Goal: Information Seeking & Learning: Learn about a topic

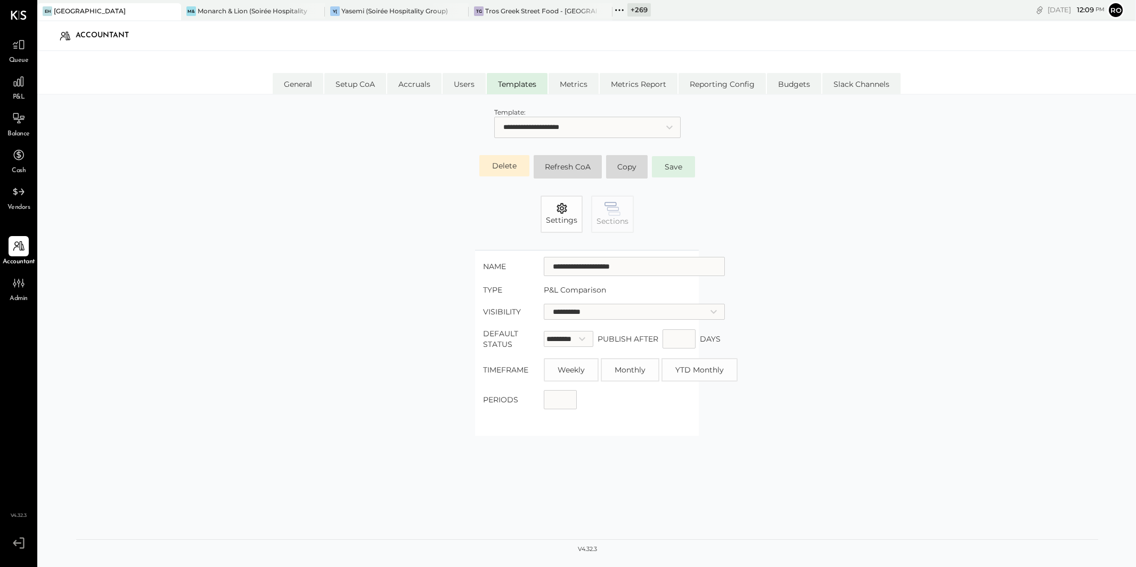
select select "**********"
click at [15, 294] on span "Admin" at bounding box center [19, 299] width 18 height 10
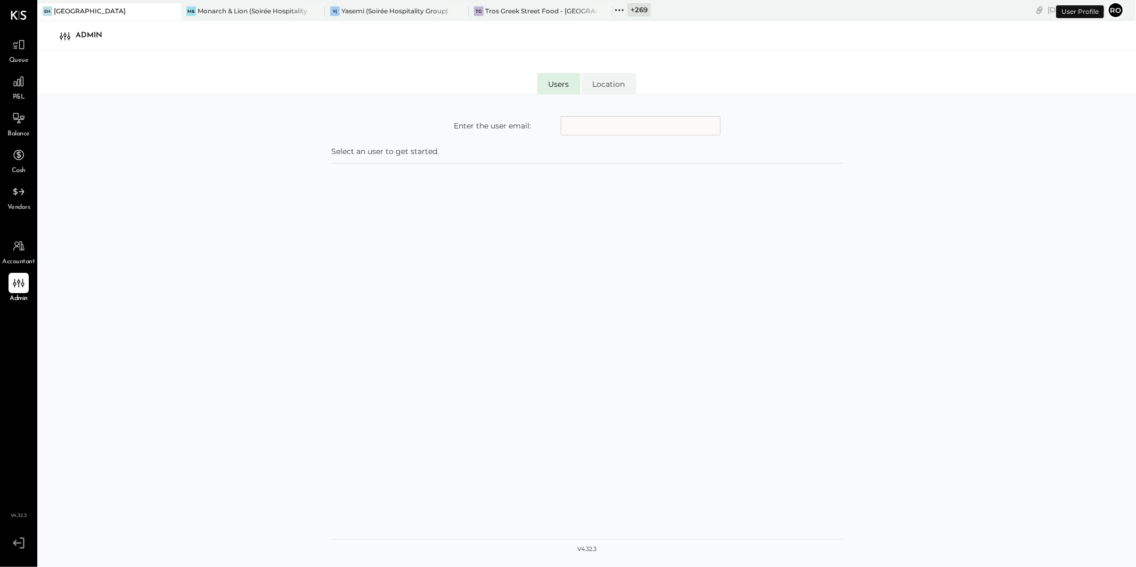
click at [606, 137] on div "Enter the user email: Select an user to get started." at bounding box center [587, 331] width 511 height 453
click at [602, 127] on input "text" at bounding box center [641, 125] width 160 height 19
type input "**********"
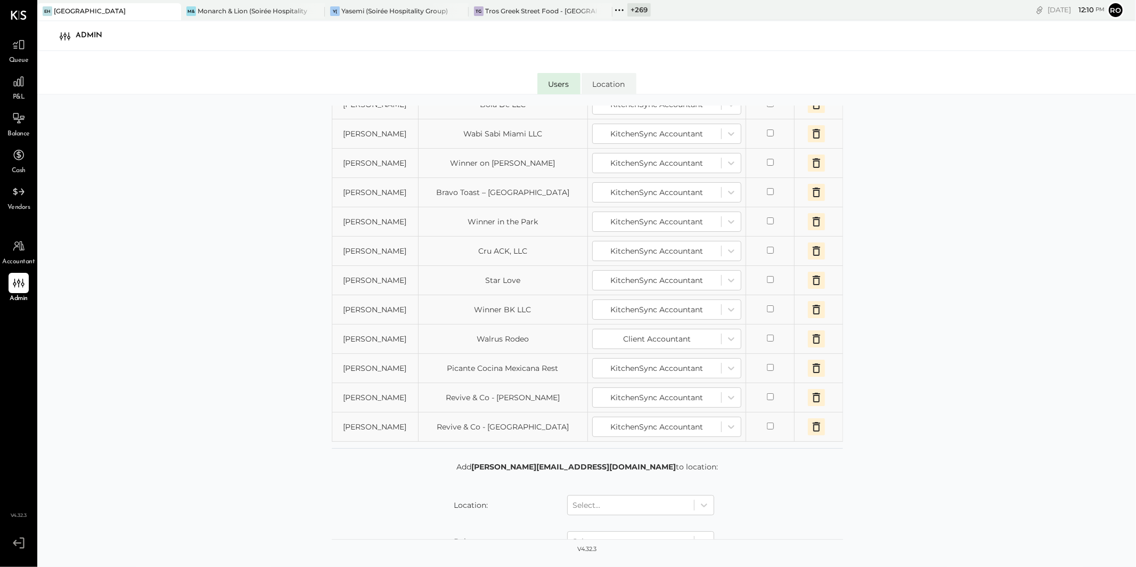
scroll to position [393, 0]
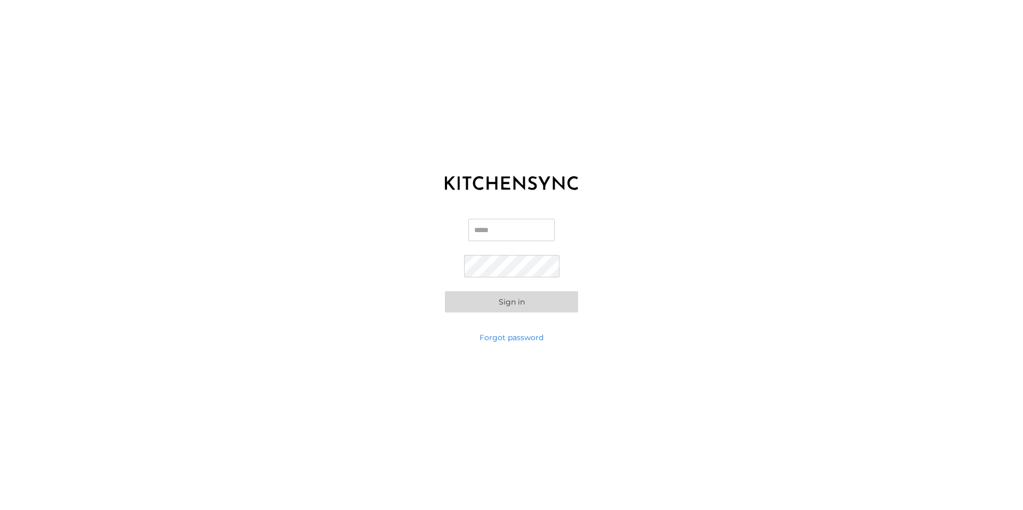
type input "**********"
click at [527, 305] on button "Sign in" at bounding box center [511, 301] width 133 height 21
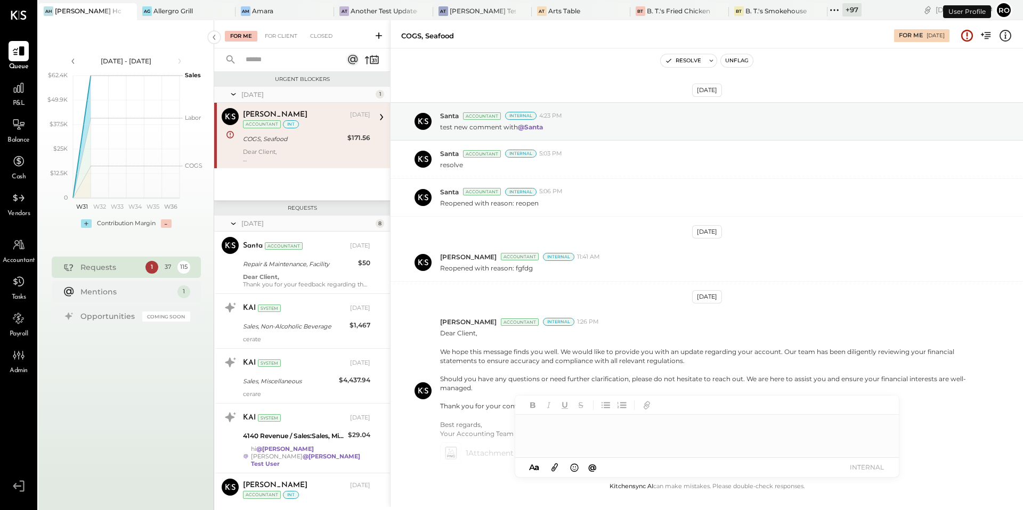
scroll to position [72, 0]
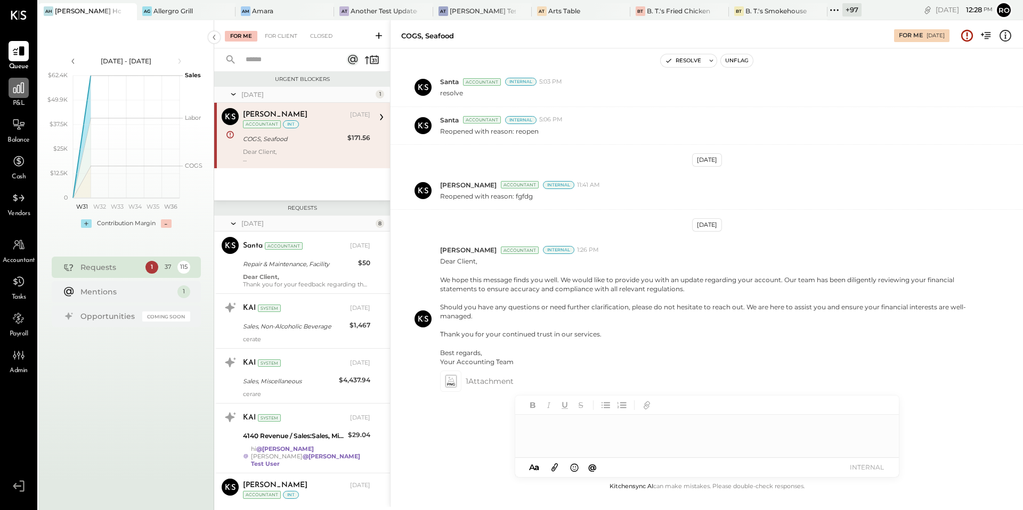
click at [13, 90] on icon at bounding box center [18, 88] width 11 height 11
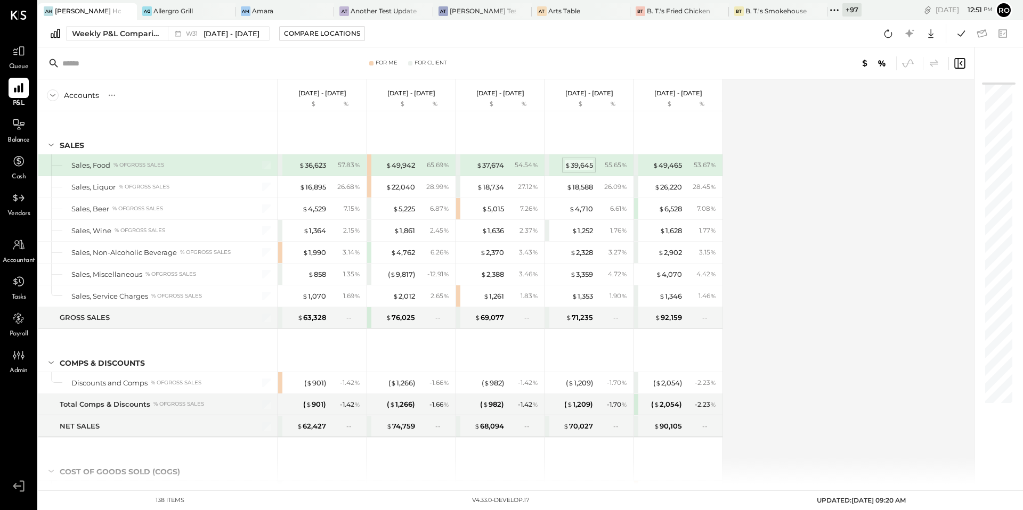
click at [582, 165] on div "$ 39,645" at bounding box center [579, 165] width 28 height 10
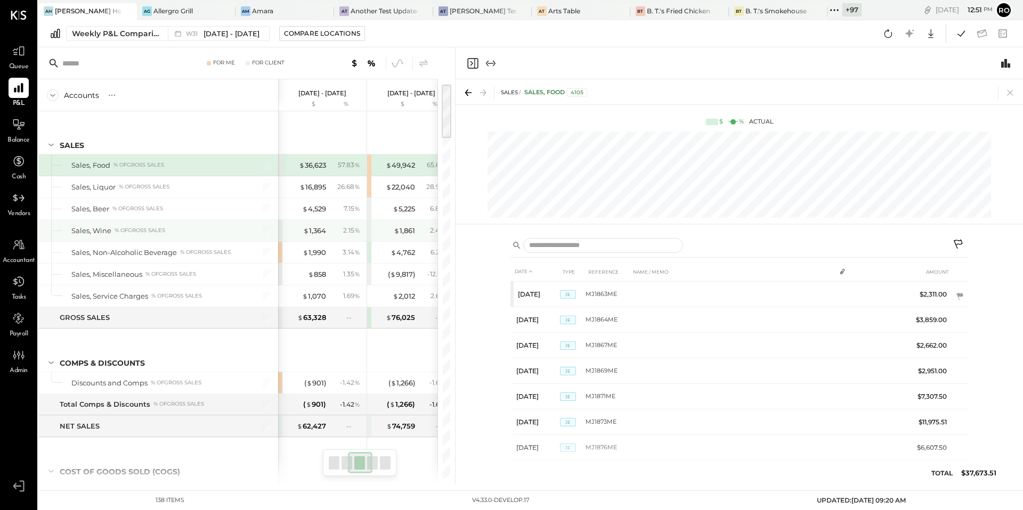
scroll to position [0, 142]
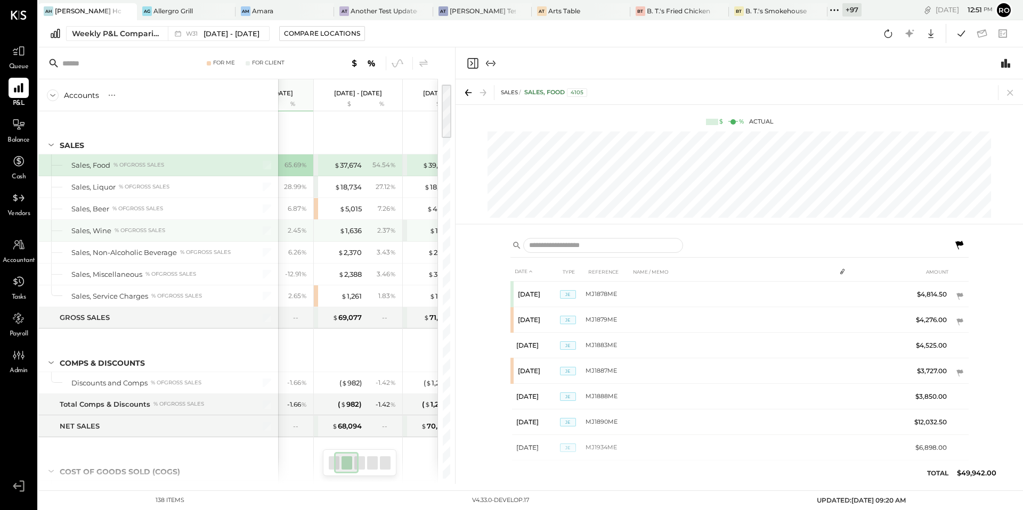
scroll to position [0, 53]
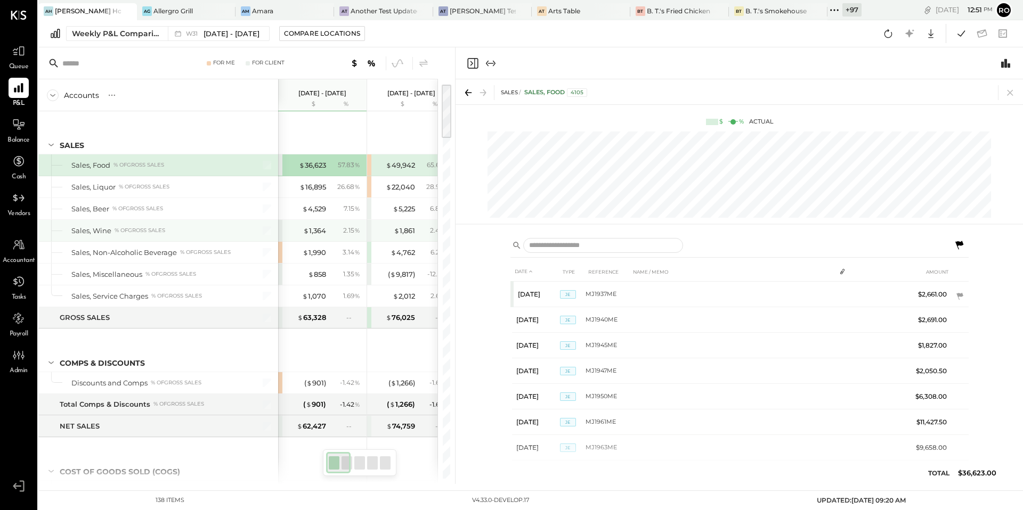
scroll to position [0, 53]
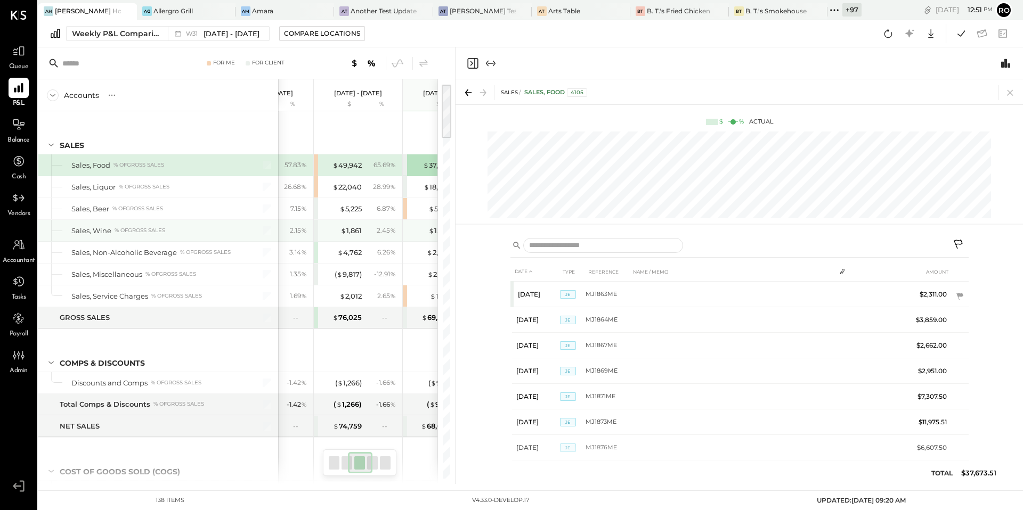
scroll to position [0, 142]
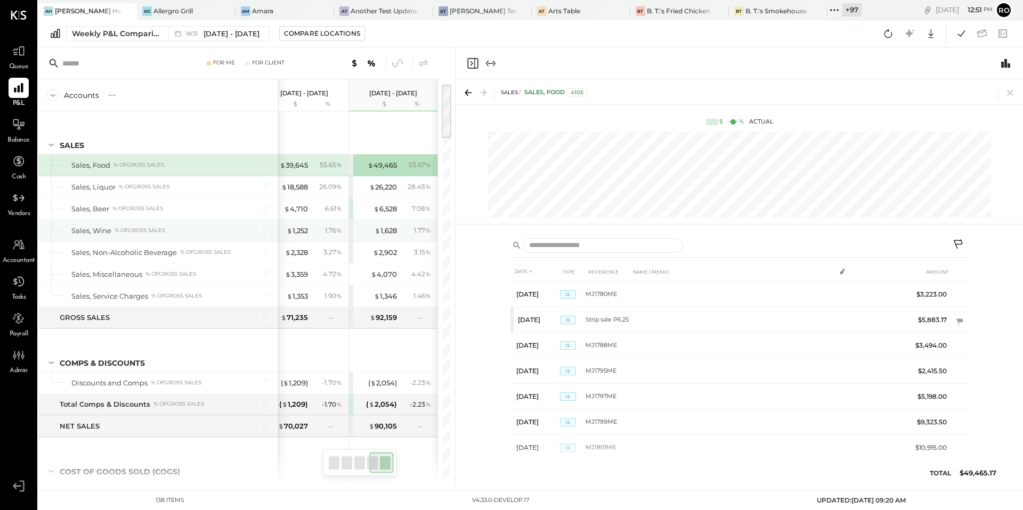
scroll to position [0, 231]
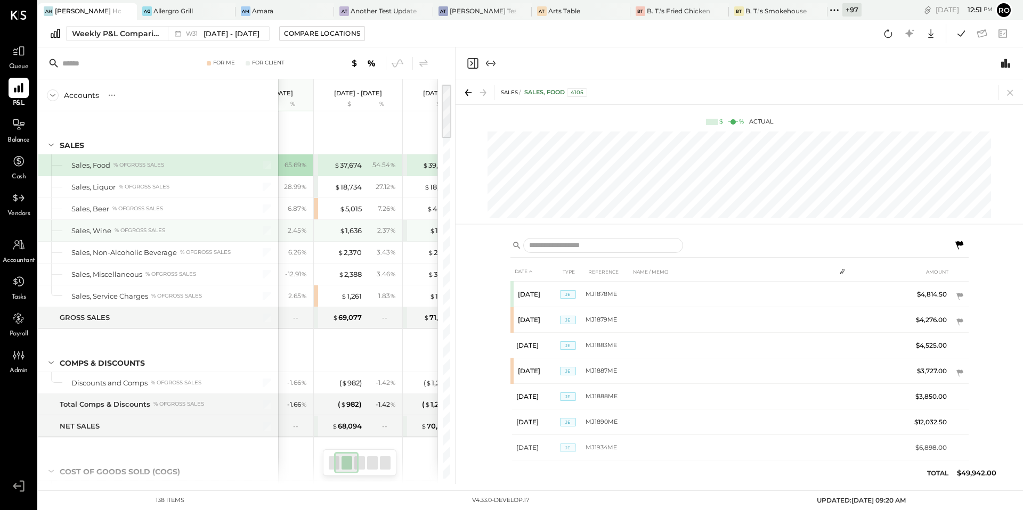
scroll to position [0, 53]
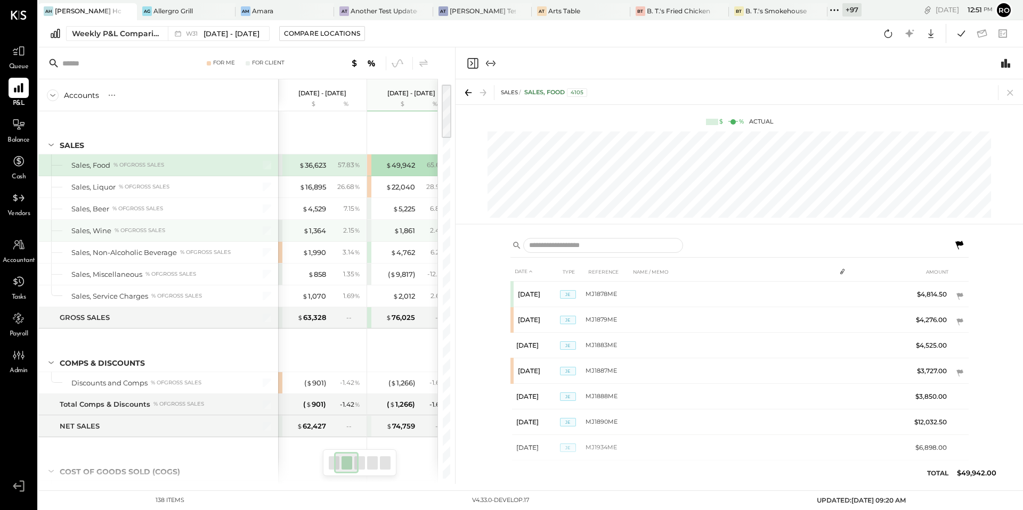
scroll to position [0, 53]
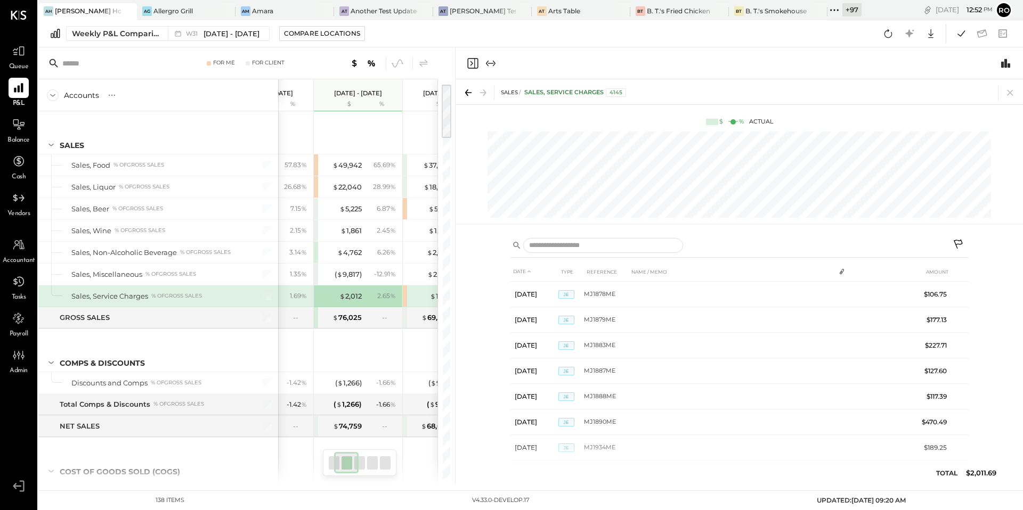
scroll to position [10, 0]
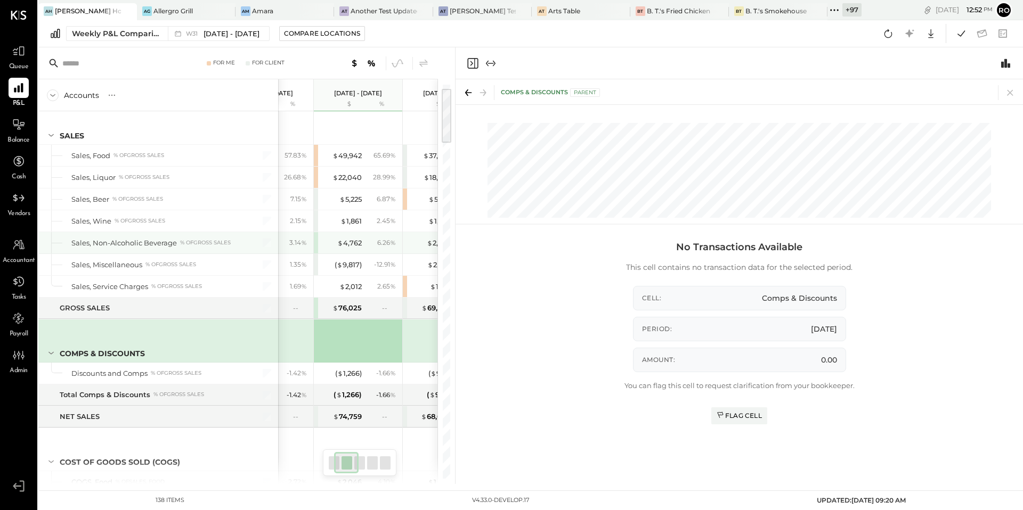
scroll to position [31, 0]
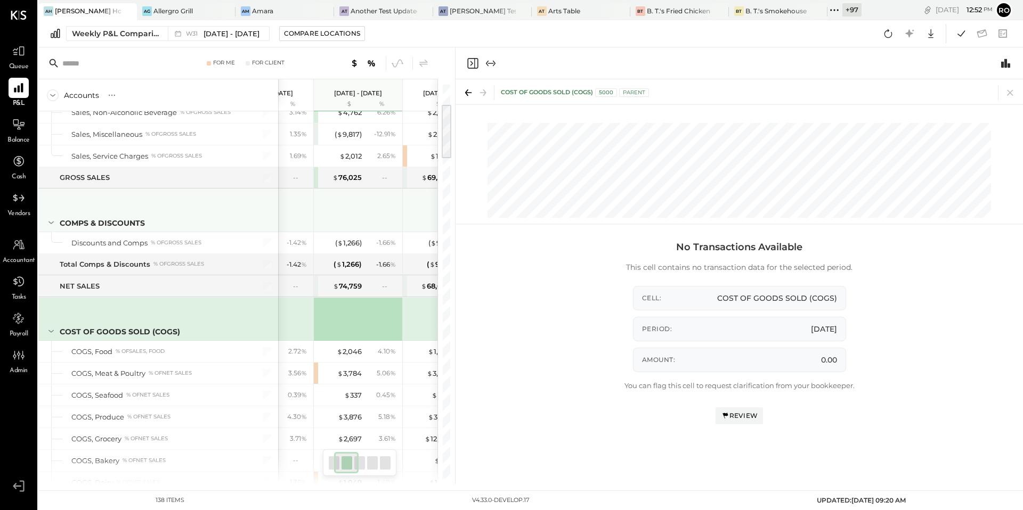
scroll to position [183, 0]
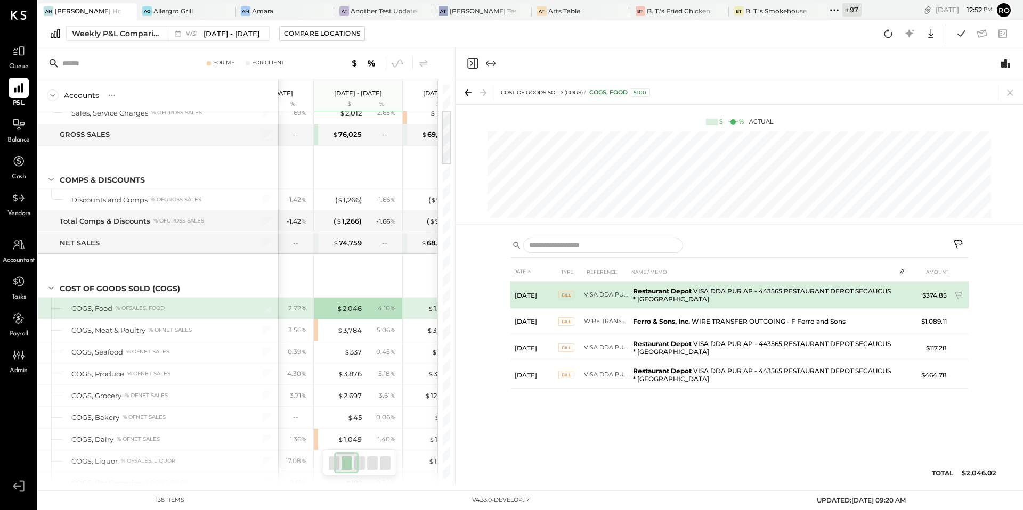
click at [626, 298] on td "VISA DDA PUR AP - 443565 RESTAURANT DEPOT SECAUCUS * NJ" at bounding box center [606, 295] width 45 height 27
click at [566, 292] on span "BILL" at bounding box center [566, 295] width 16 height 9
click at [911, 292] on td "$374.85" at bounding box center [930, 295] width 41 height 27
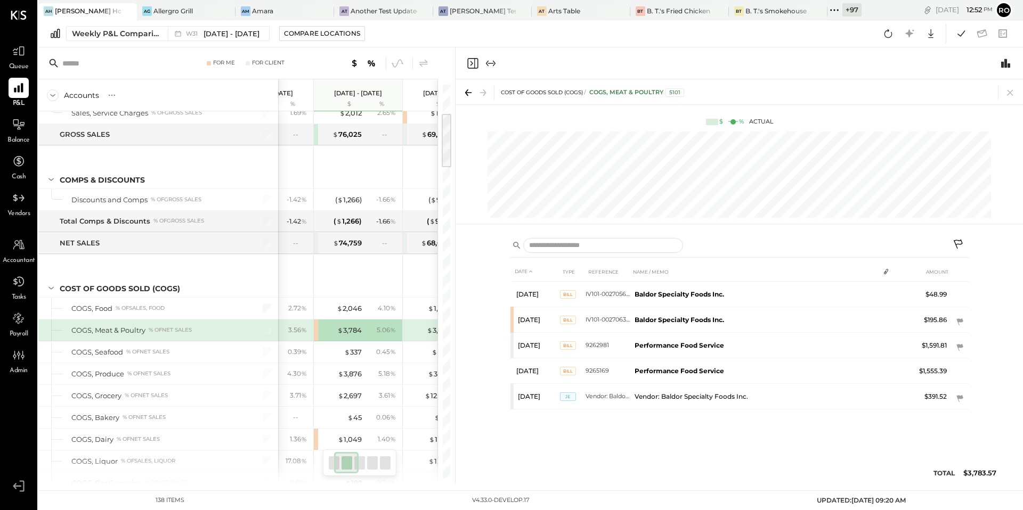
scroll to position [205, 0]
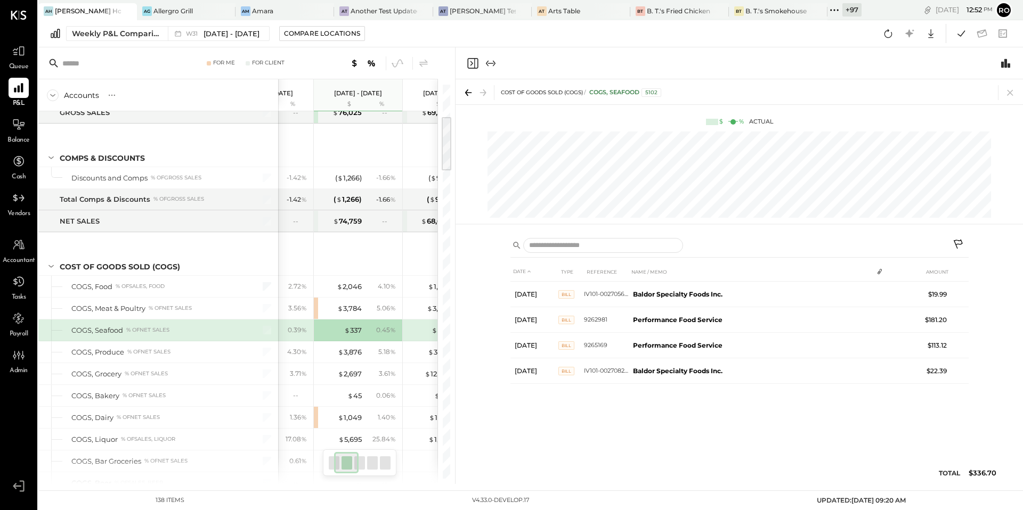
scroll to position [227, 0]
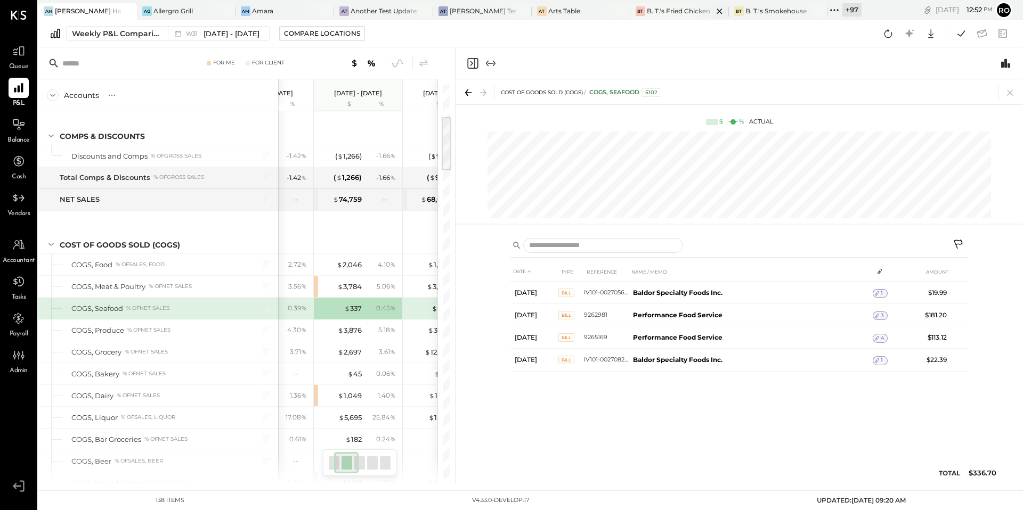
click at [662, 14] on div "B. T.'s Fried Chicken" at bounding box center [678, 10] width 63 height 9
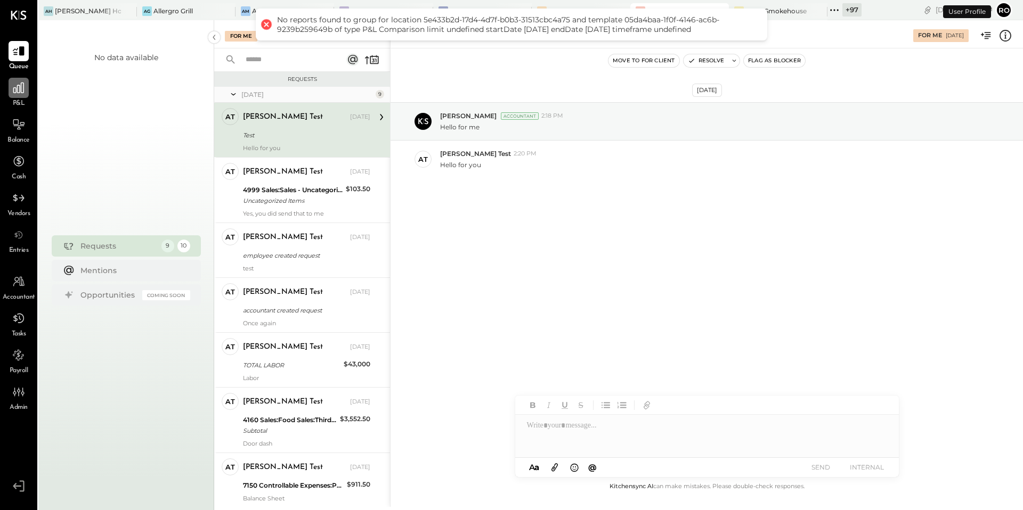
click at [20, 92] on icon at bounding box center [19, 88] width 14 height 14
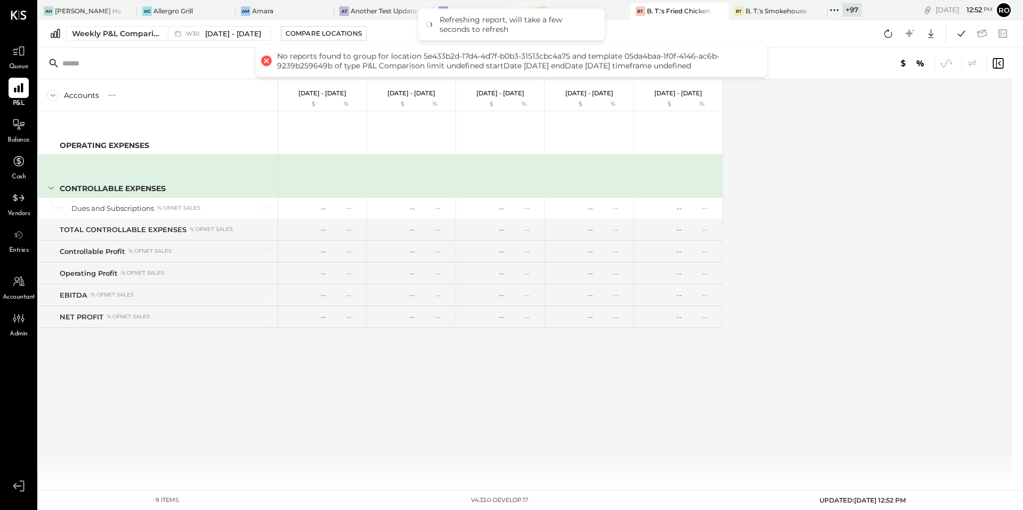
click at [827, 13] on icon at bounding box center [834, 10] width 14 height 14
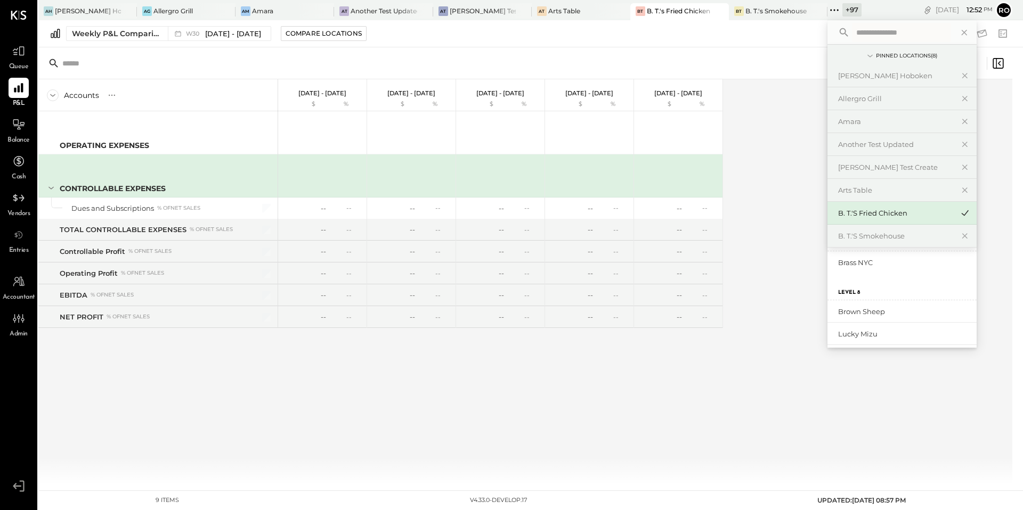
scroll to position [216, 0]
click at [846, 262] on div "Brass NYC" at bounding box center [895, 261] width 115 height 10
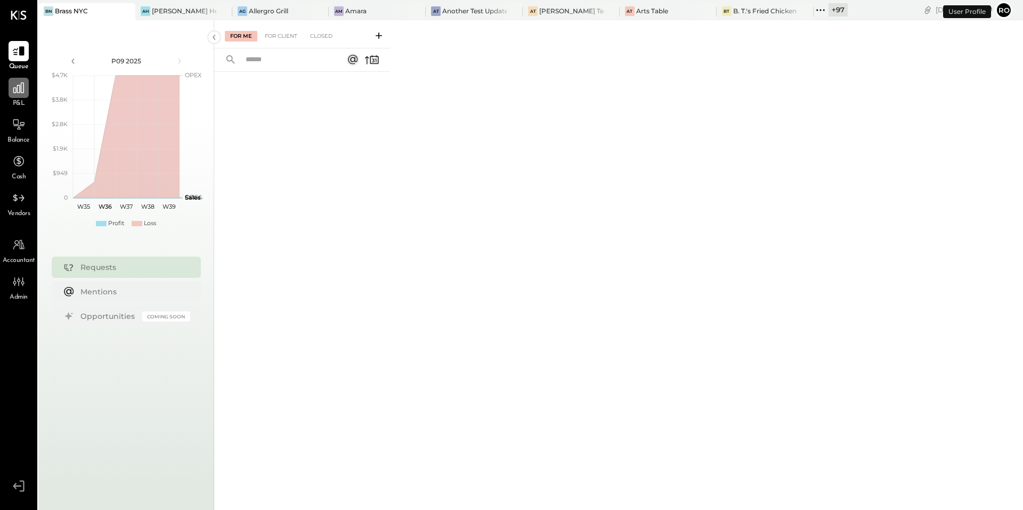
click at [22, 94] on div at bounding box center [19, 88] width 20 height 20
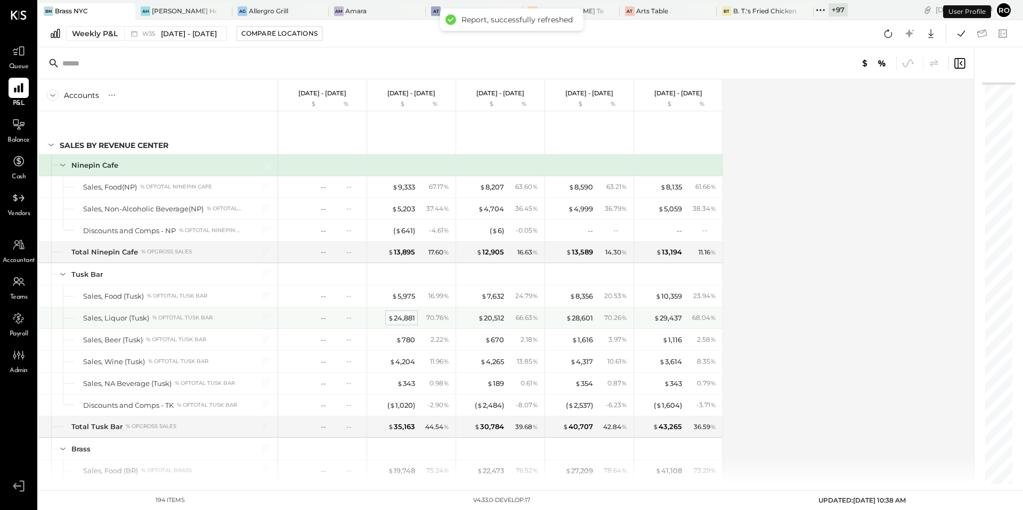
click at [395, 317] on div "$ 24,881" at bounding box center [401, 318] width 27 height 10
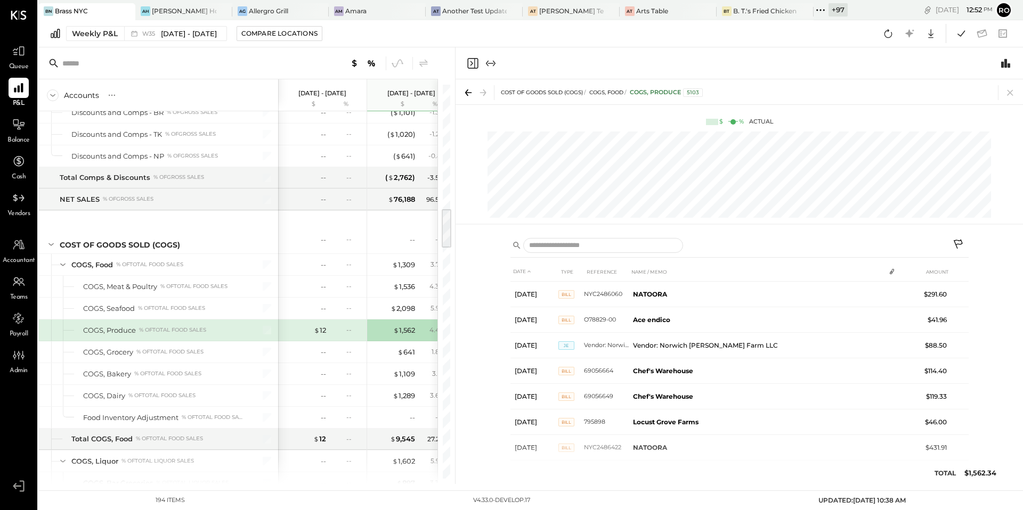
scroll to position [1231, 0]
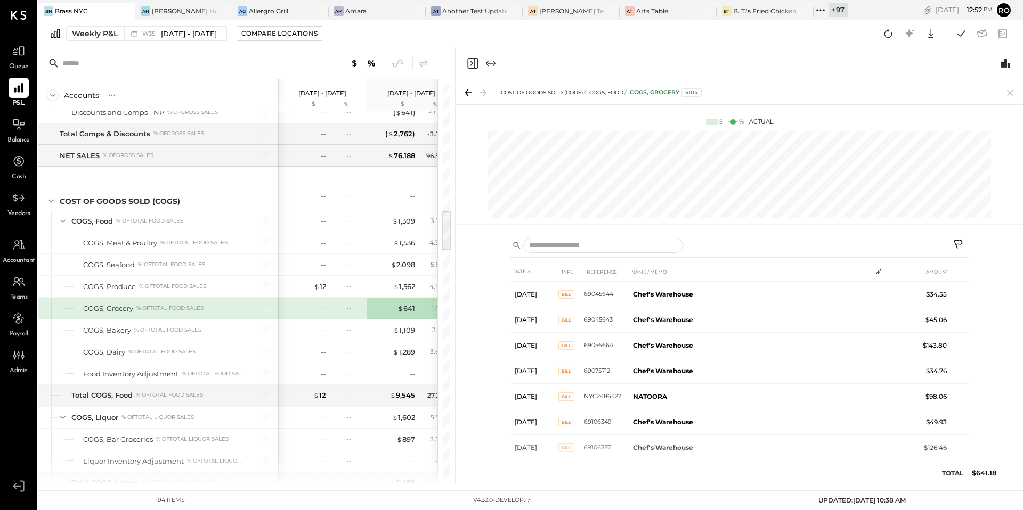
scroll to position [0, 142]
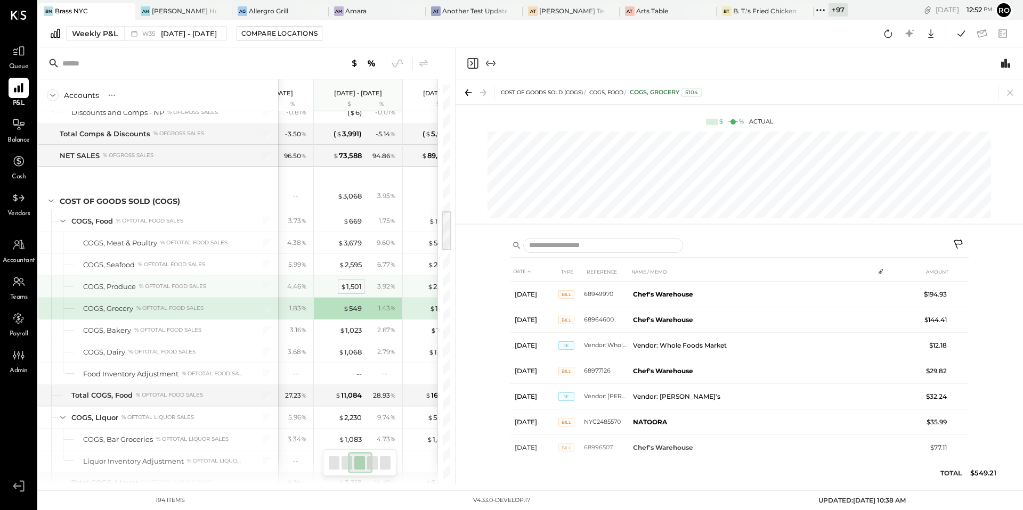
click at [349, 289] on div "$ 1,501" at bounding box center [350, 287] width 21 height 10
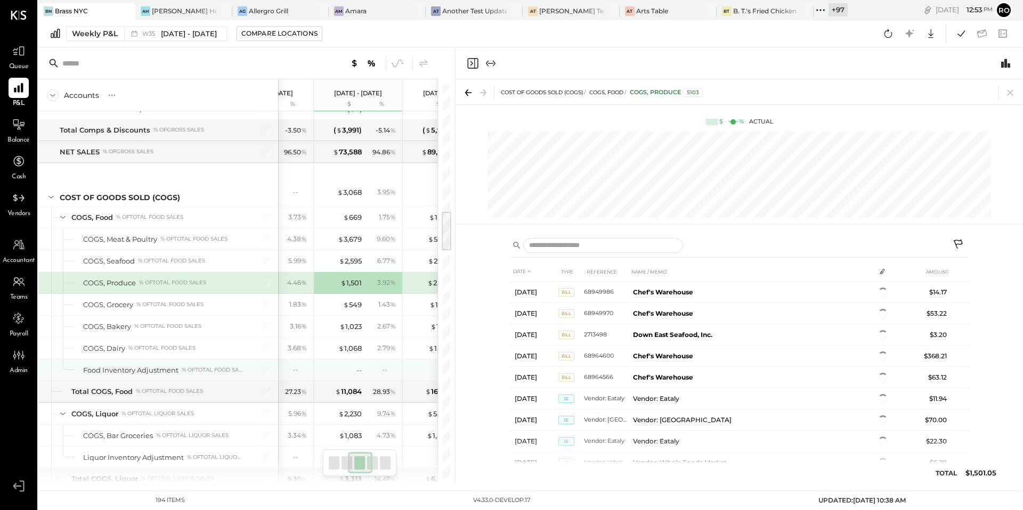
scroll to position [0, 285]
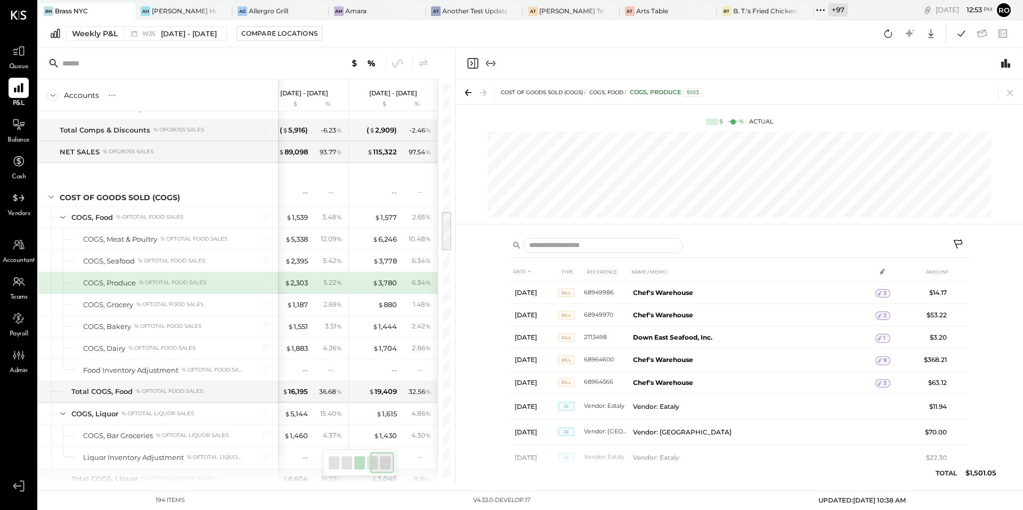
click at [813, 14] on icon at bounding box center [820, 10] width 14 height 14
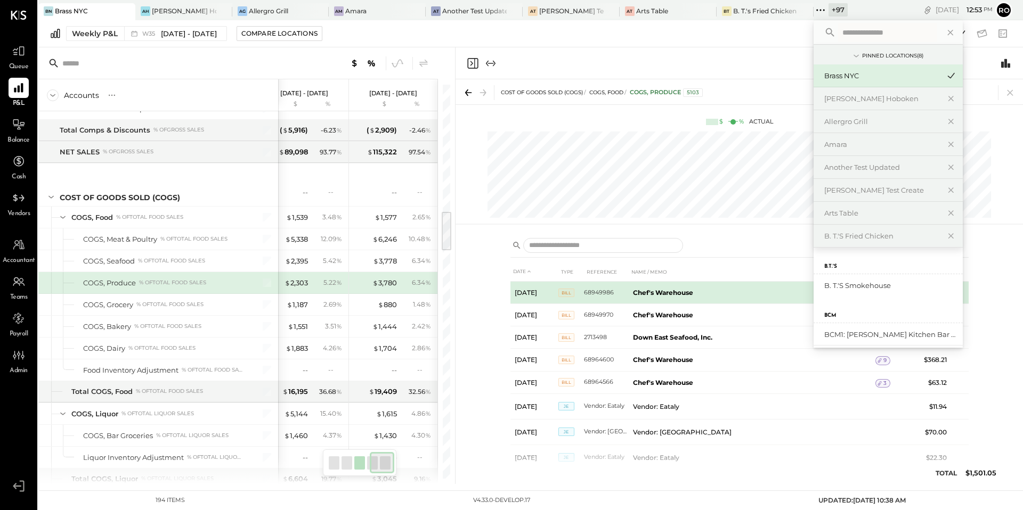
click at [698, 297] on td "Chef's Warehouse" at bounding box center [752, 293] width 247 height 22
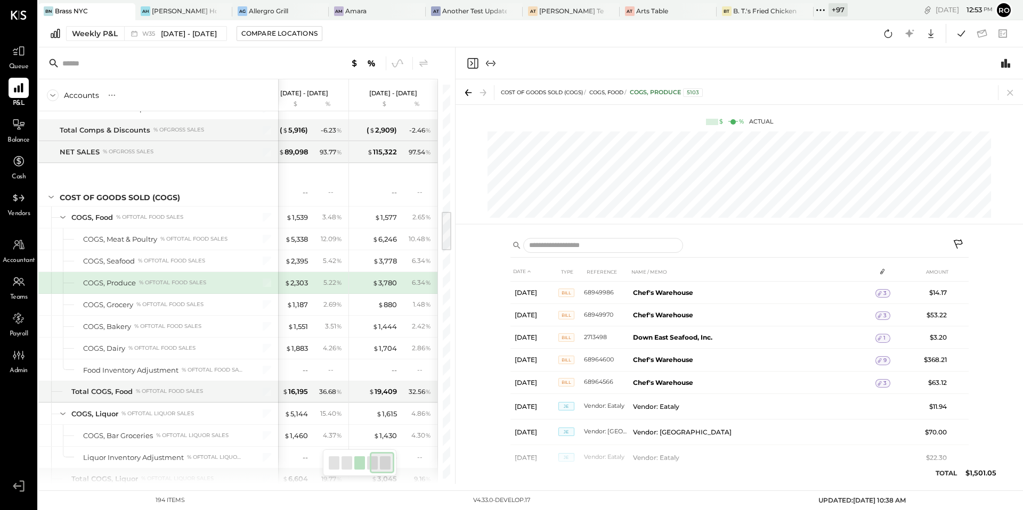
click at [311, 282] on div "5.22 %" at bounding box center [328, 283] width 35 height 10
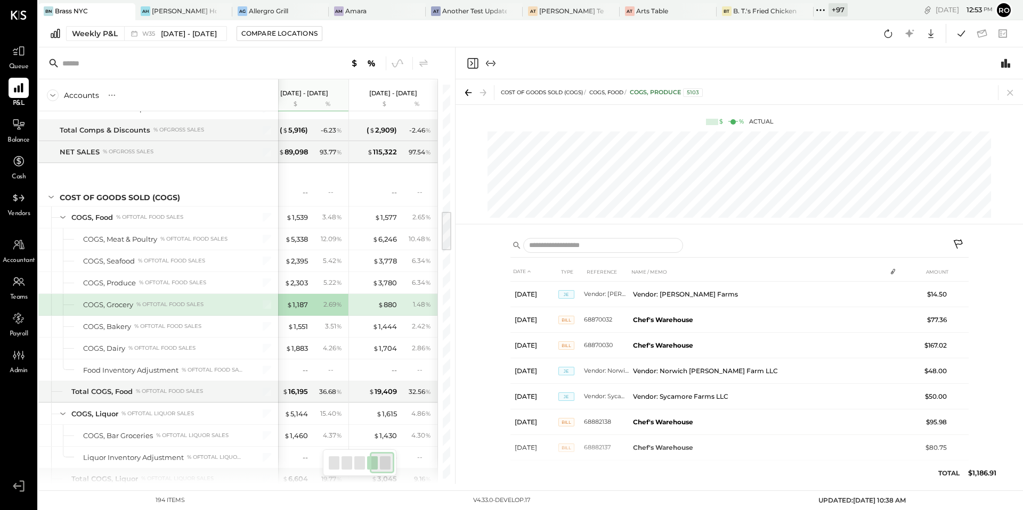
scroll to position [1253, 0]
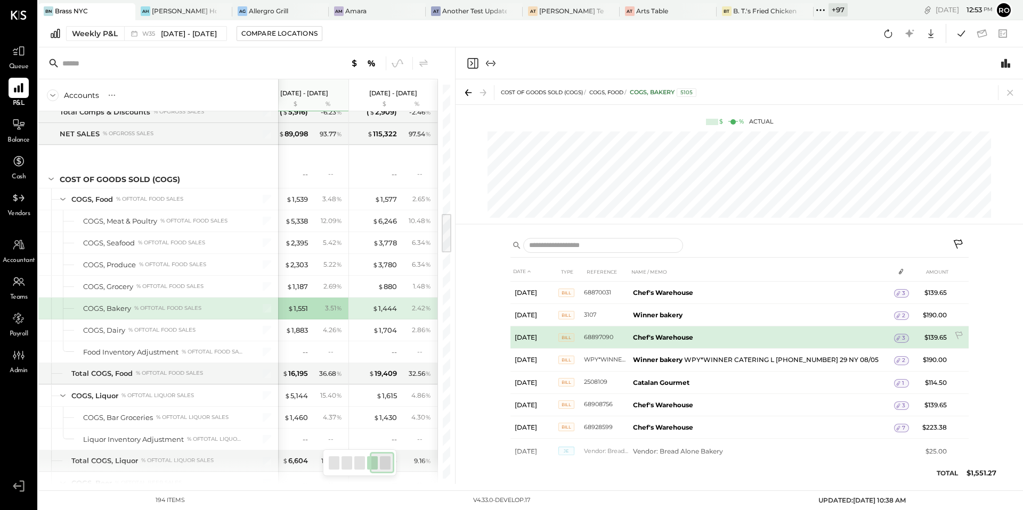
click at [902, 338] on span "3" at bounding box center [903, 338] width 3 height 7
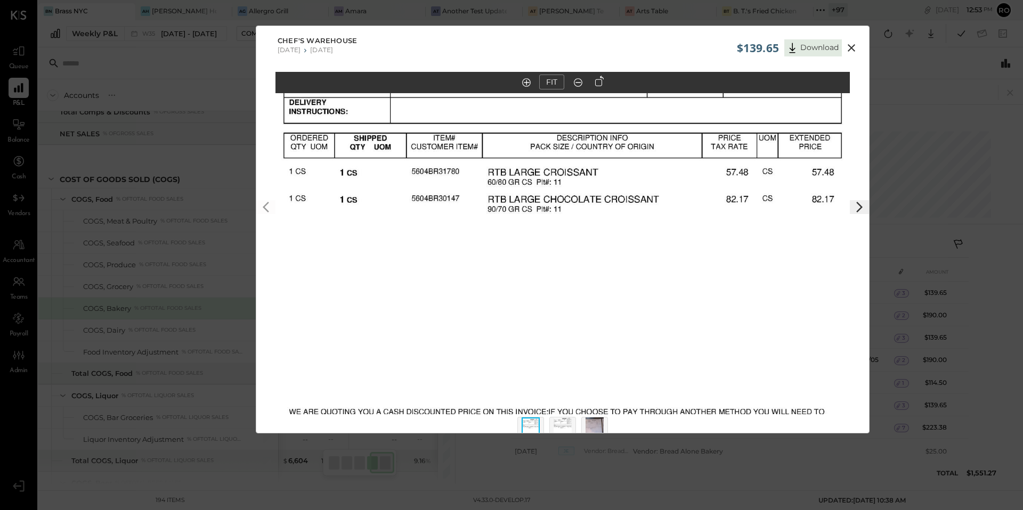
click at [851, 209] on button at bounding box center [859, 207] width 19 height 14
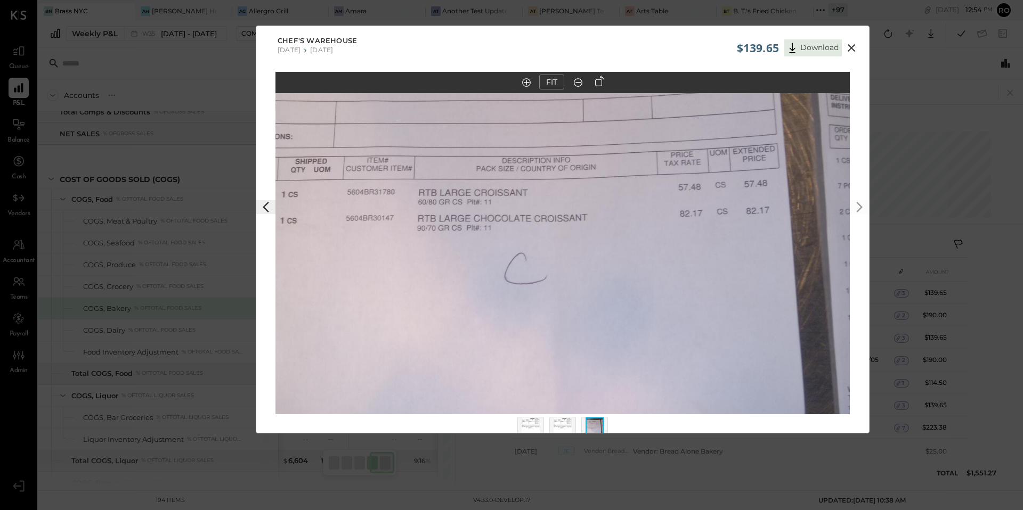
click at [267, 209] on icon at bounding box center [265, 207] width 13 height 13
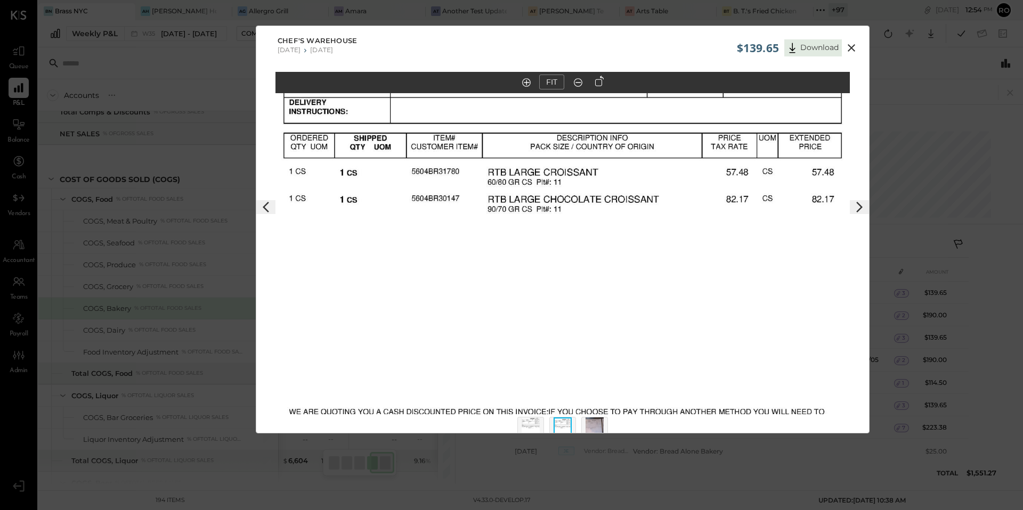
click at [267, 209] on icon at bounding box center [265, 207] width 13 height 13
click at [571, 425] on img at bounding box center [562, 429] width 18 height 23
click at [600, 423] on img at bounding box center [594, 429] width 18 height 23
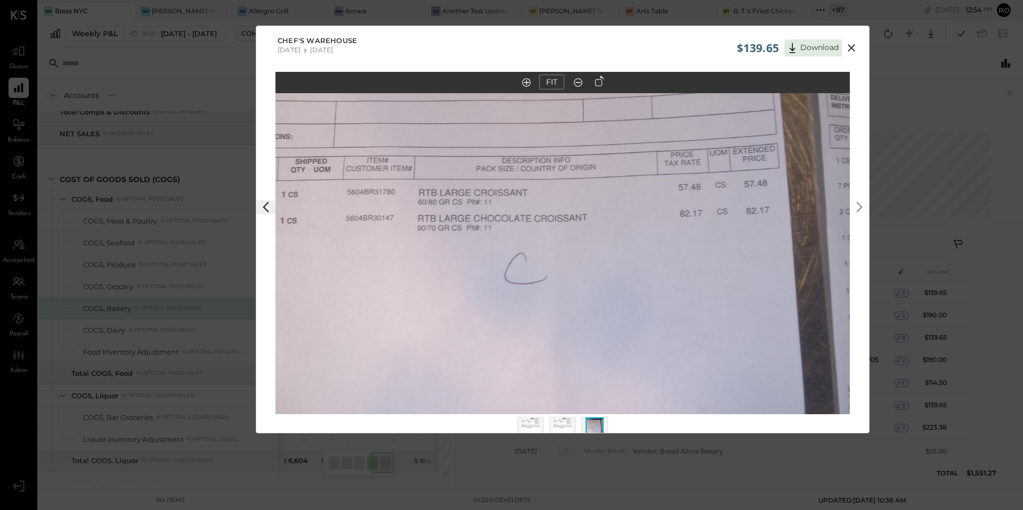
click at [851, 47] on icon at bounding box center [851, 47] width 7 height 7
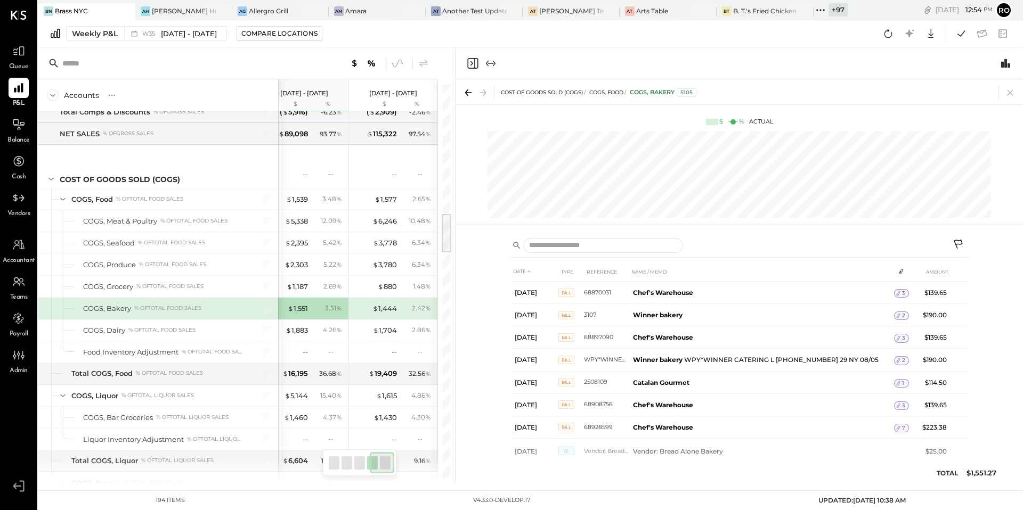
scroll to position [1275, 0]
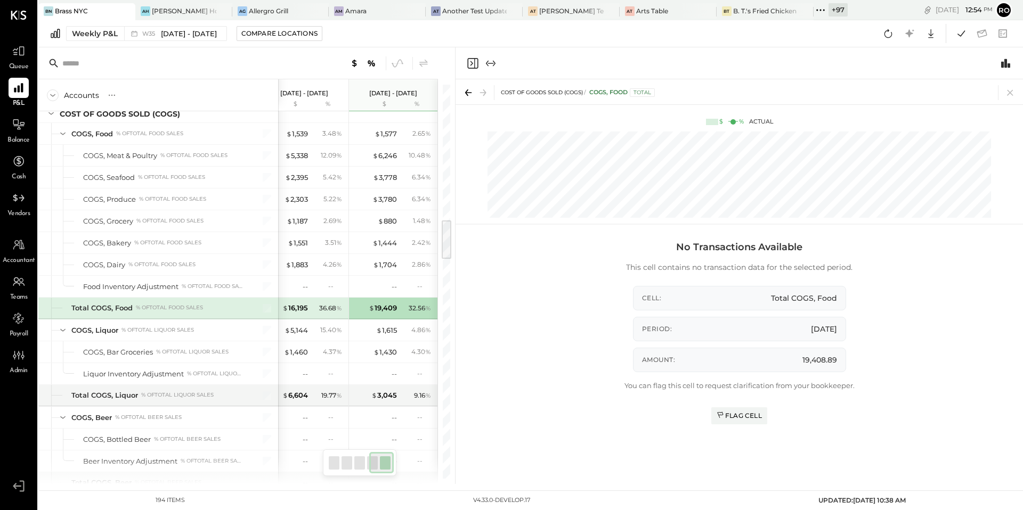
scroll to position [1340, 0]
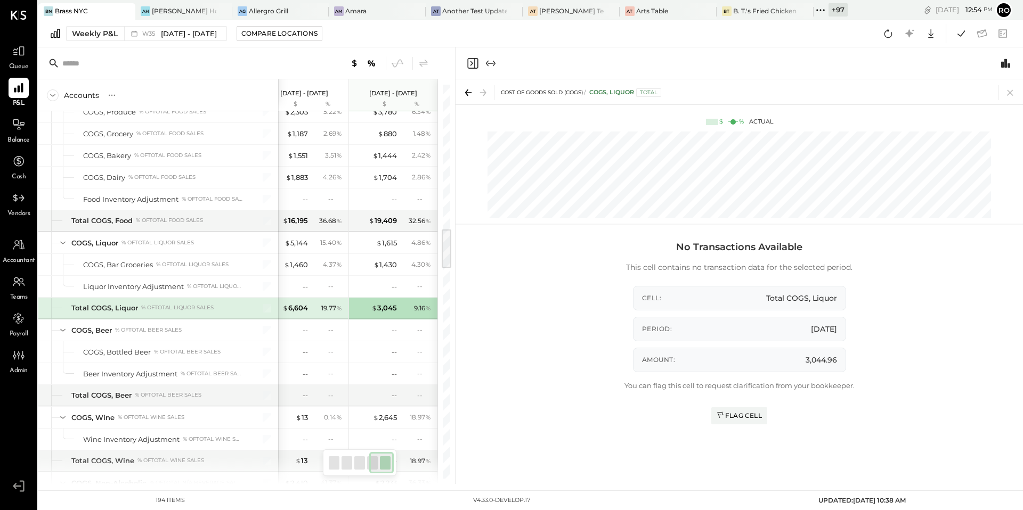
scroll to position [1428, 0]
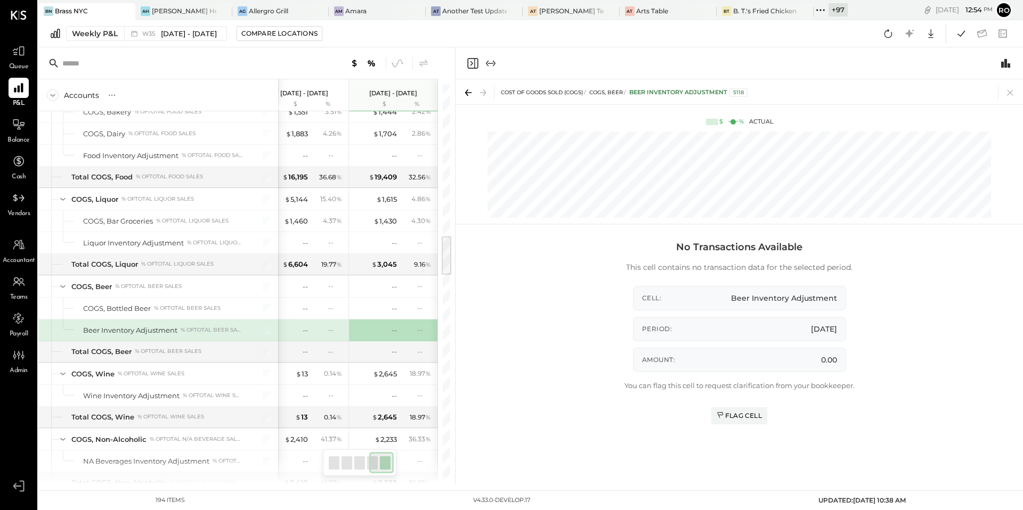
scroll to position [1493, 0]
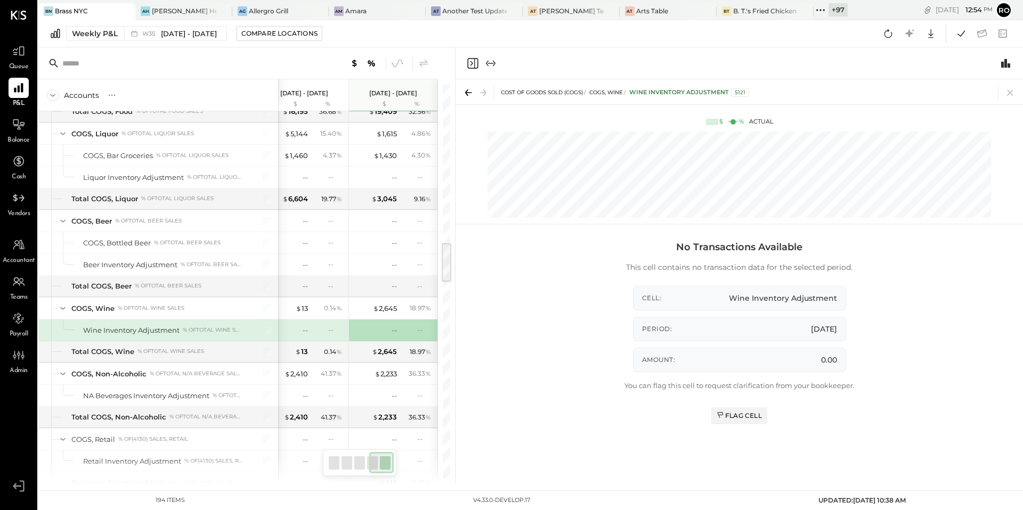
scroll to position [1559, 0]
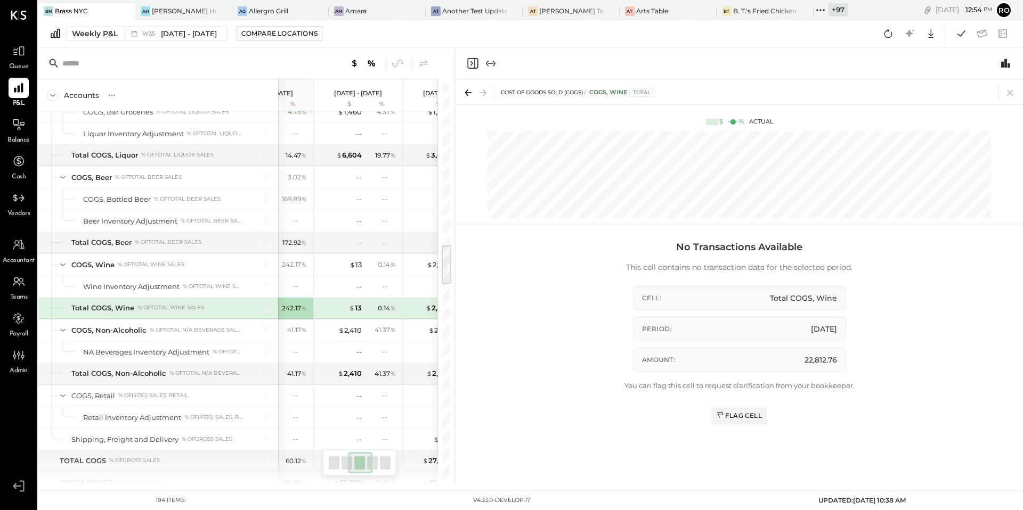
scroll to position [0, 142]
click at [345, 308] on div "$ 22,813" at bounding box center [348, 308] width 27 height 10
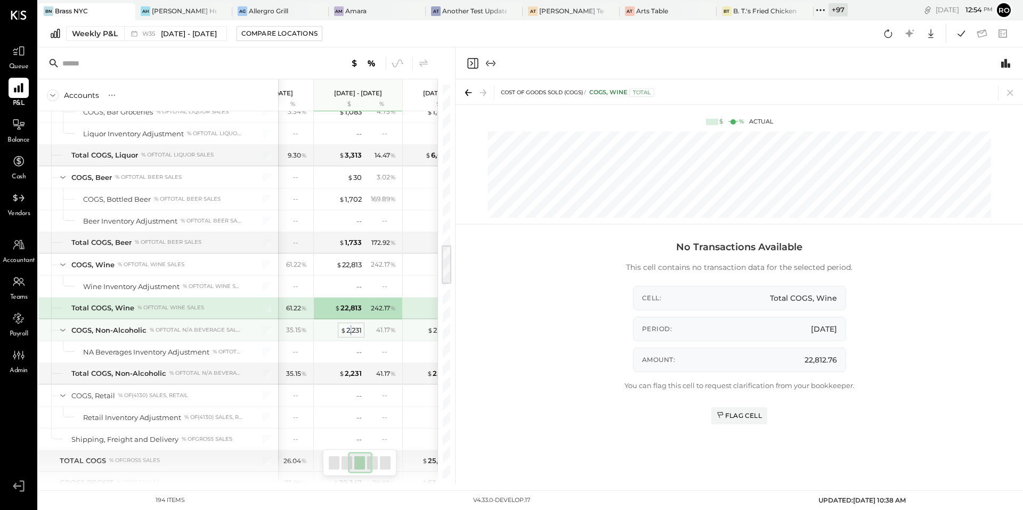
click at [349, 331] on div "$ 2,231" at bounding box center [350, 330] width 21 height 10
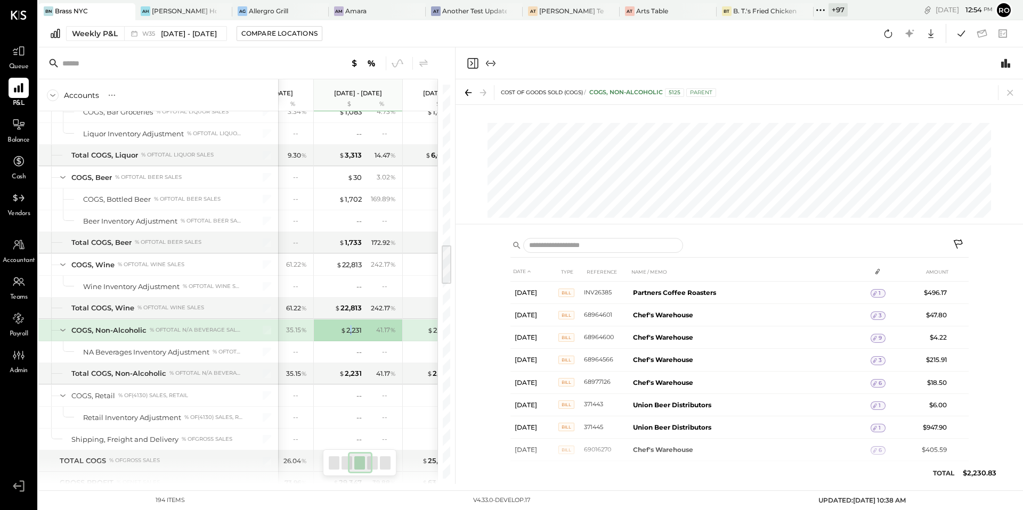
click at [958, 242] on icon at bounding box center [958, 245] width 13 height 13
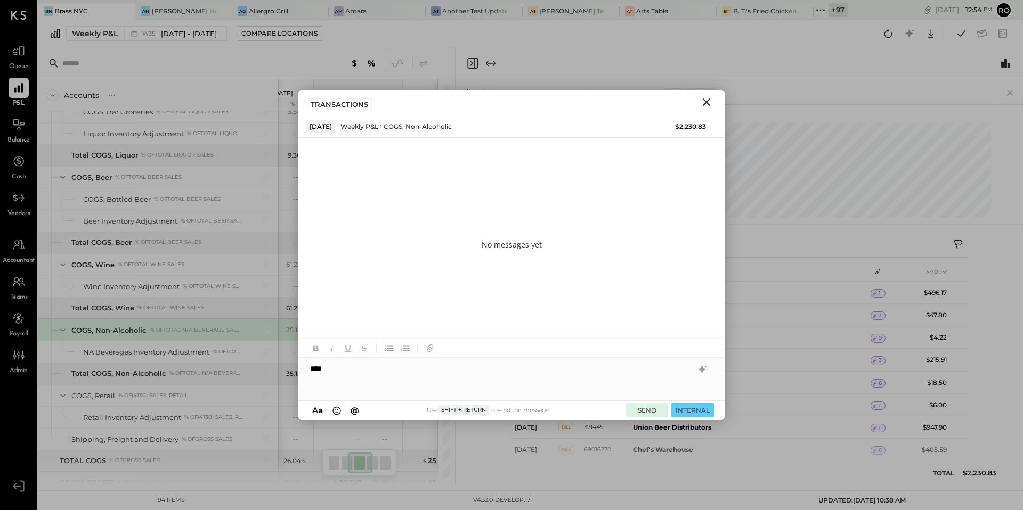
click at [653, 410] on button "SEND" at bounding box center [646, 410] width 43 height 14
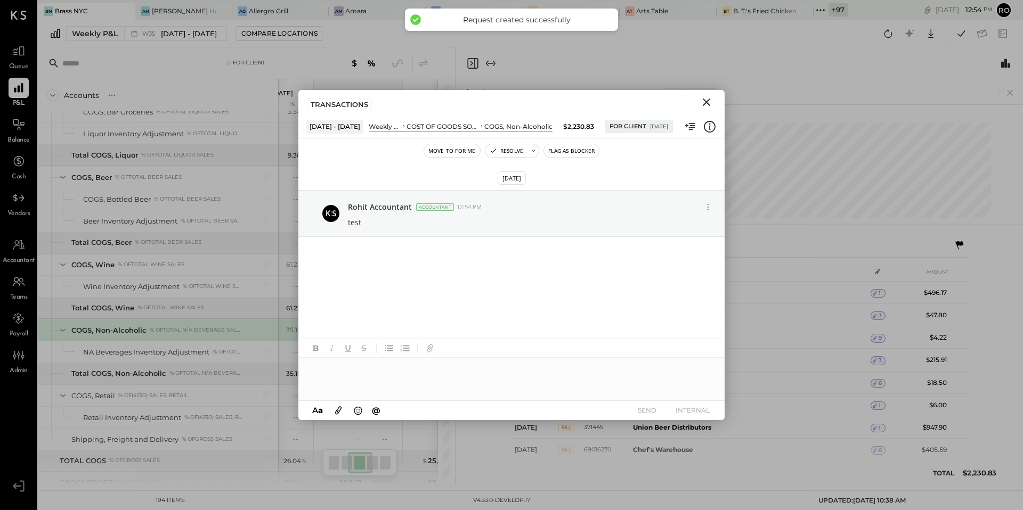
click at [613, 378] on div at bounding box center [511, 379] width 426 height 43
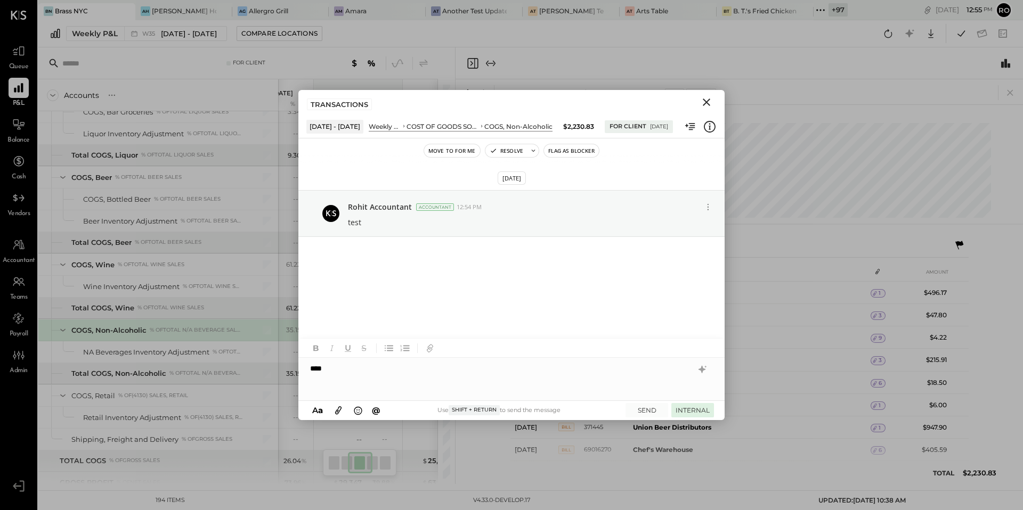
click at [685, 407] on button "INTERNAL" at bounding box center [692, 410] width 43 height 14
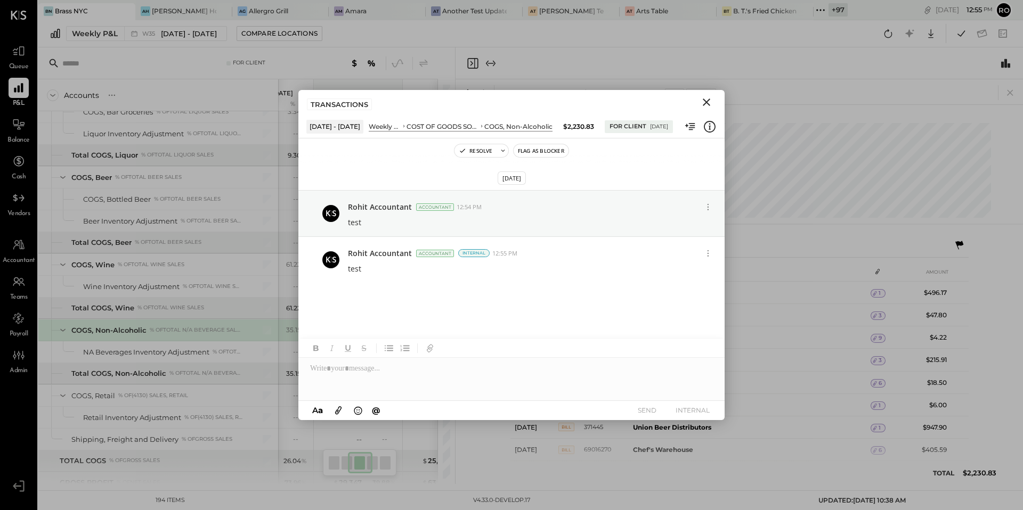
click at [708, 101] on icon "Close" at bounding box center [706, 102] width 13 height 13
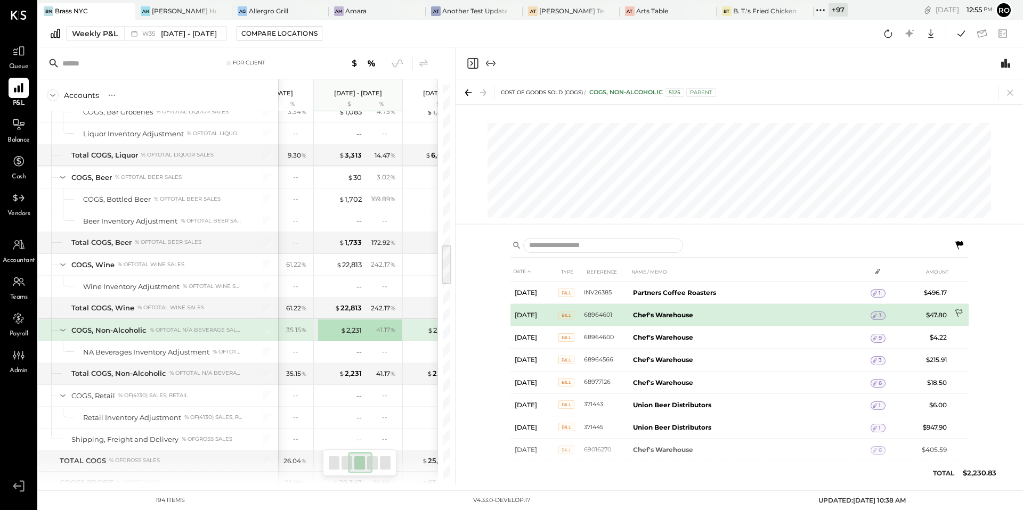
click at [956, 314] on icon at bounding box center [958, 313] width 7 height 8
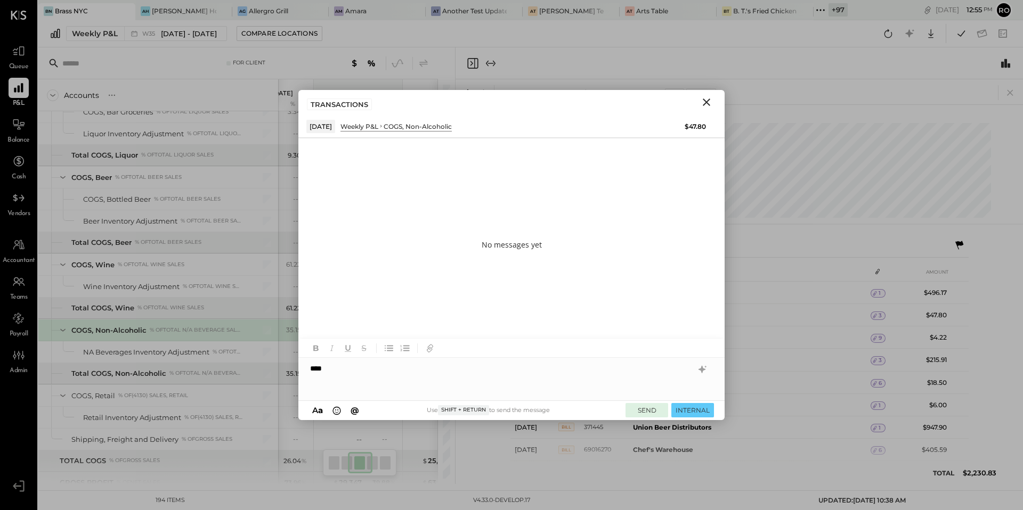
click at [649, 408] on button "SEND" at bounding box center [646, 410] width 43 height 14
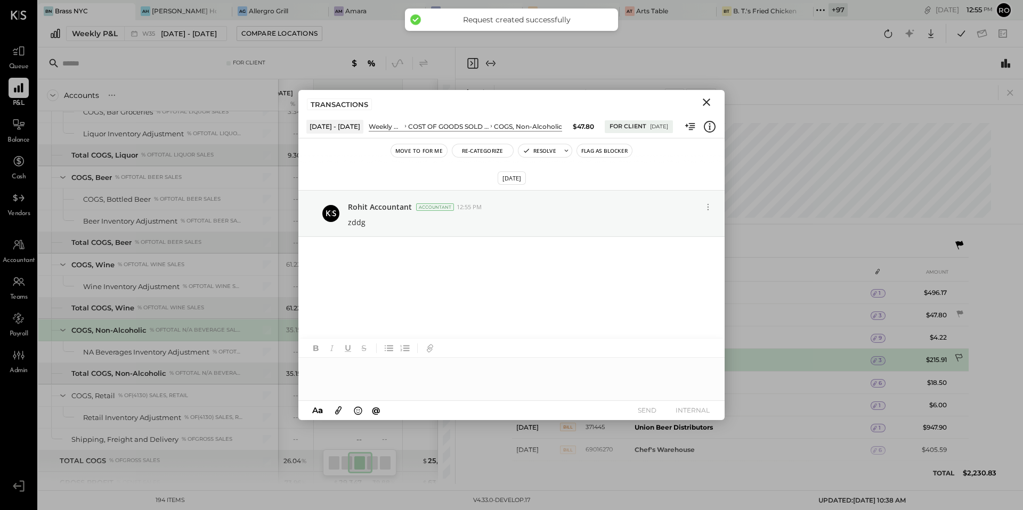
click at [960, 359] on icon at bounding box center [959, 359] width 11 height 11
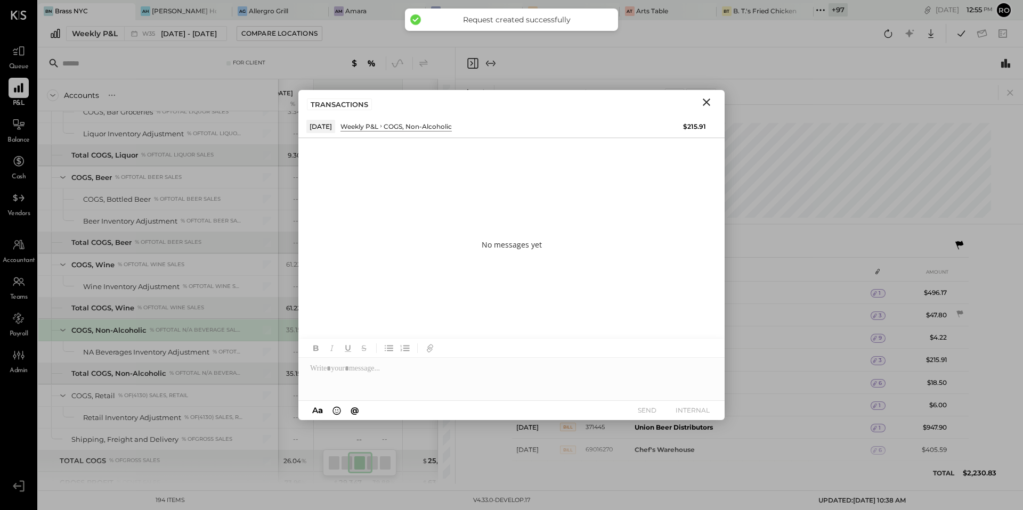
click at [537, 378] on div at bounding box center [511, 379] width 426 height 43
click at [701, 416] on button "INTERNAL" at bounding box center [692, 410] width 43 height 14
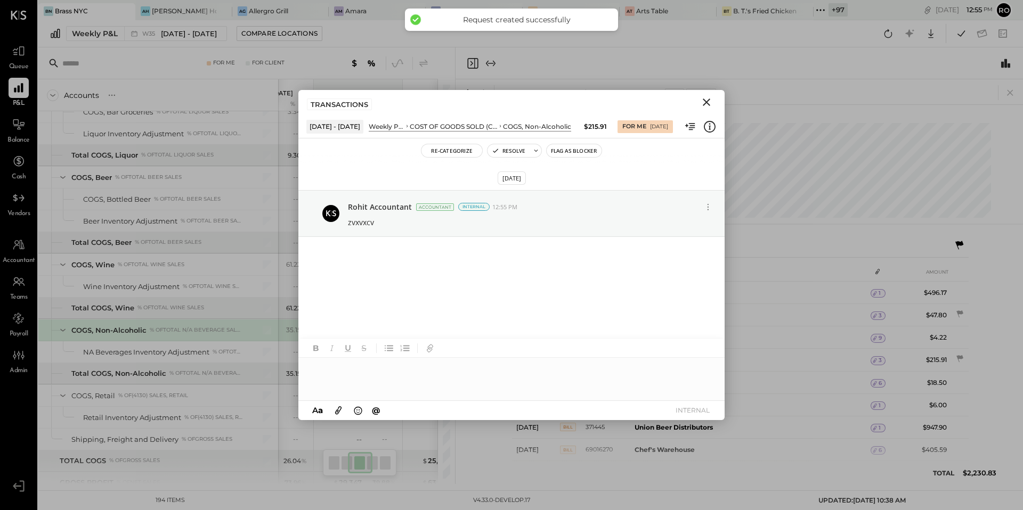
click at [704, 103] on icon "Close" at bounding box center [706, 102] width 13 height 13
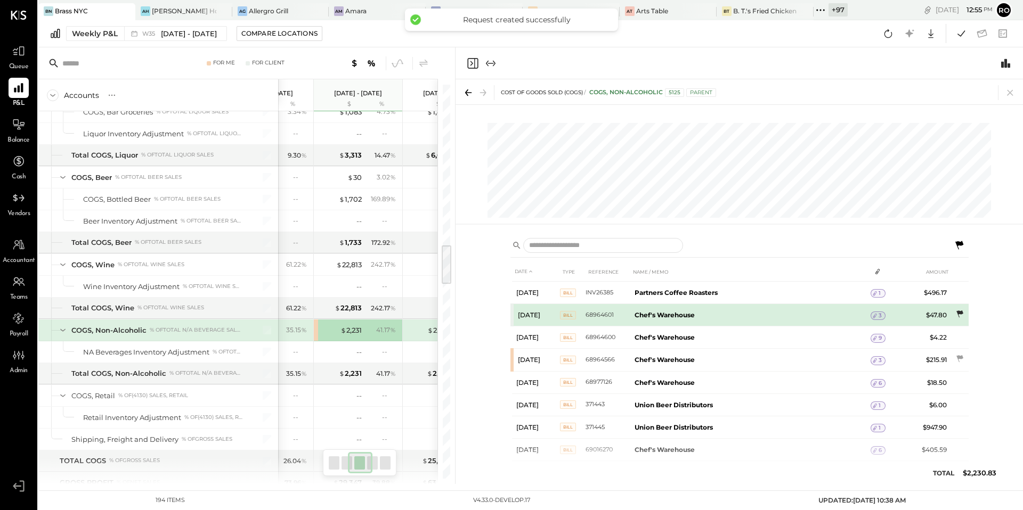
click at [961, 315] on icon at bounding box center [959, 314] width 11 height 11
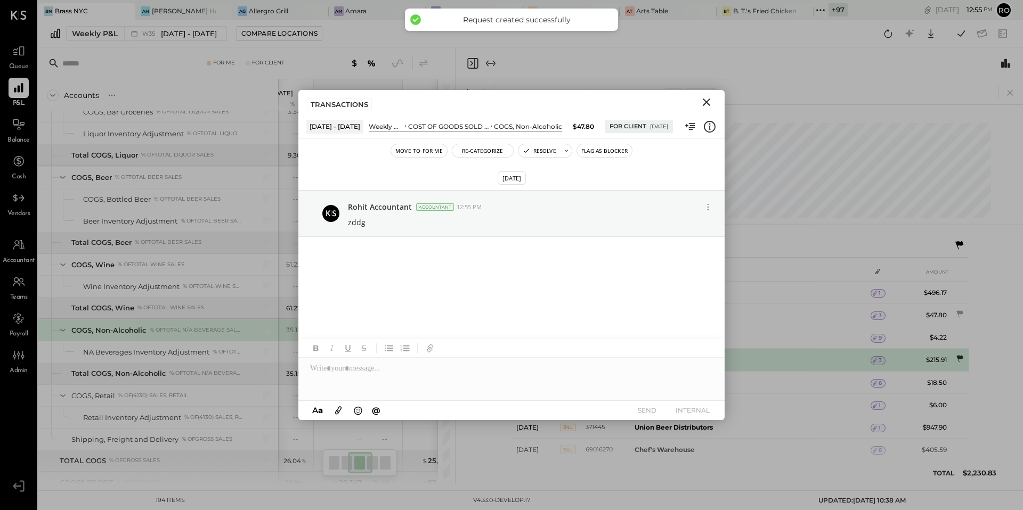
click at [960, 355] on icon at bounding box center [959, 359] width 11 height 11
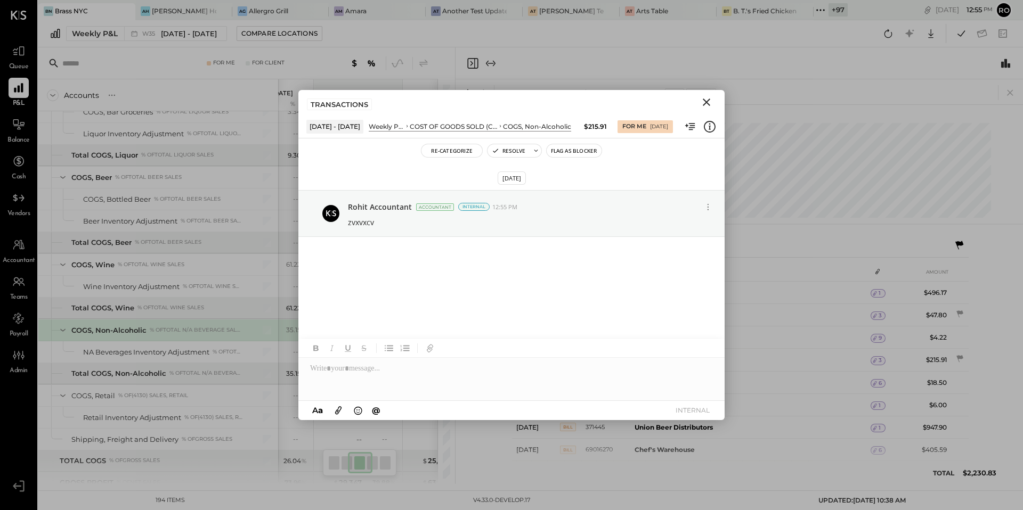
click at [710, 100] on icon "Close" at bounding box center [706, 102] width 13 height 13
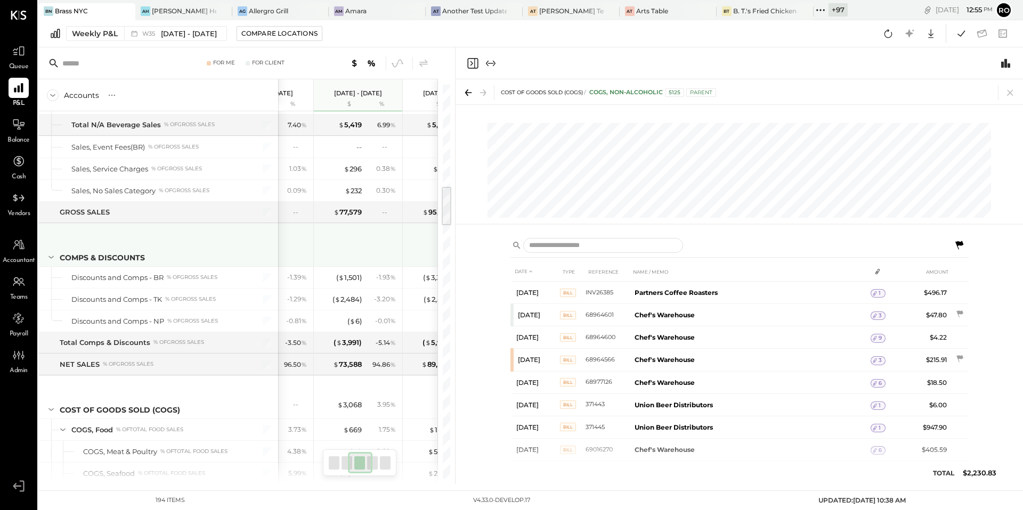
scroll to position [973, 0]
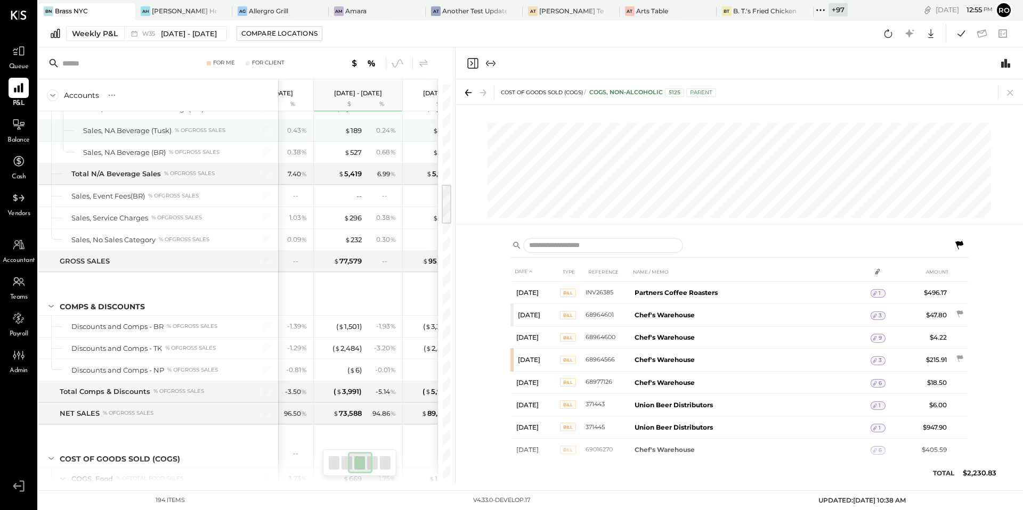
click at [370, 128] on div "0.24 %" at bounding box center [381, 131] width 35 height 10
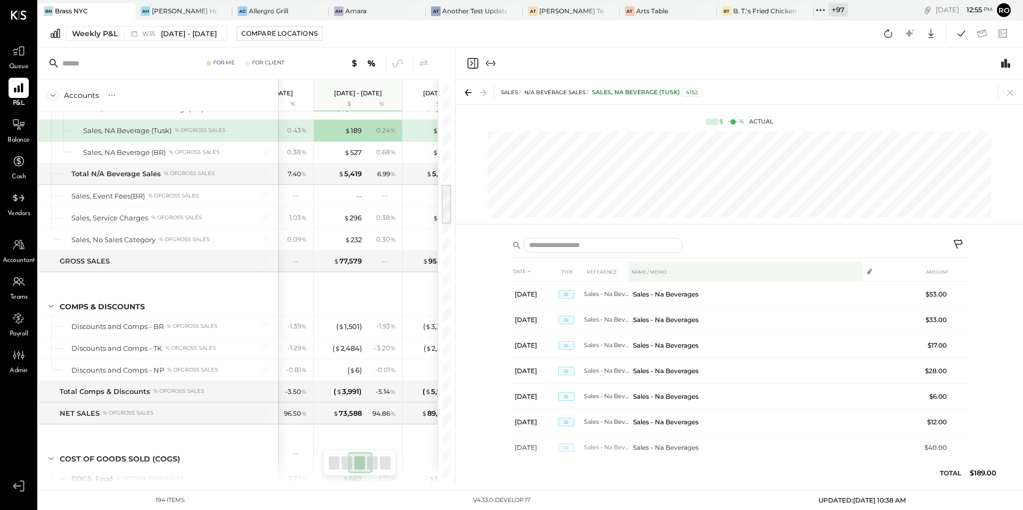
scroll to position [14, 0]
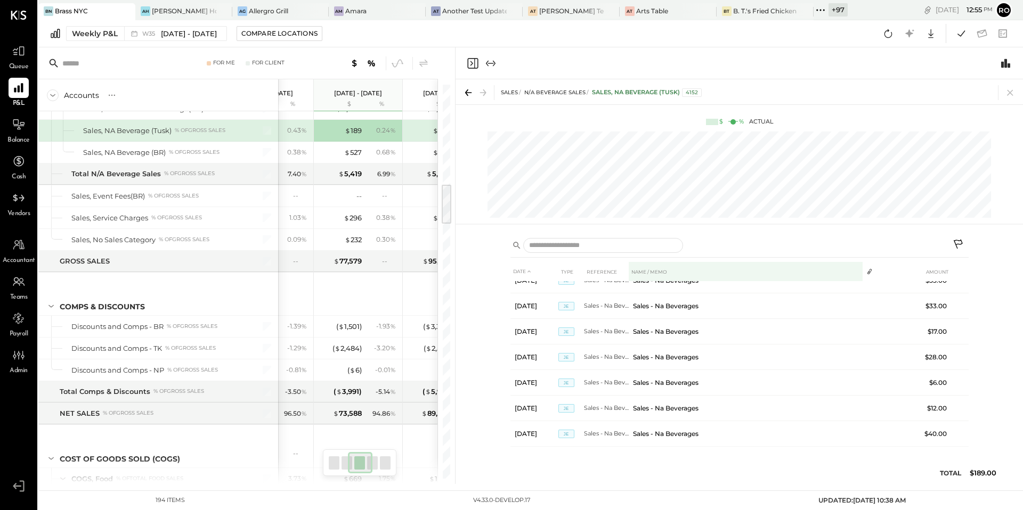
click at [662, 272] on th "NAME / MEMO" at bounding box center [746, 272] width 234 height 20
click at [597, 274] on th "REFERENCE" at bounding box center [606, 272] width 45 height 20
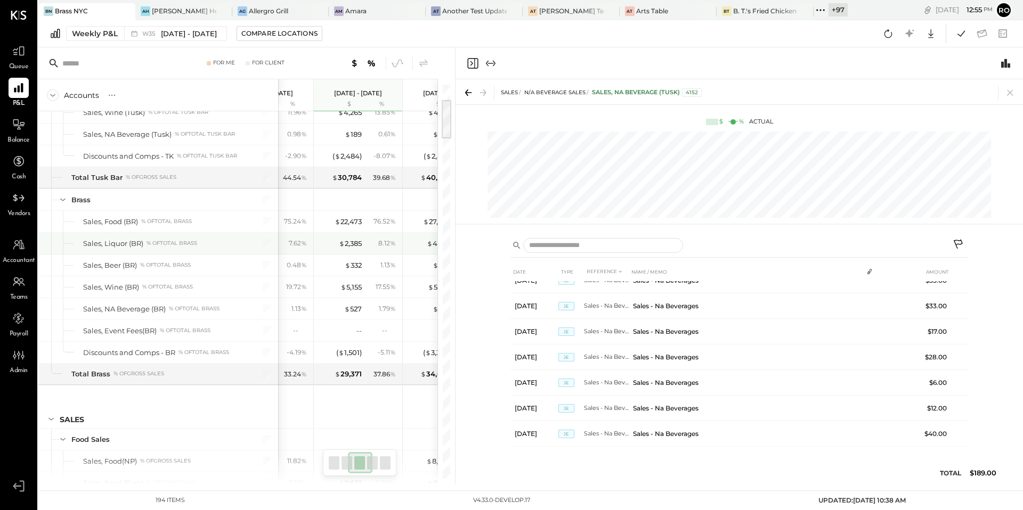
scroll to position [133, 0]
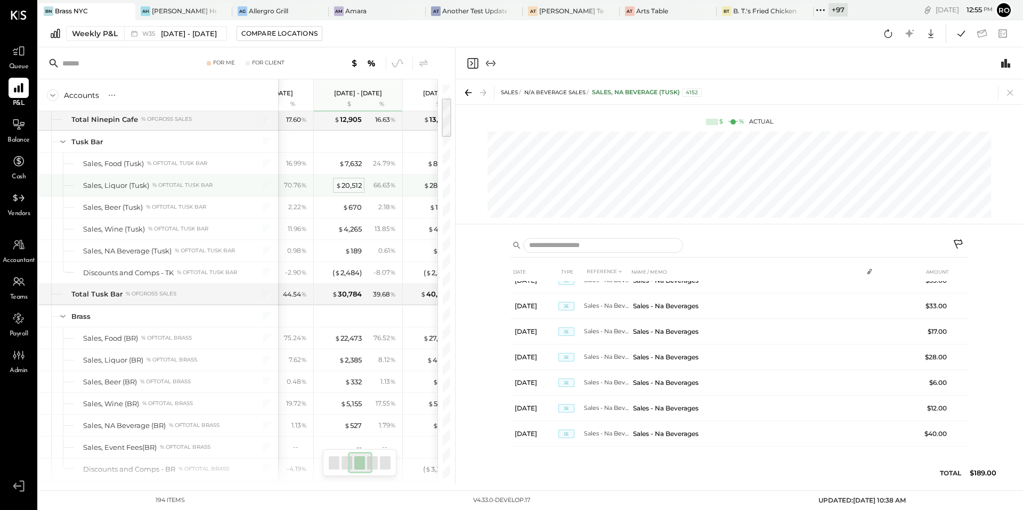
click at [357, 182] on div "$ 20,512" at bounding box center [349, 186] width 26 height 10
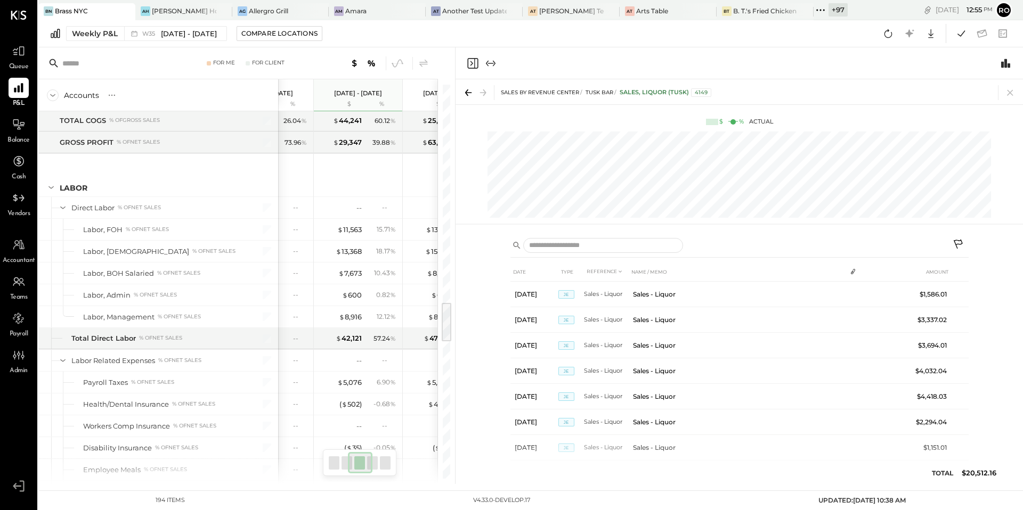
scroll to position [2294, 0]
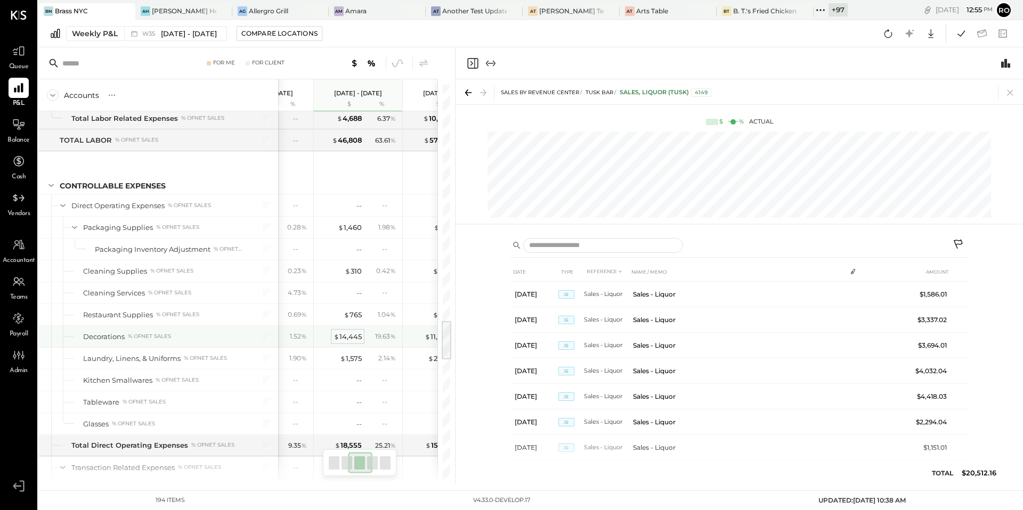
click at [348, 339] on div "$ 14,445" at bounding box center [347, 337] width 28 height 10
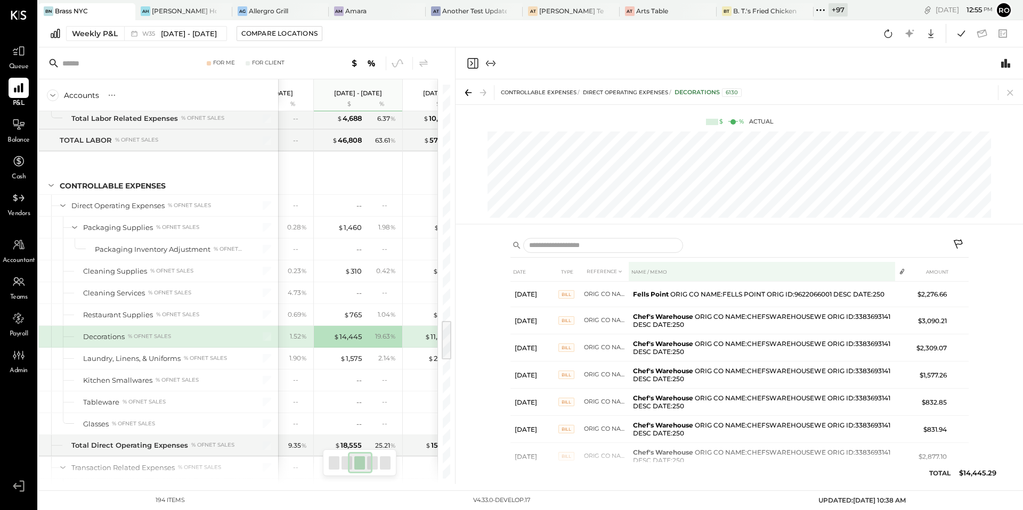
click at [781, 272] on th "NAME / MEMO" at bounding box center [762, 272] width 266 height 20
click at [797, 277] on th "NAME / MEMO" at bounding box center [762, 272] width 266 height 20
click at [943, 273] on th "AMOUNT" at bounding box center [930, 272] width 41 height 20
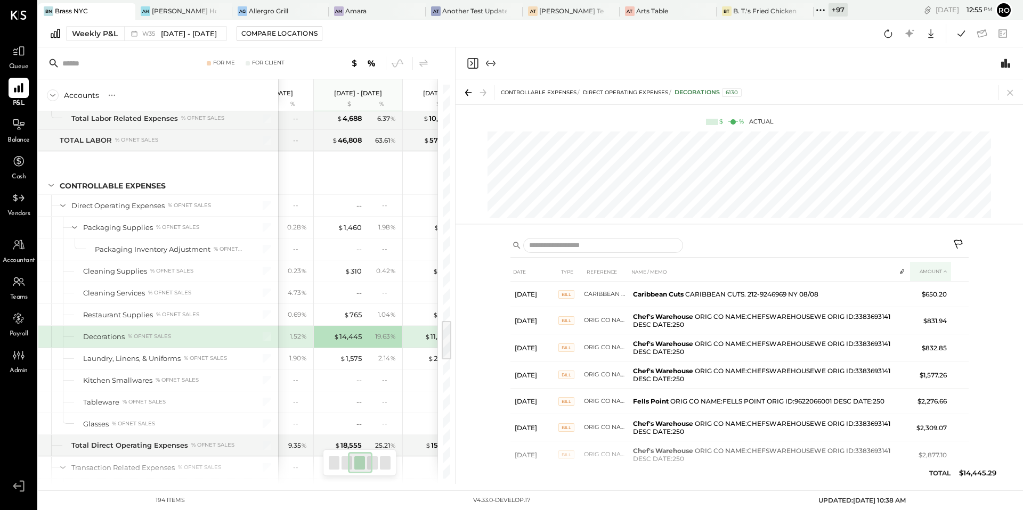
click at [942, 273] on icon at bounding box center [945, 271] width 6 height 6
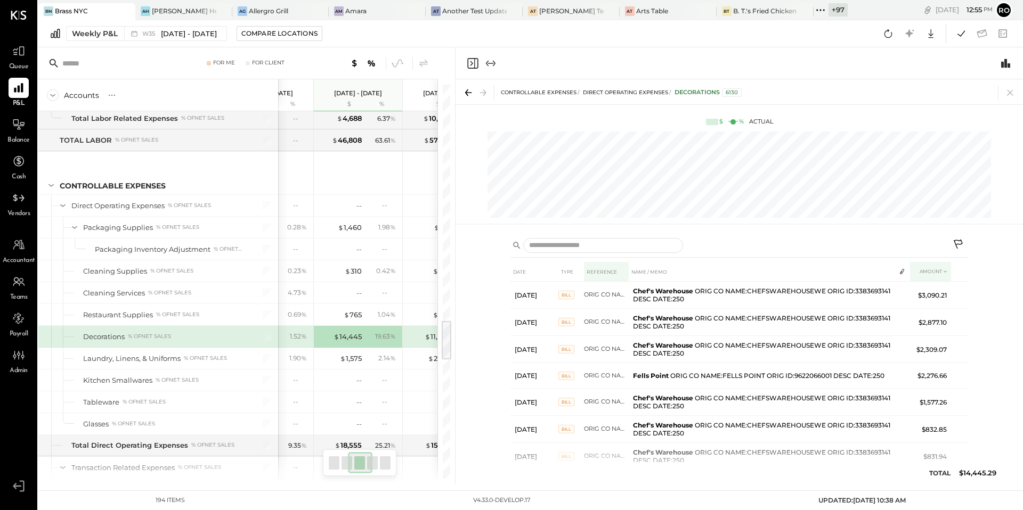
click at [617, 271] on th "REFERENCE" at bounding box center [606, 272] width 45 height 20
click at [617, 271] on icon at bounding box center [620, 271] width 6 height 6
click at [566, 272] on th "TYPE" at bounding box center [571, 272] width 26 height 20
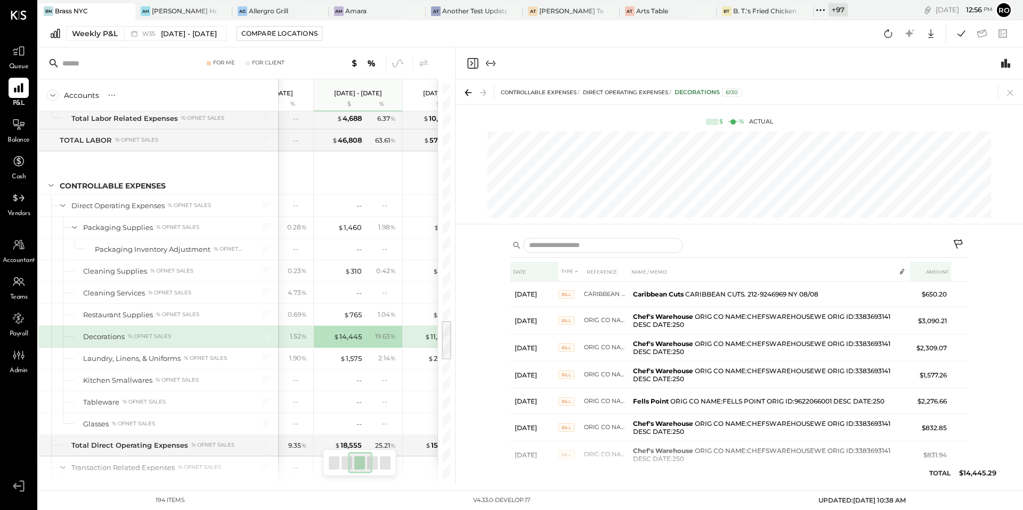
click at [527, 274] on th "DATE" at bounding box center [534, 272] width 48 height 20
click at [528, 274] on icon at bounding box center [529, 271] width 6 height 6
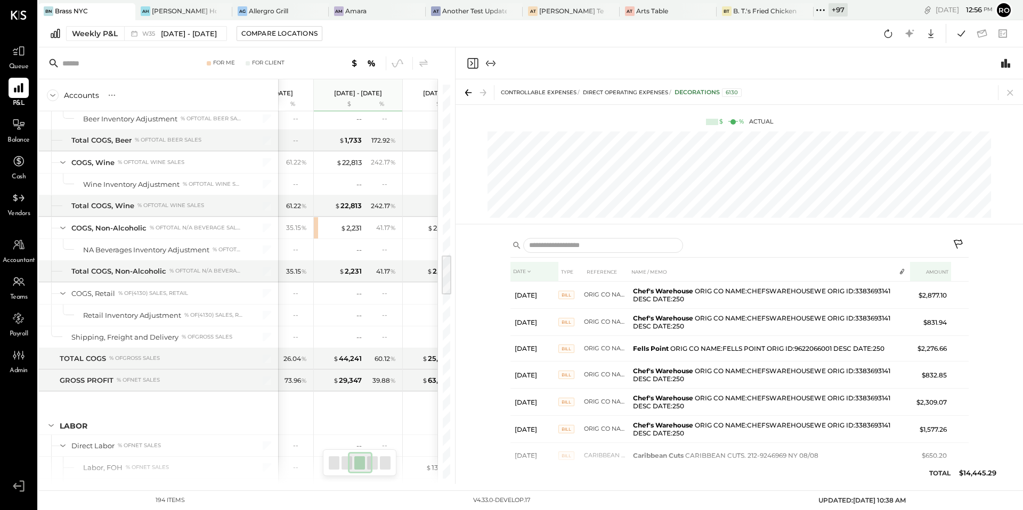
scroll to position [1660, 0]
click at [345, 230] on span "$" at bounding box center [343, 228] width 6 height 9
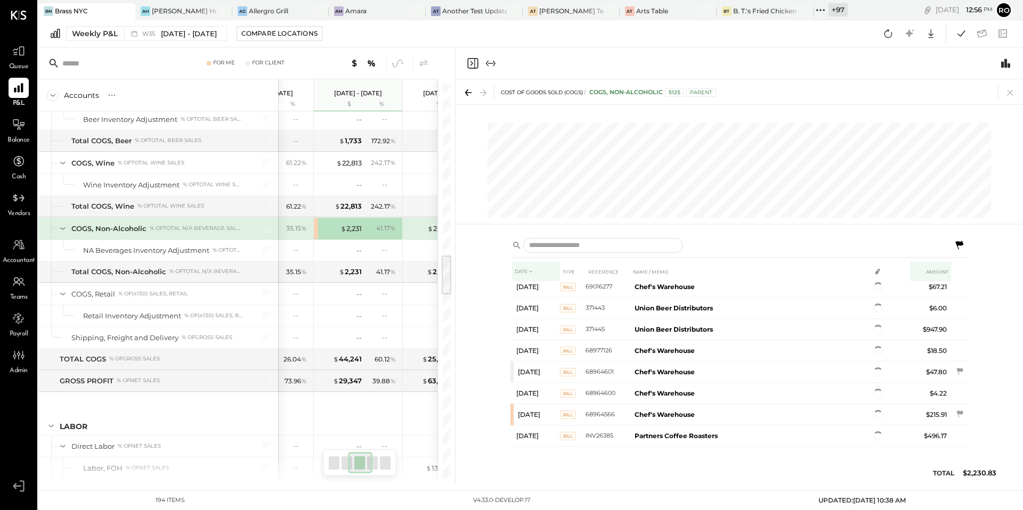
scroll to position [59, 0]
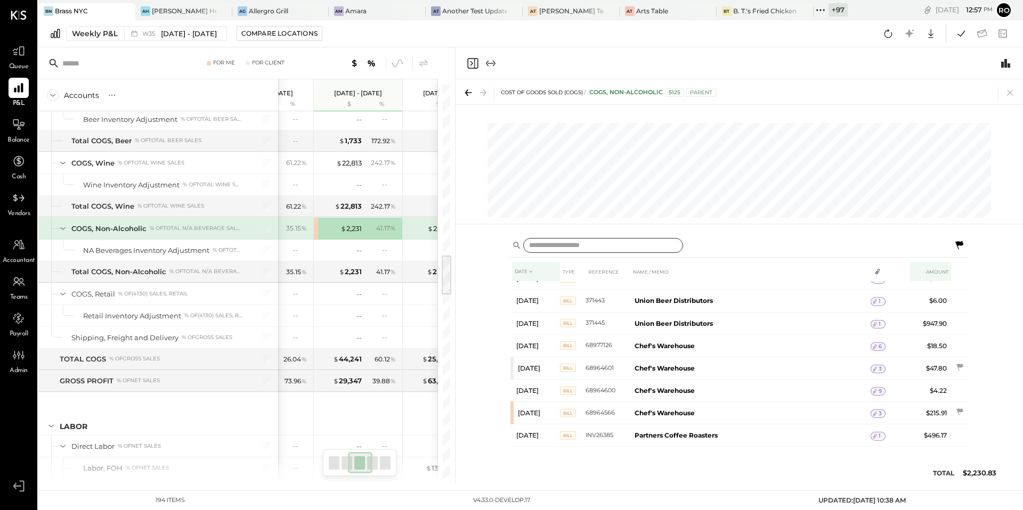
click at [589, 245] on input "text" at bounding box center [603, 245] width 160 height 15
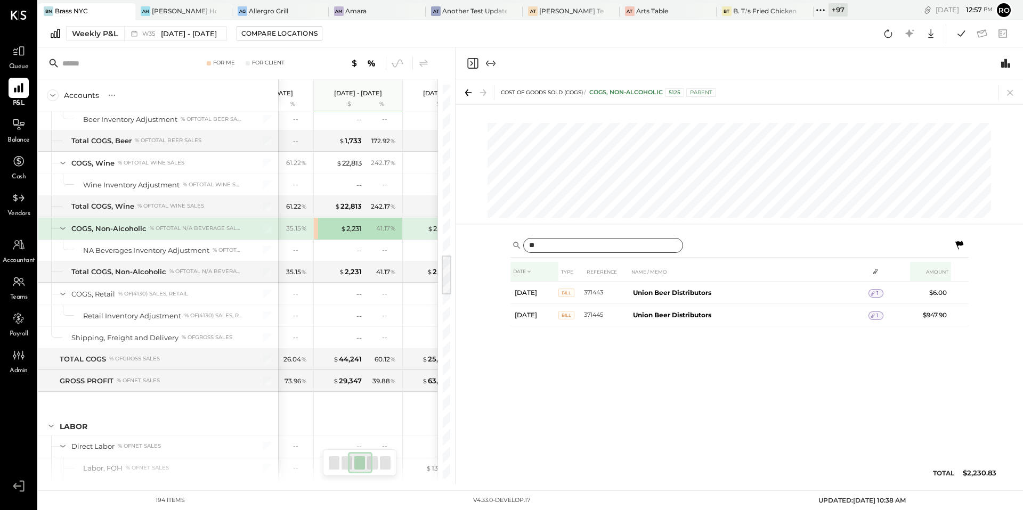
scroll to position [0, 0]
click at [554, 251] on input "****" at bounding box center [603, 245] width 160 height 15
type input "******"
click at [467, 93] on icon at bounding box center [469, 92] width 6 height 1
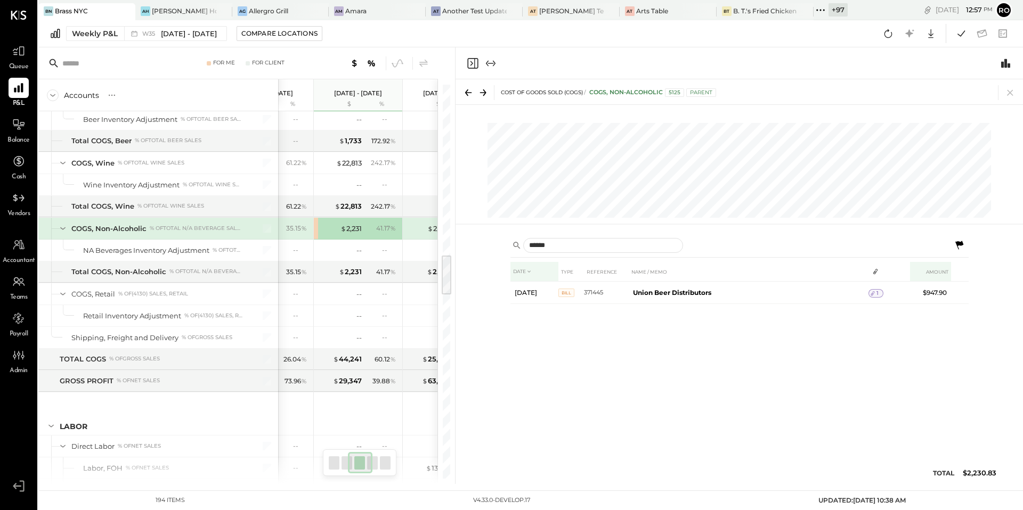
click at [467, 93] on icon at bounding box center [469, 92] width 6 height 1
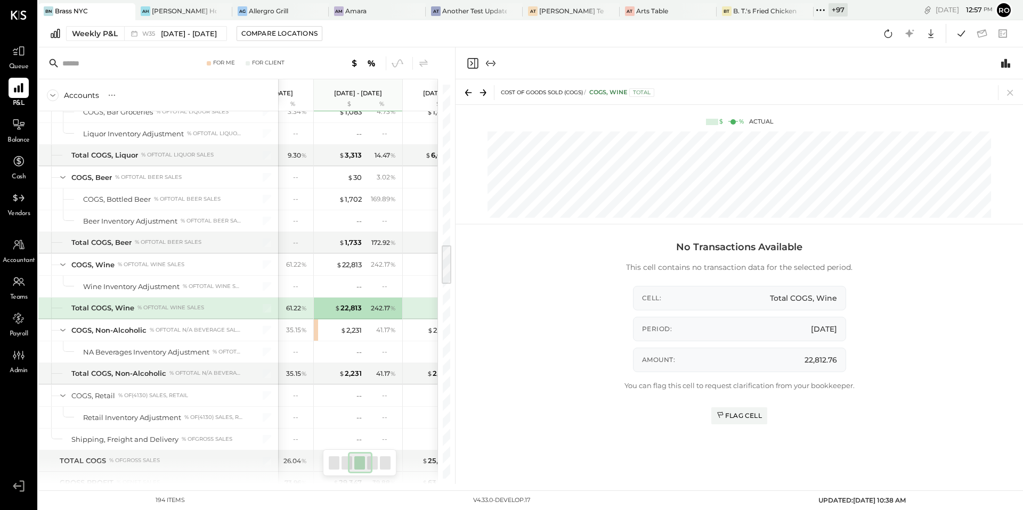
click at [467, 93] on icon at bounding box center [469, 92] width 6 height 1
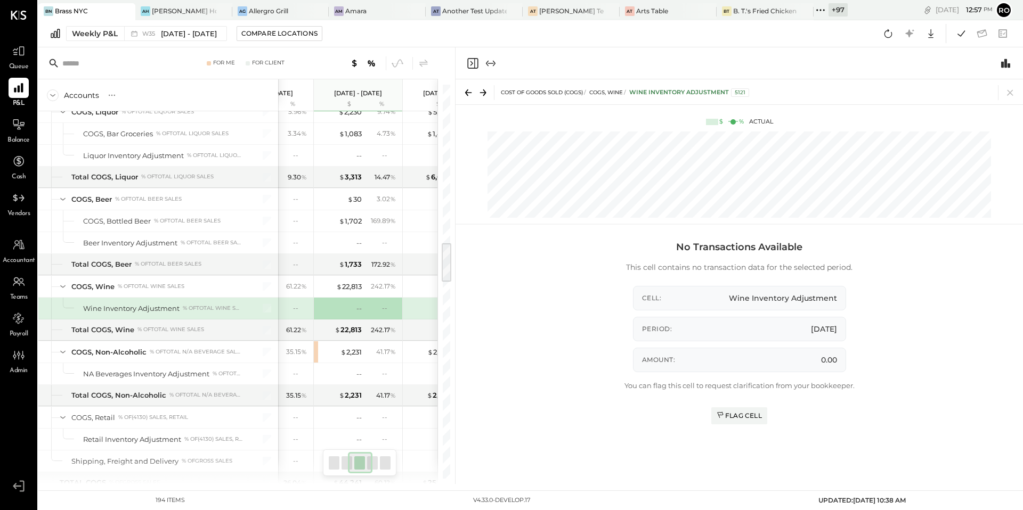
click at [486, 91] on icon at bounding box center [483, 92] width 15 height 15
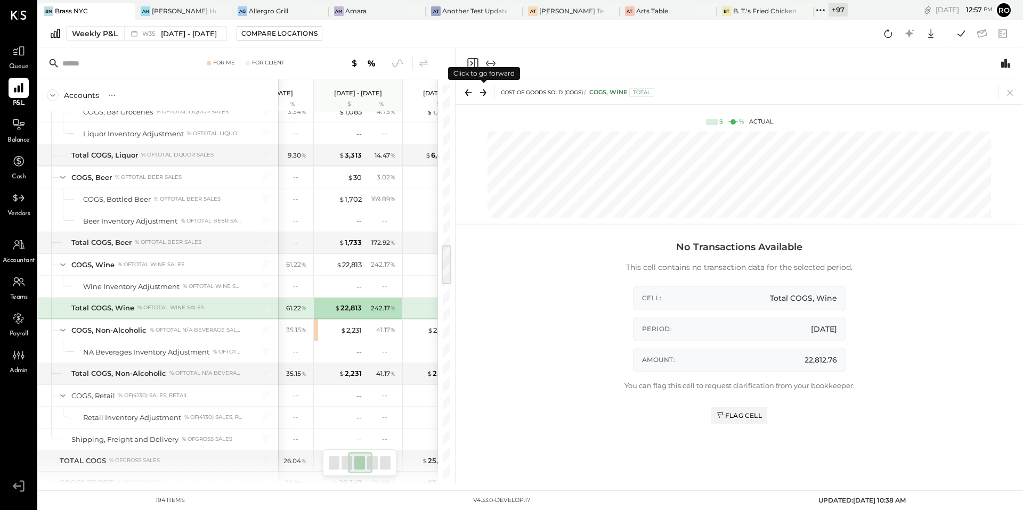
click at [486, 91] on icon at bounding box center [483, 92] width 15 height 15
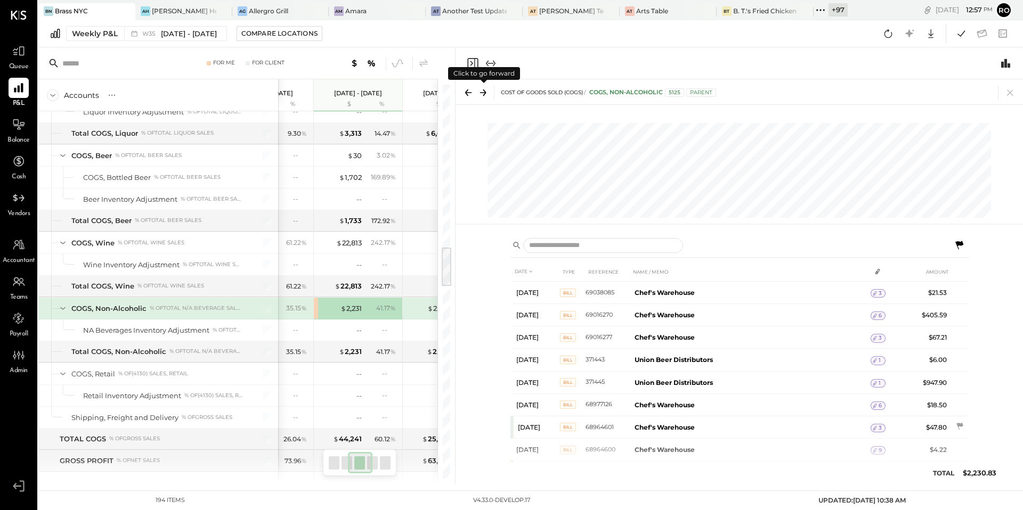
click at [486, 91] on icon at bounding box center [483, 92] width 15 height 15
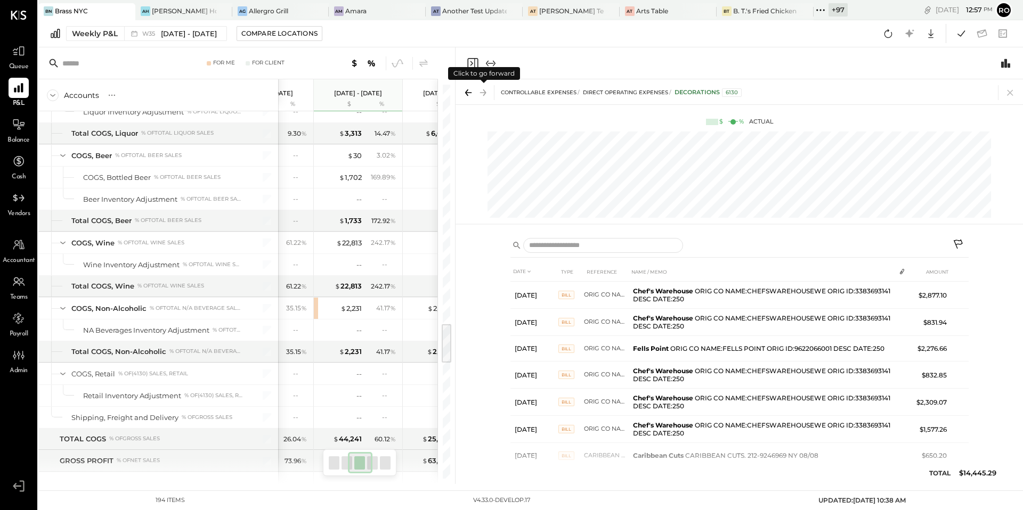
scroll to position [2322, 0]
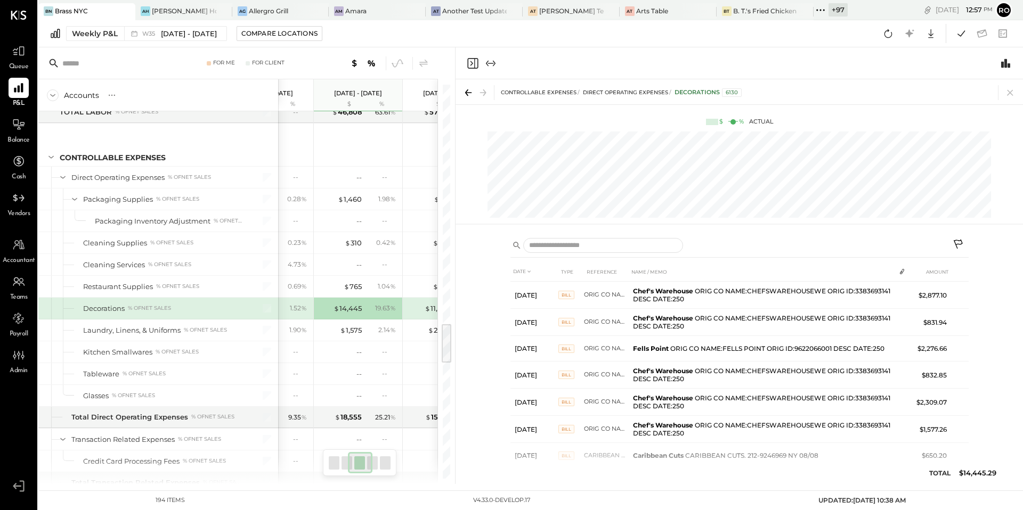
click at [472, 66] on icon "Close panel" at bounding box center [472, 63] width 13 height 13
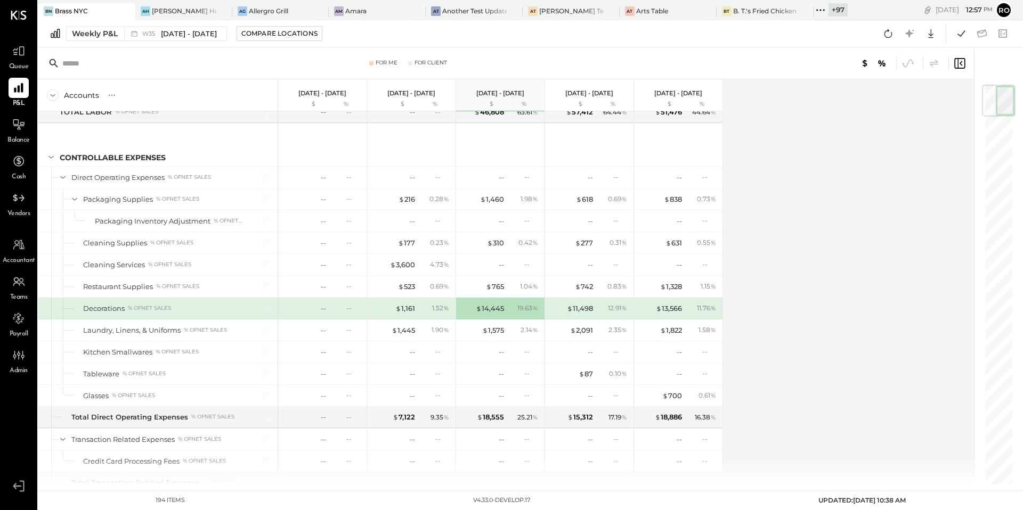
click at [959, 62] on icon at bounding box center [960, 63] width 3 height 5
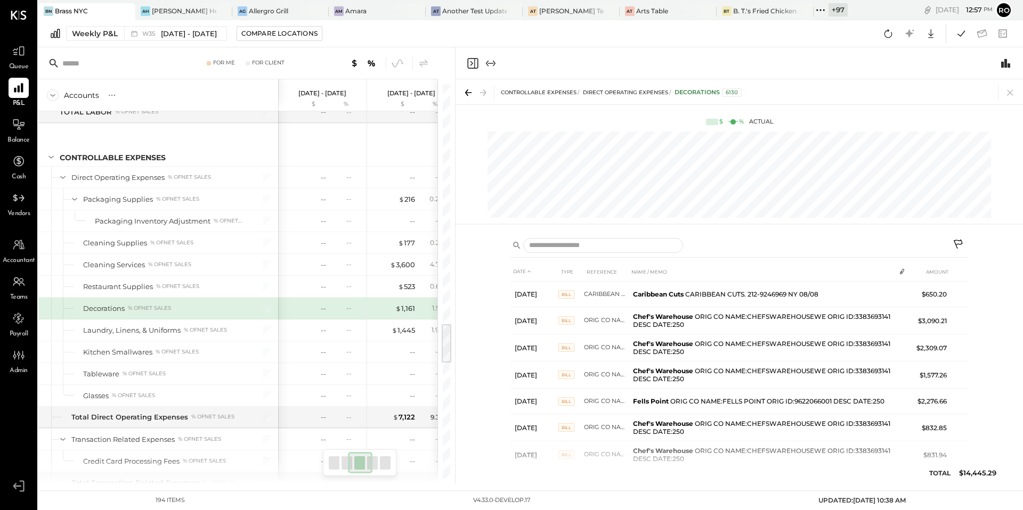
click at [489, 65] on icon "Expand panel (e)" at bounding box center [490, 63] width 13 height 13
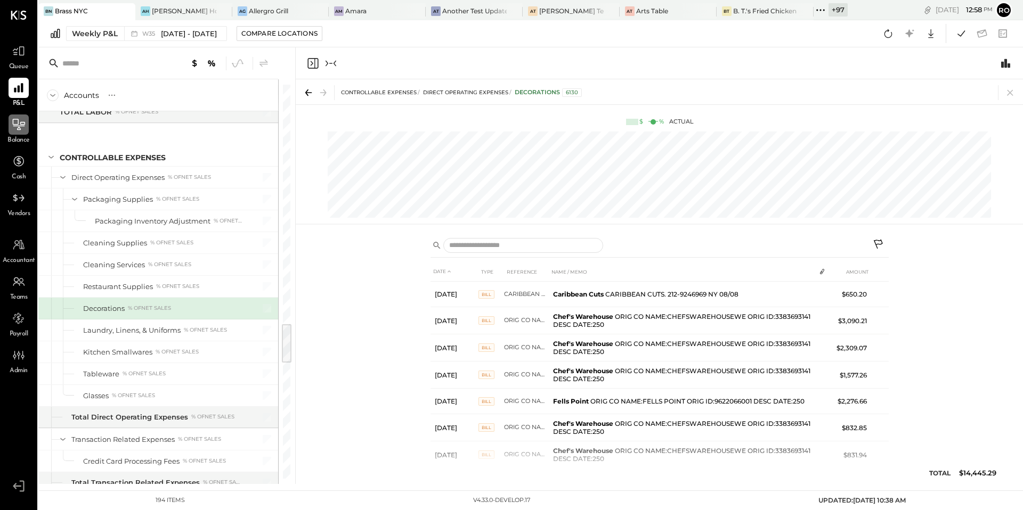
click at [21, 124] on icon at bounding box center [19, 124] width 12 height 11
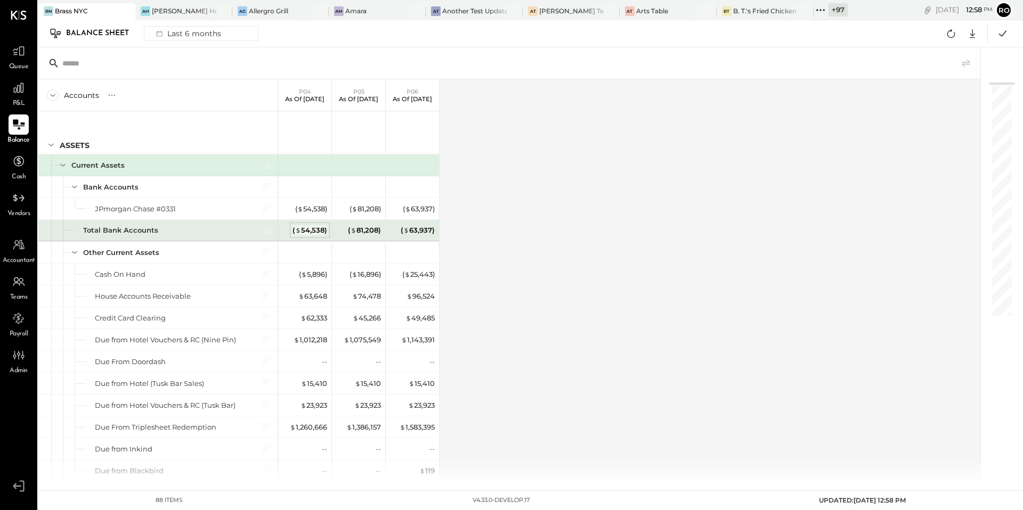
click at [307, 229] on div "( $ 54,538 )" at bounding box center [309, 230] width 35 height 10
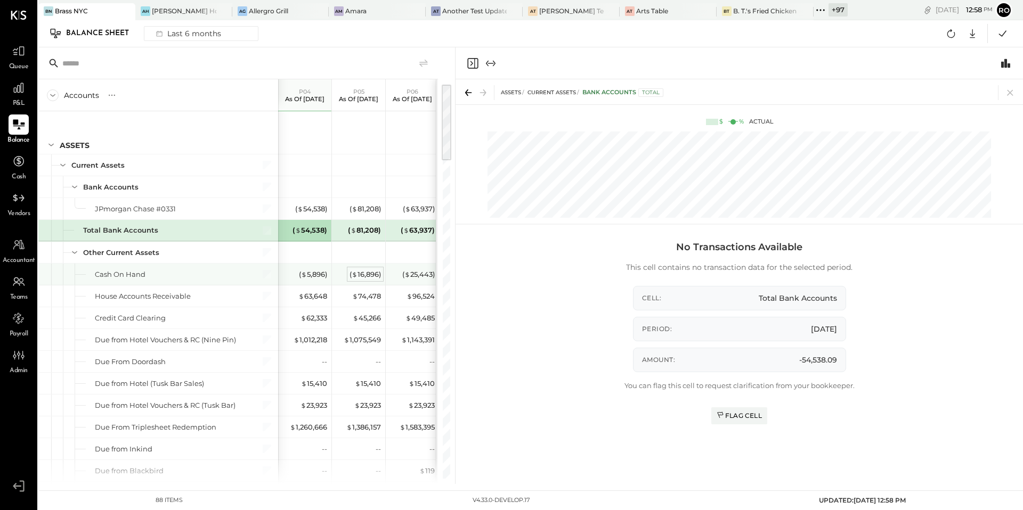
click at [369, 278] on div "( $ 16,896 )" at bounding box center [364, 275] width 31 height 10
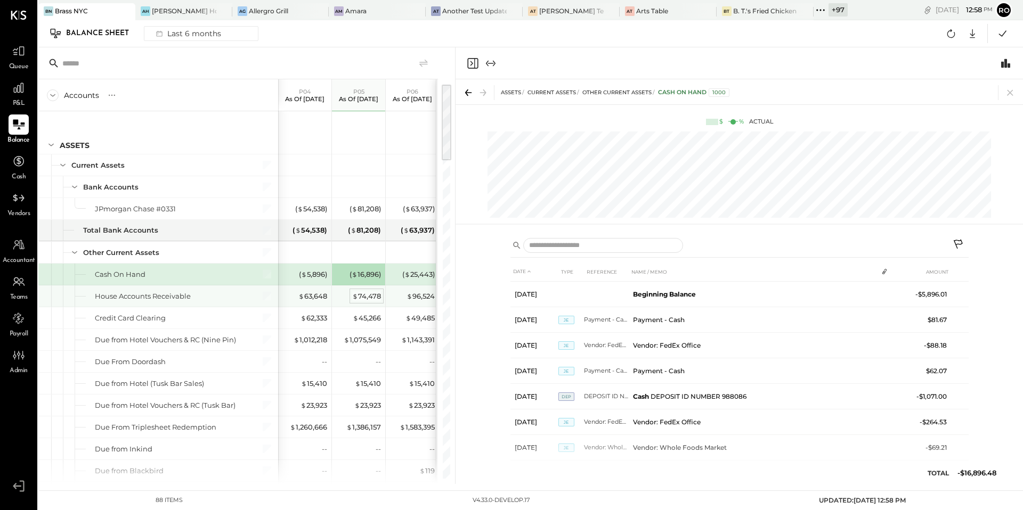
click at [370, 298] on div "$ 74,478" at bounding box center [366, 296] width 29 height 10
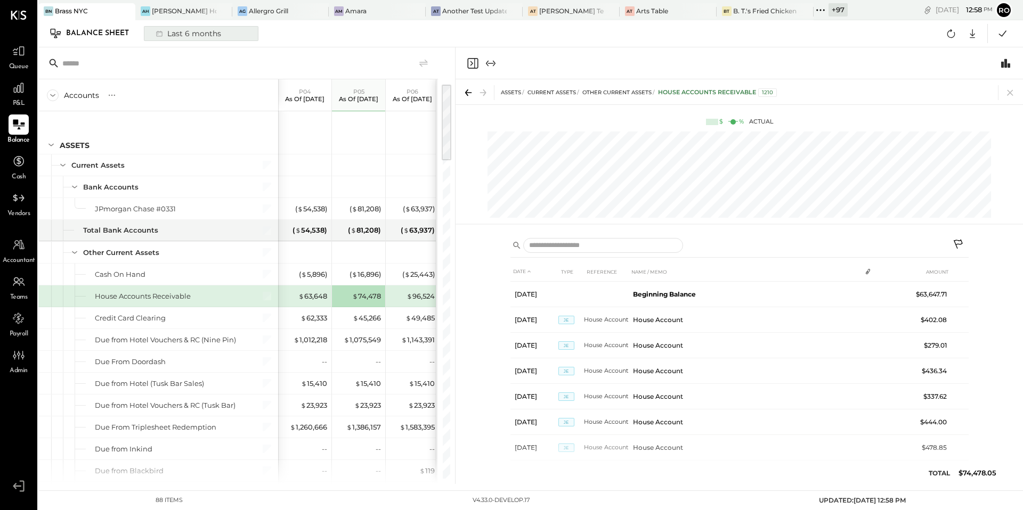
click at [239, 32] on button "Last 6 months" at bounding box center [201, 33] width 115 height 15
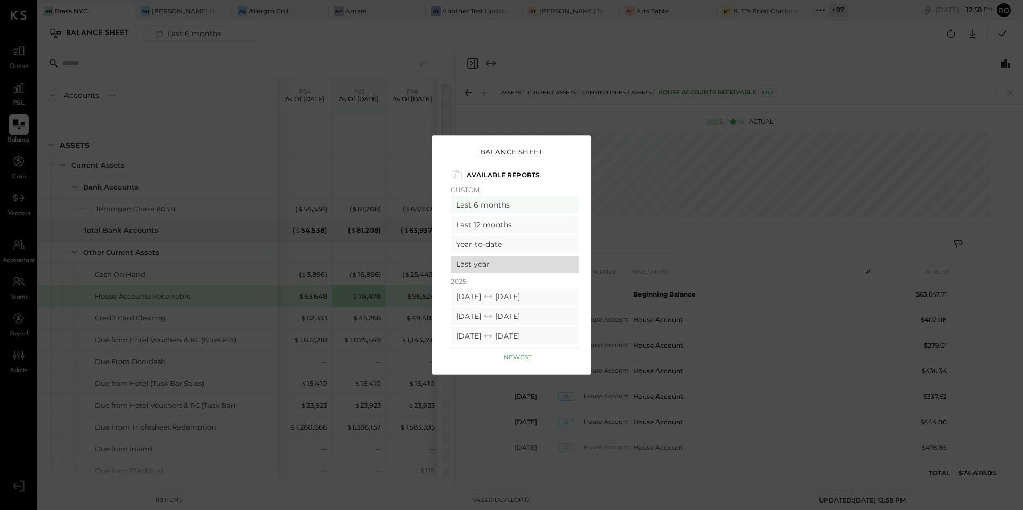
click at [479, 266] on div "Last year" at bounding box center [515, 264] width 128 height 17
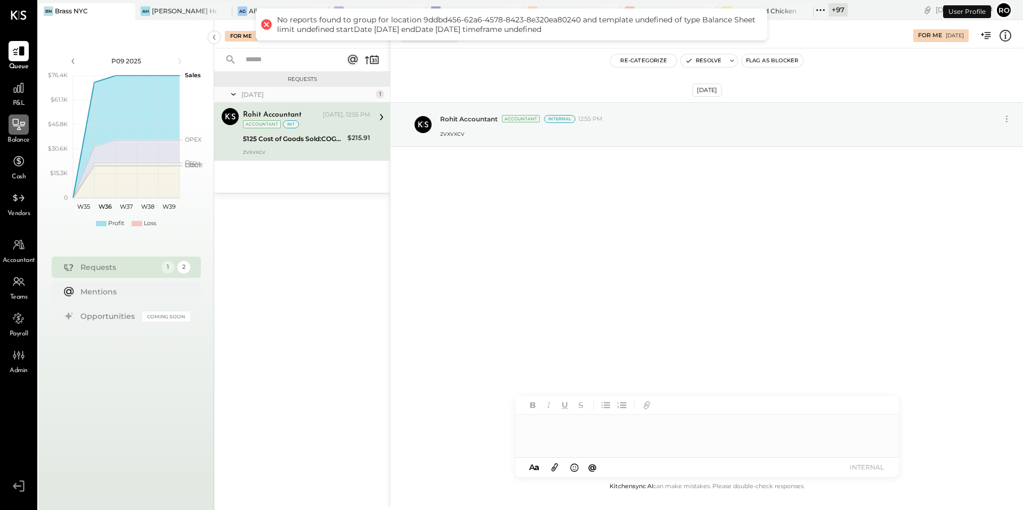
click at [21, 128] on icon at bounding box center [19, 125] width 14 height 14
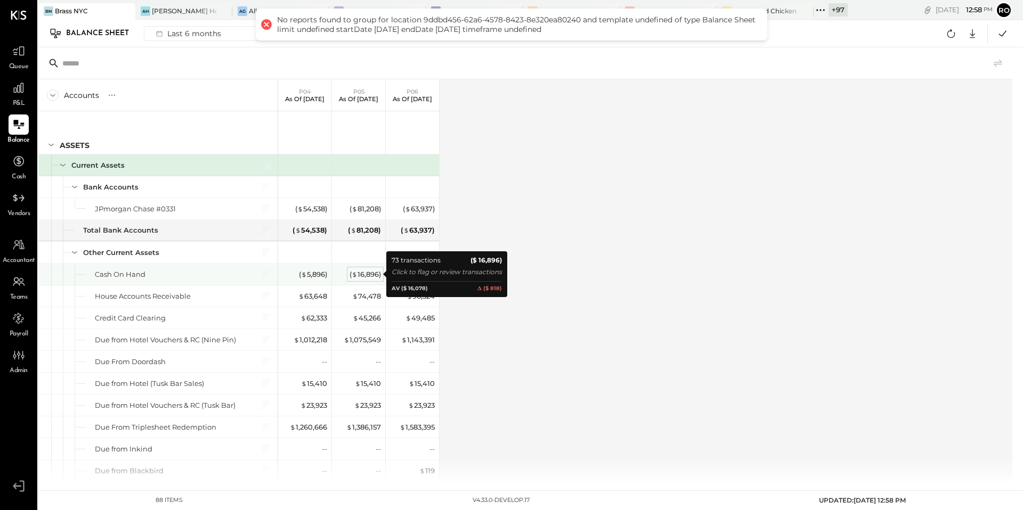
click at [373, 276] on div "( $ 16,896 )" at bounding box center [364, 275] width 31 height 10
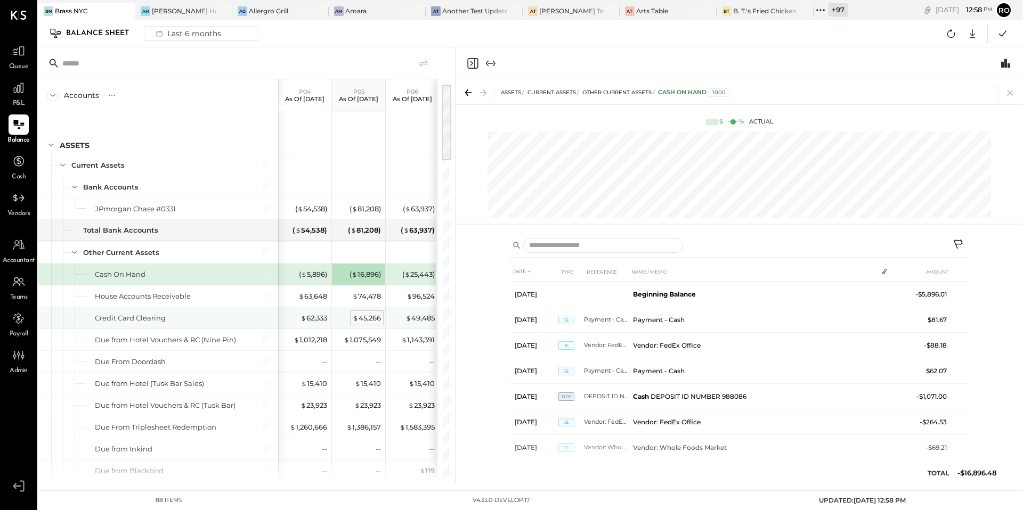
click at [363, 318] on div "$ 45,266" at bounding box center [367, 318] width 28 height 10
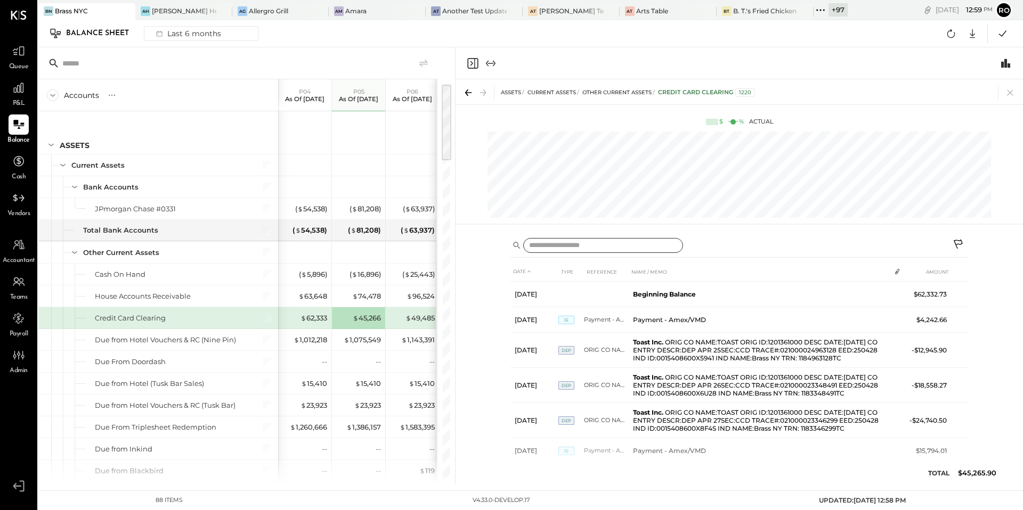
click at [564, 246] on input "text" at bounding box center [603, 245] width 160 height 15
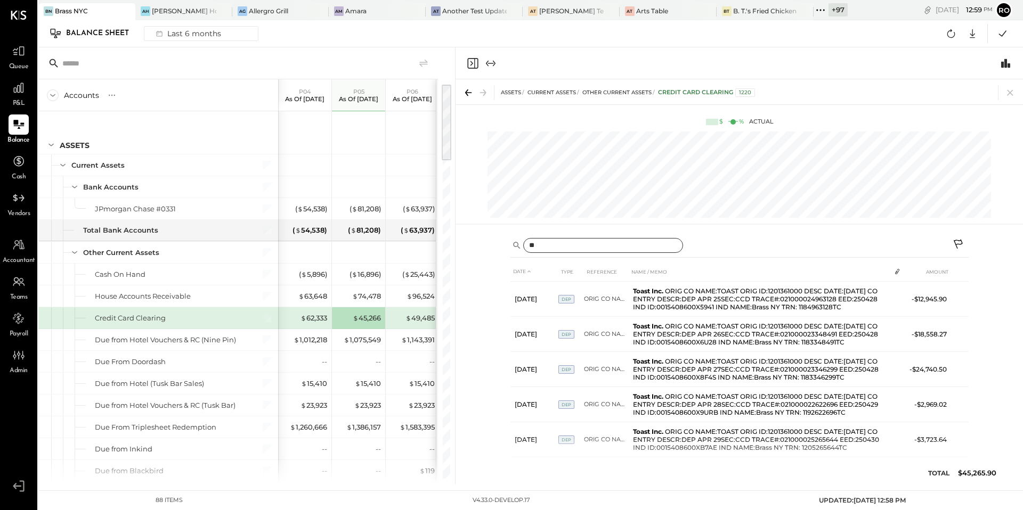
type input "*"
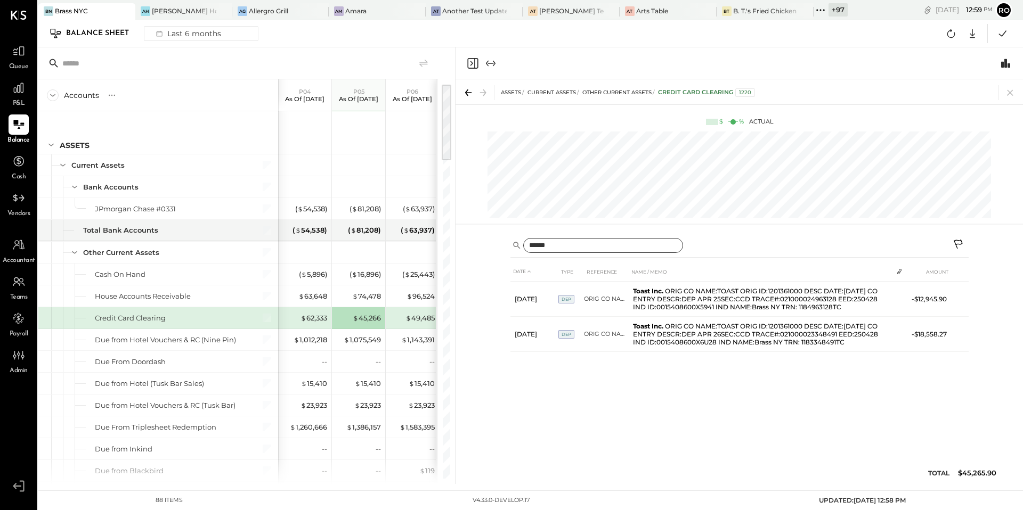
type input "******"
click at [14, 205] on icon at bounding box center [19, 198] width 14 height 14
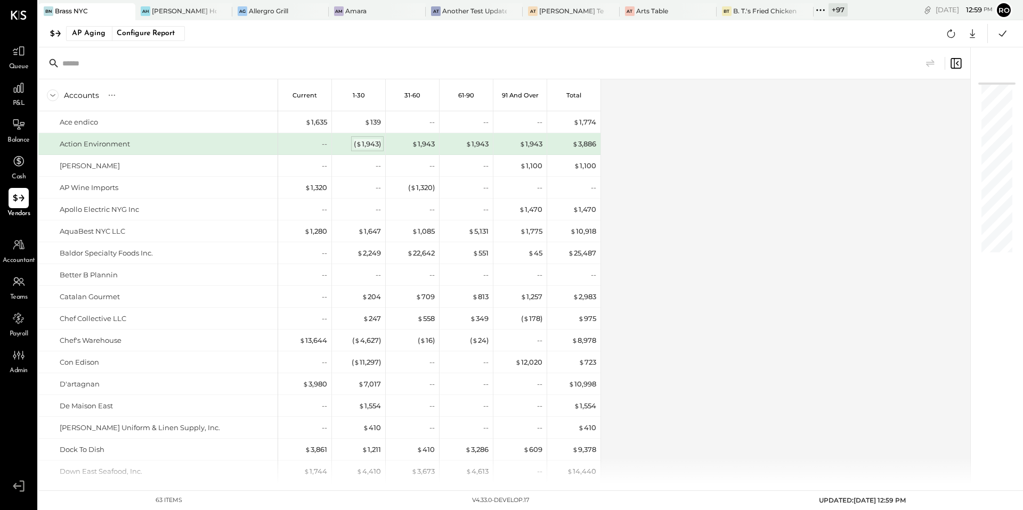
click at [367, 146] on div "( $ 1,943 )" at bounding box center [367, 144] width 27 height 10
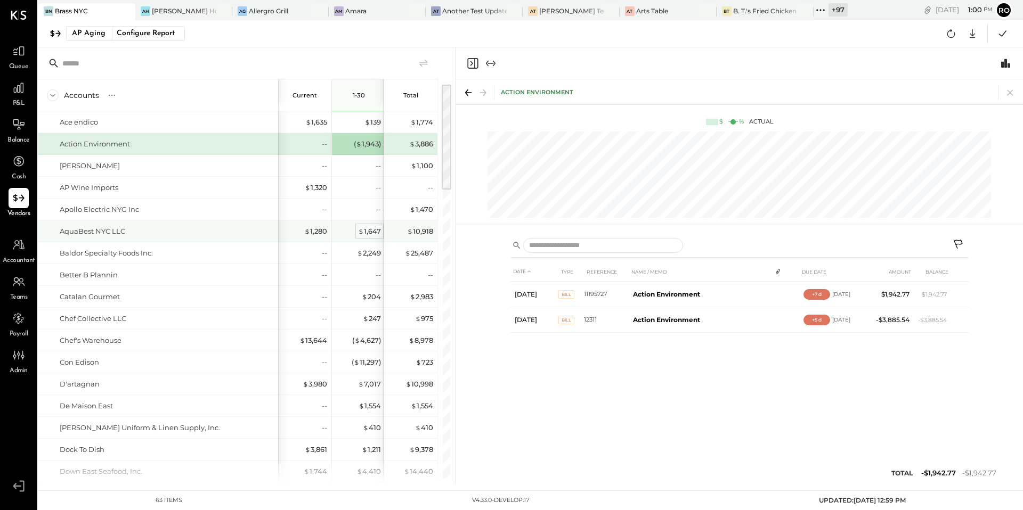
click at [369, 233] on div "$ 1,647" at bounding box center [369, 231] width 23 height 10
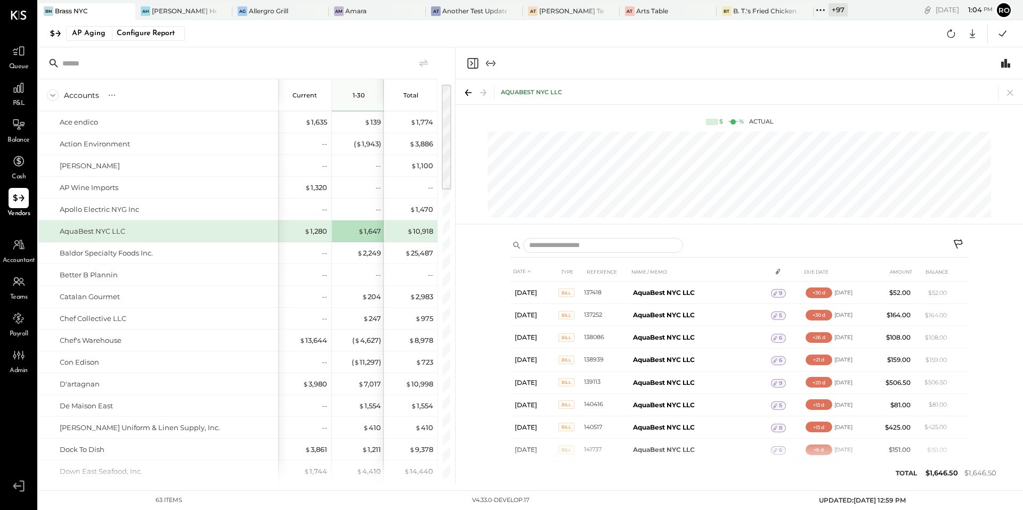
click at [962, 243] on icon at bounding box center [958, 245] width 13 height 13
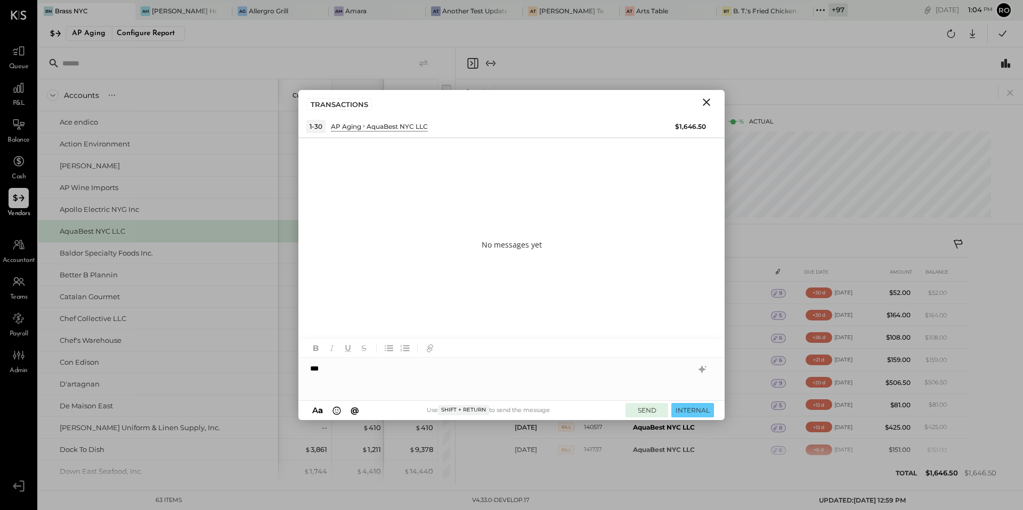
click at [658, 410] on button "SEND" at bounding box center [646, 410] width 43 height 14
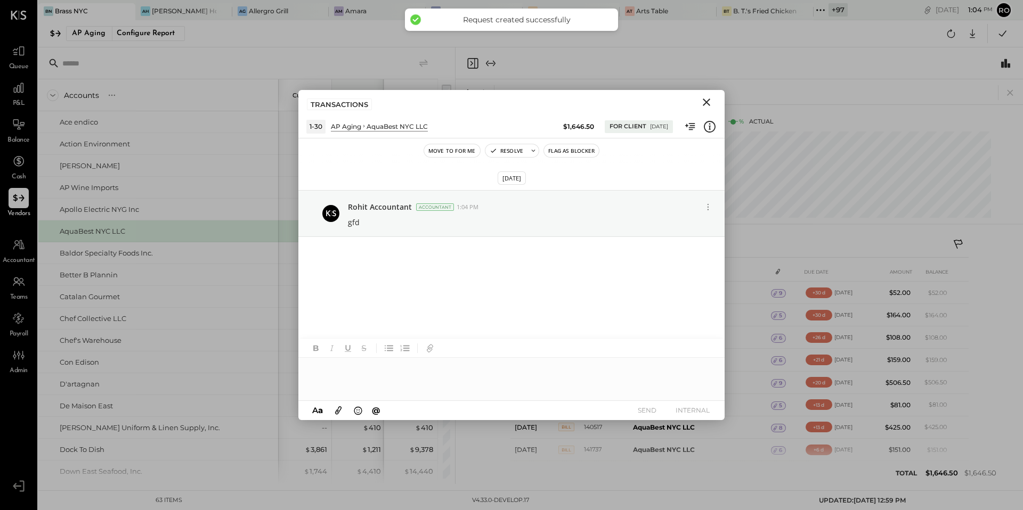
click at [667, 390] on div at bounding box center [511, 379] width 426 height 43
click at [696, 406] on button "INTERNAL" at bounding box center [692, 410] width 43 height 14
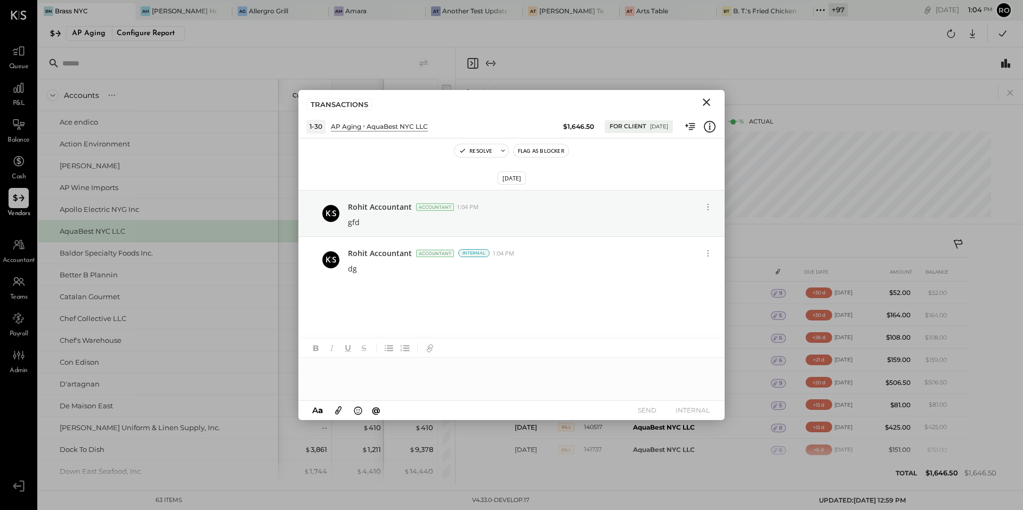
click at [706, 102] on icon "Close" at bounding box center [706, 102] width 7 height 7
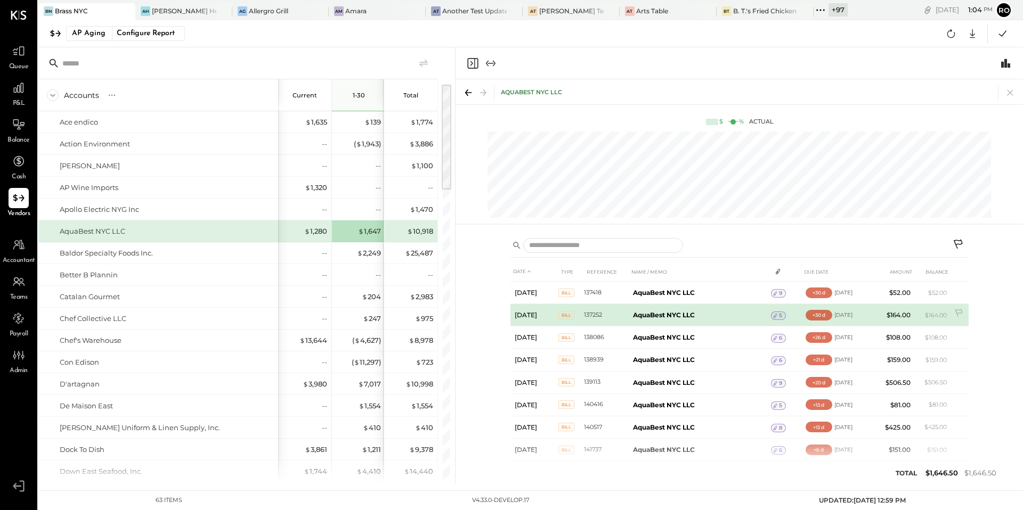
click at [946, 310] on td "$164.00" at bounding box center [933, 315] width 36 height 22
click at [958, 312] on icon at bounding box center [959, 314] width 11 height 11
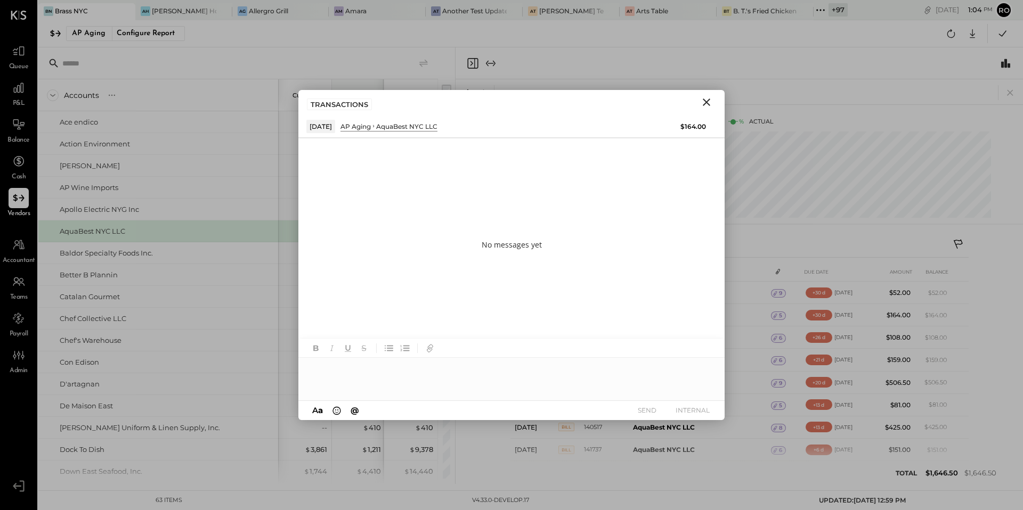
click at [550, 372] on div at bounding box center [511, 379] width 426 height 43
click at [656, 409] on button "SEND" at bounding box center [646, 410] width 43 height 14
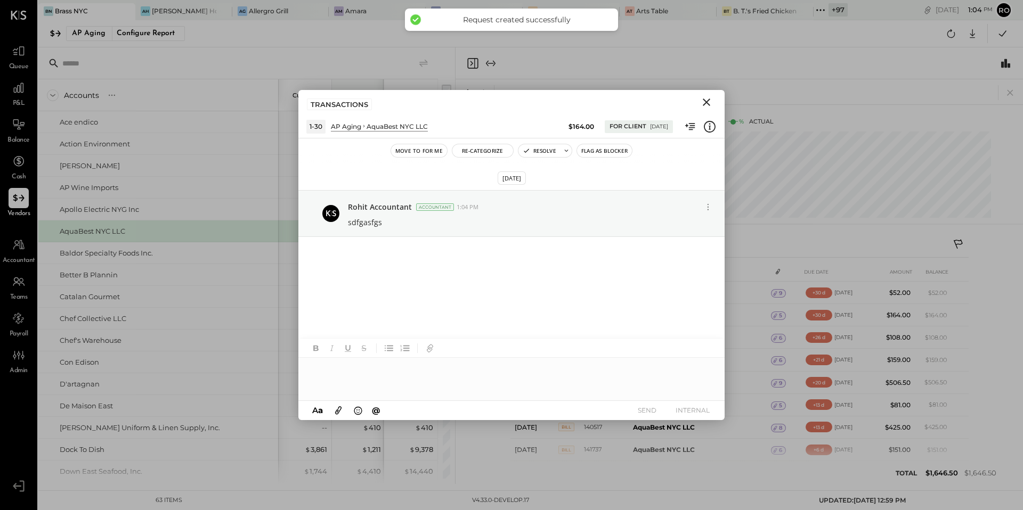
click at [708, 97] on icon "Close" at bounding box center [706, 102] width 13 height 13
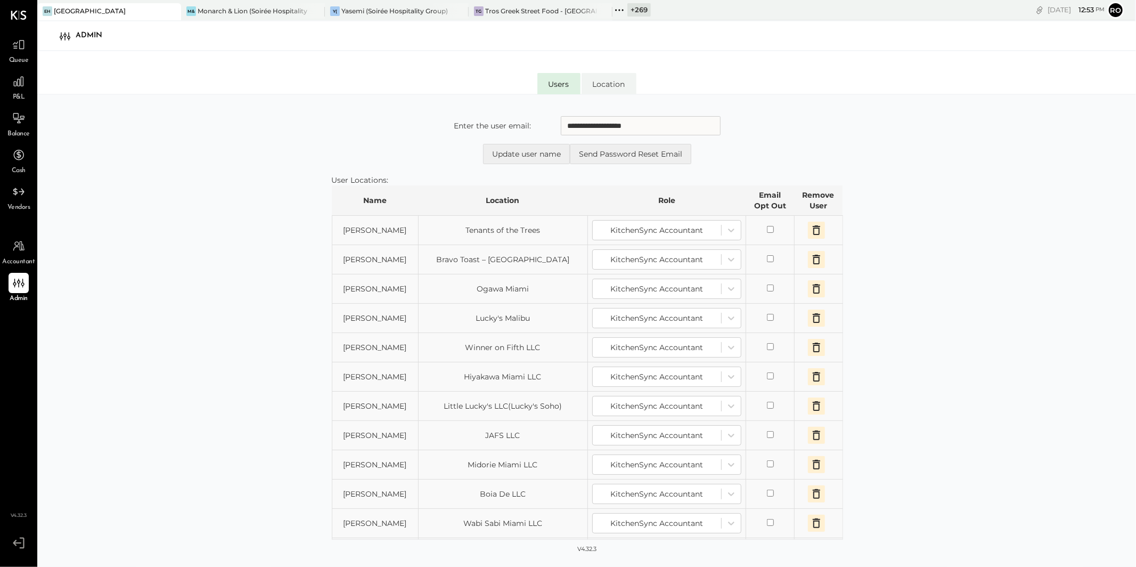
click at [622, 10] on icon at bounding box center [620, 10] width 14 height 14
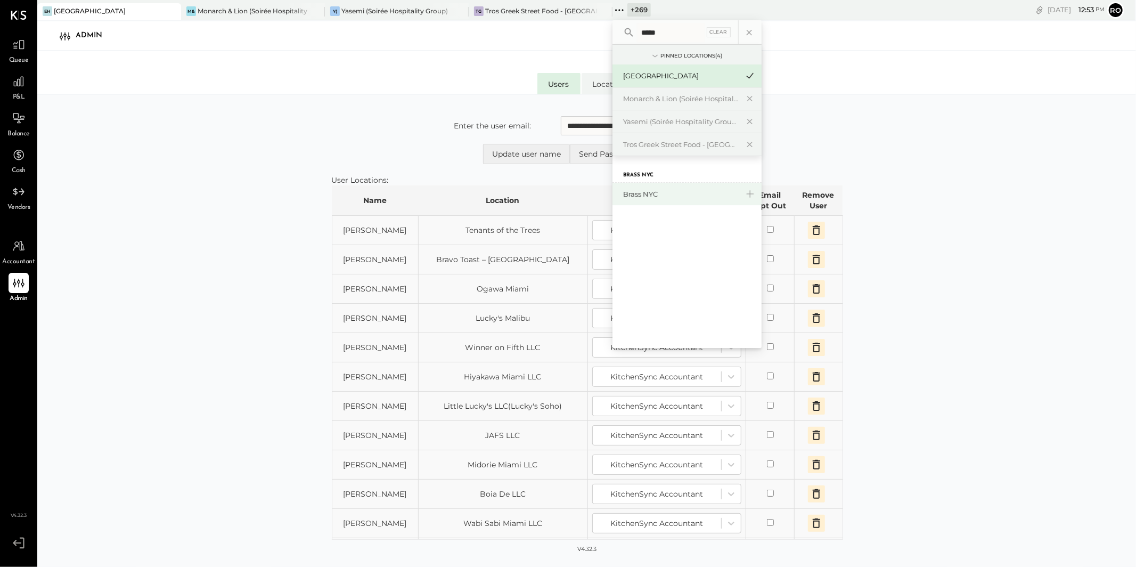
type input "*****"
click at [650, 191] on div "Brass NYC" at bounding box center [680, 194] width 115 height 10
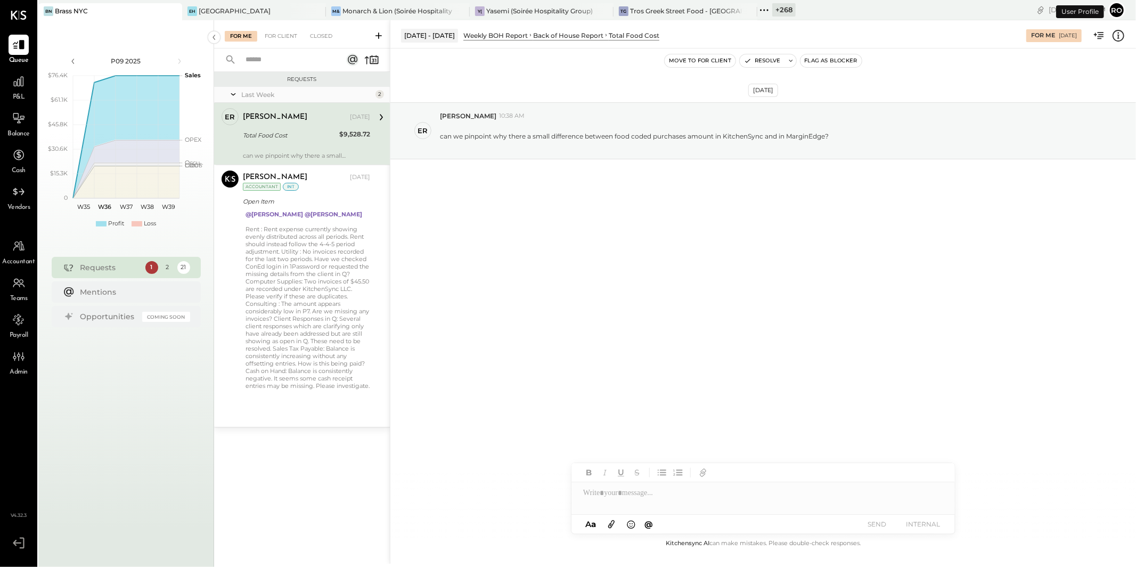
click at [13, 93] on span "P&L" at bounding box center [19, 98] width 12 height 10
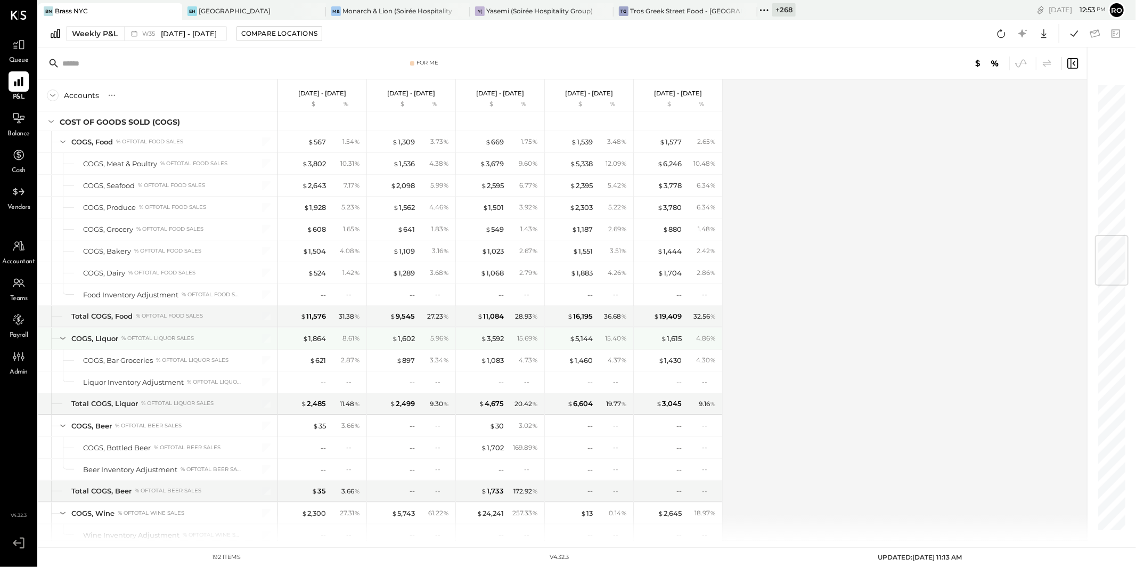
scroll to position [1324, 0]
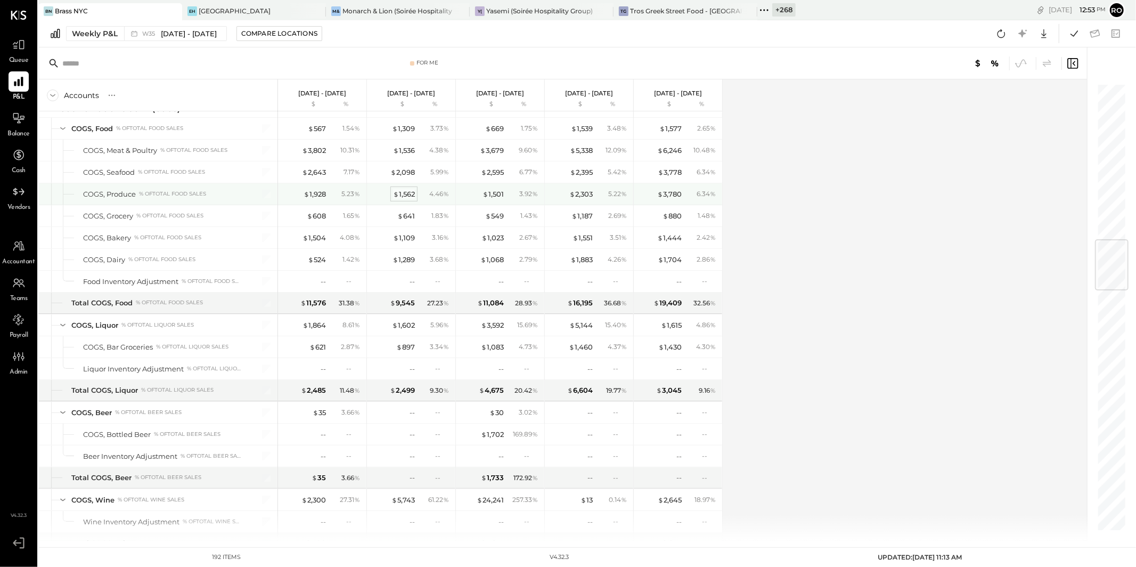
click at [396, 198] on span "$" at bounding box center [396, 194] width 6 height 9
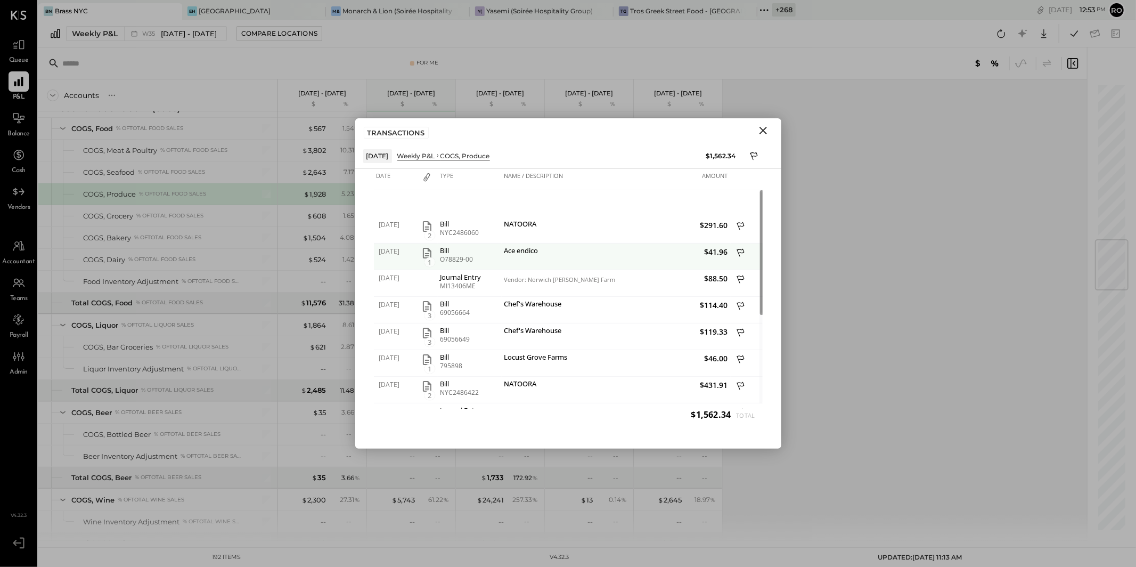
click at [428, 253] on icon "button" at bounding box center [427, 253] width 9 height 11
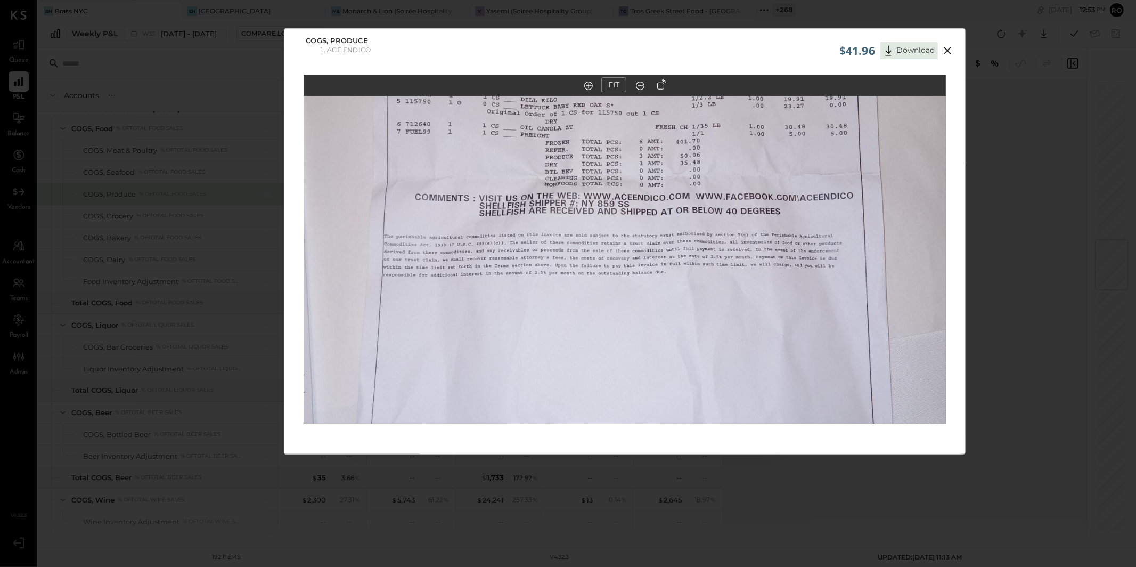
click at [948, 53] on icon at bounding box center [947, 50] width 13 height 13
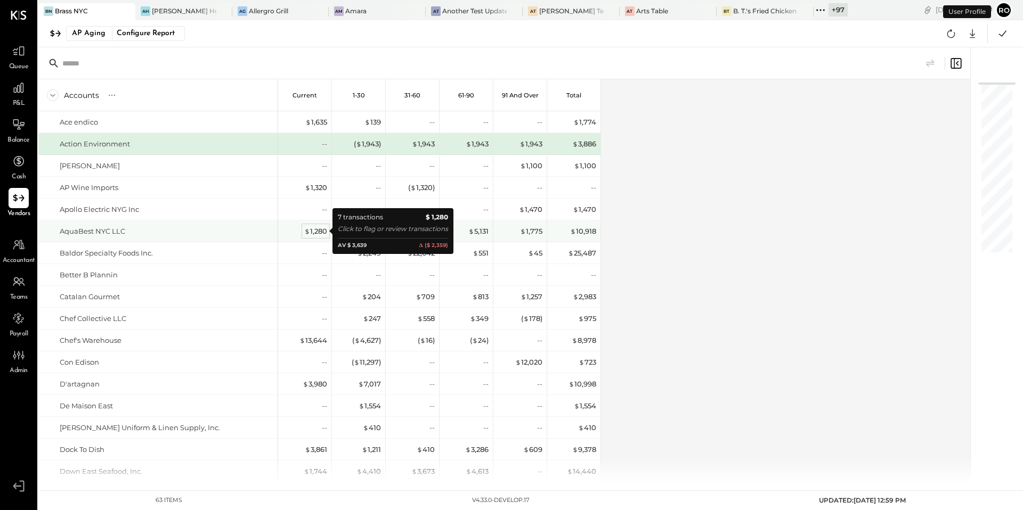
click at [306, 230] on span "$" at bounding box center [307, 231] width 6 height 9
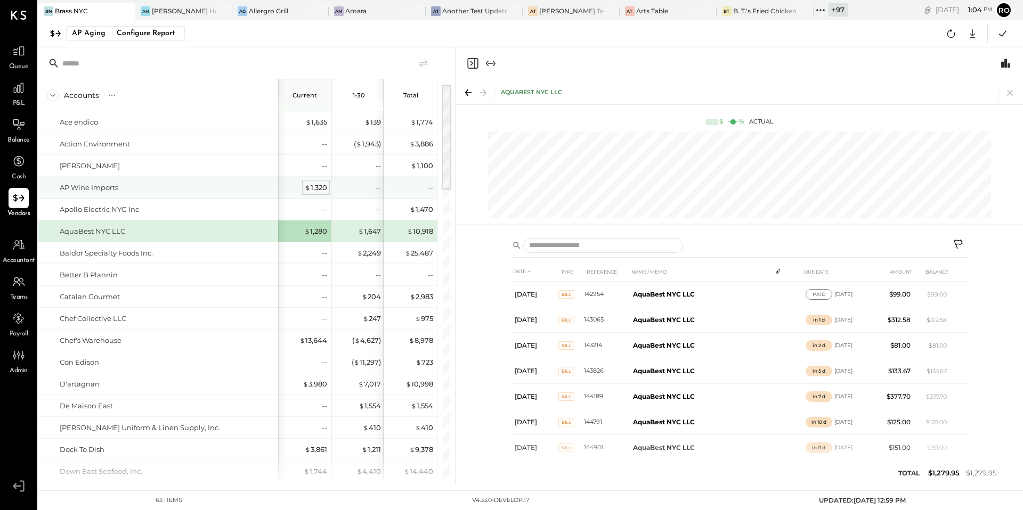
click at [325, 186] on div "$ 1,320" at bounding box center [316, 188] width 22 height 10
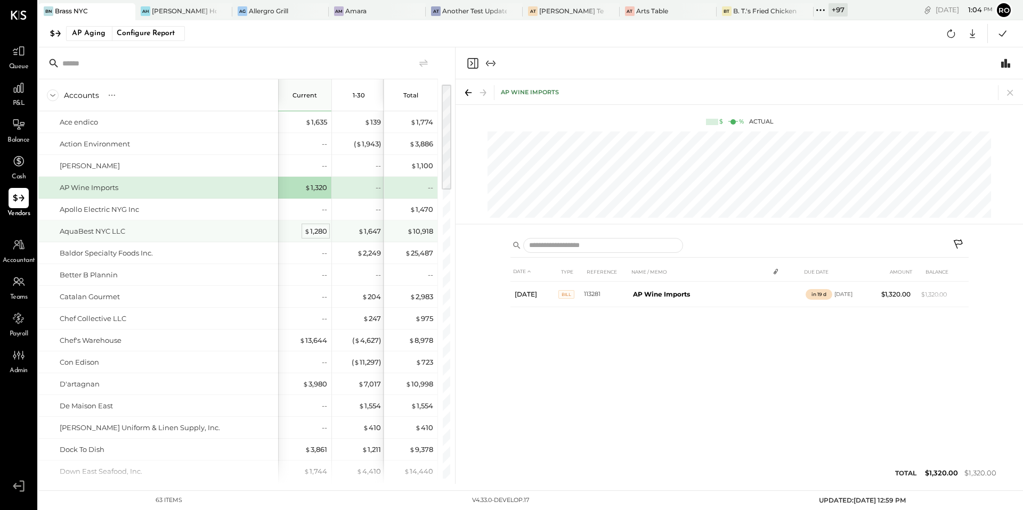
click at [322, 226] on div "$ 1,280" at bounding box center [315, 231] width 23 height 10
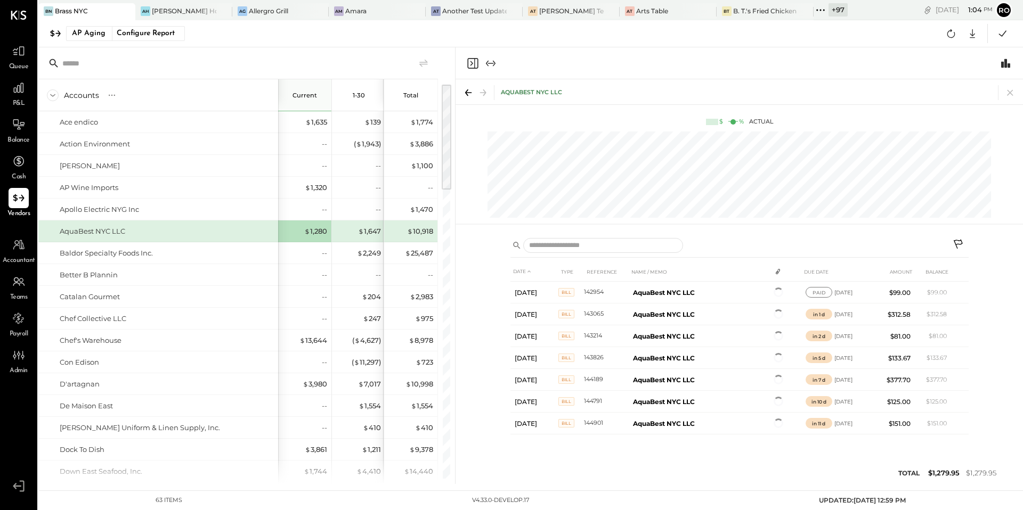
click at [963, 243] on icon at bounding box center [958, 245] width 13 height 13
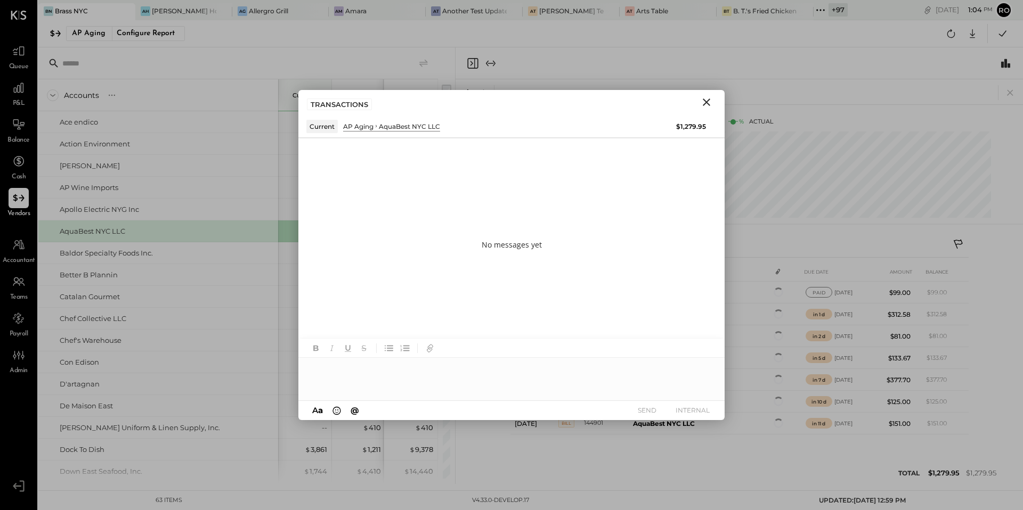
click at [597, 380] on div at bounding box center [511, 379] width 426 height 43
click at [653, 412] on button "SEND" at bounding box center [646, 410] width 43 height 14
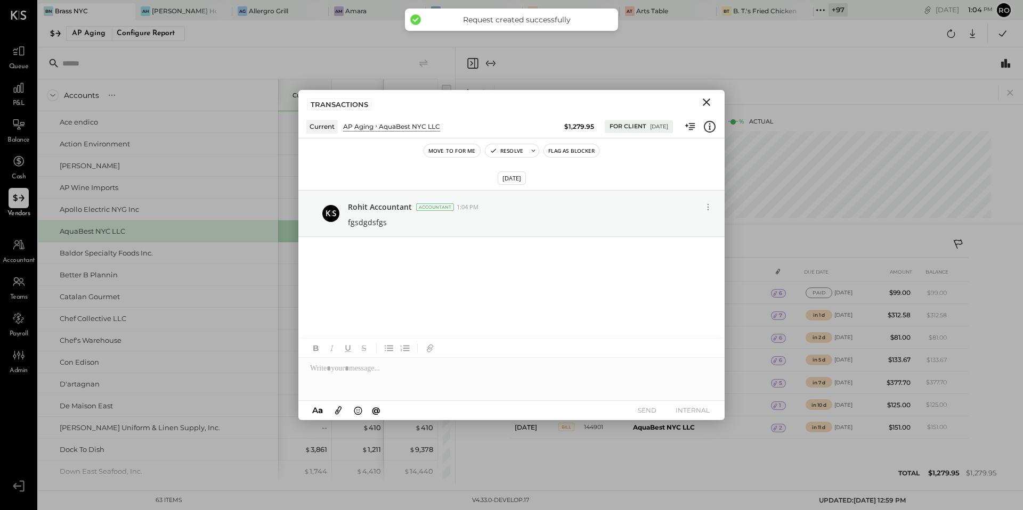
click at [708, 100] on icon "Close" at bounding box center [706, 102] width 7 height 7
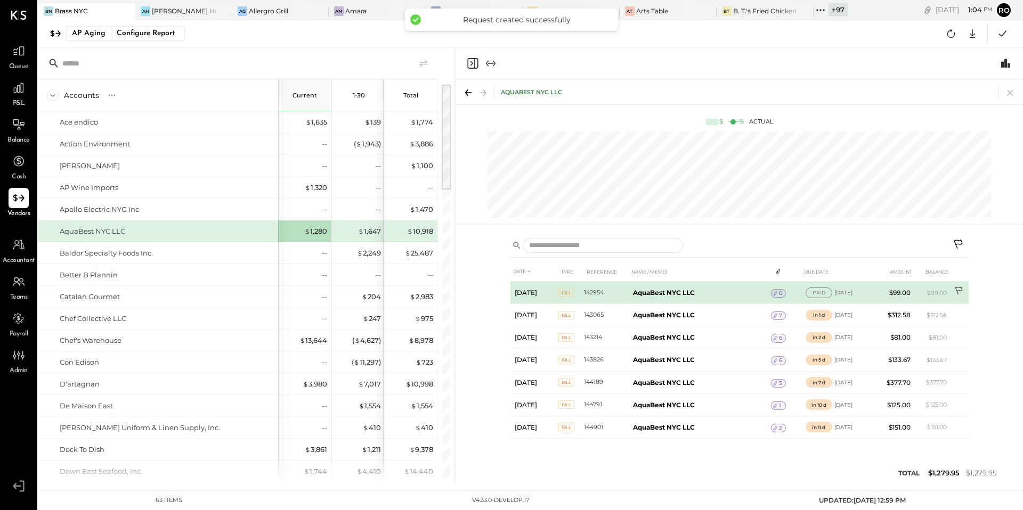
click at [957, 292] on icon at bounding box center [958, 291] width 7 height 8
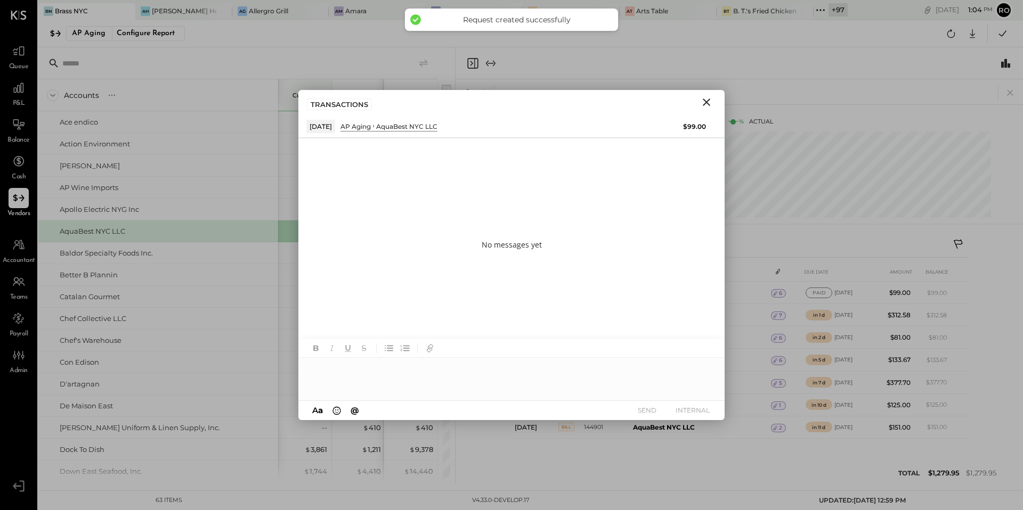
click at [541, 385] on div at bounding box center [511, 379] width 426 height 43
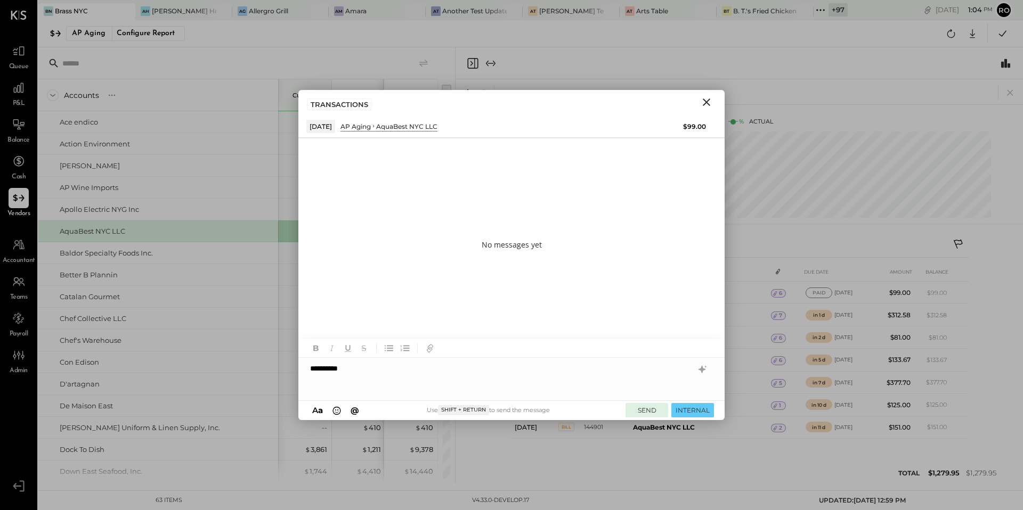
click at [654, 410] on button "SEND" at bounding box center [646, 410] width 43 height 14
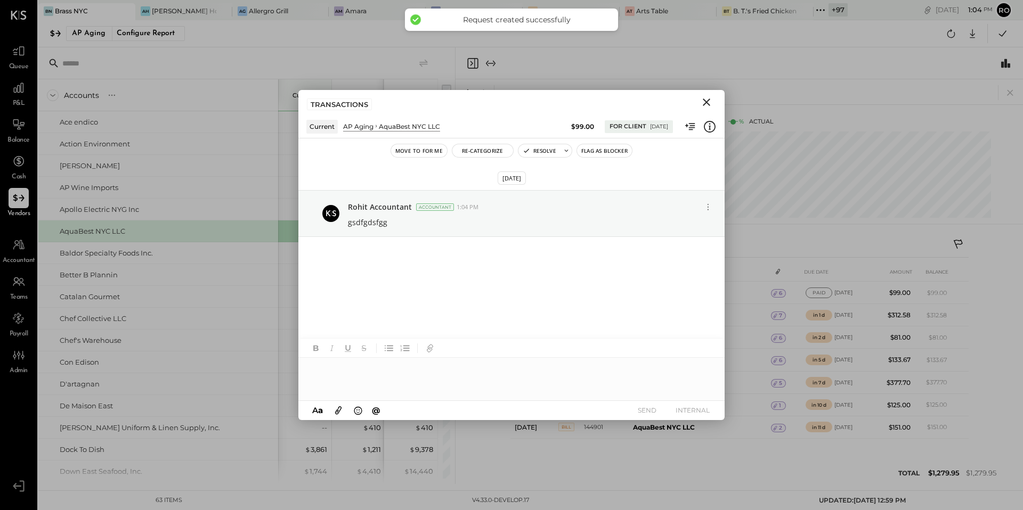
click at [706, 100] on icon "Close" at bounding box center [706, 102] width 13 height 13
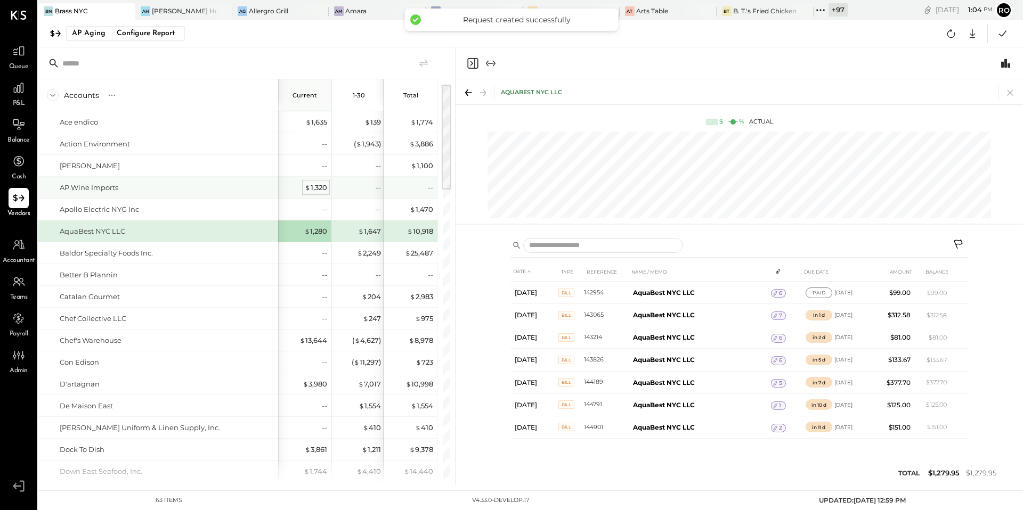
click at [315, 189] on div "$ 1,320" at bounding box center [316, 188] width 22 height 10
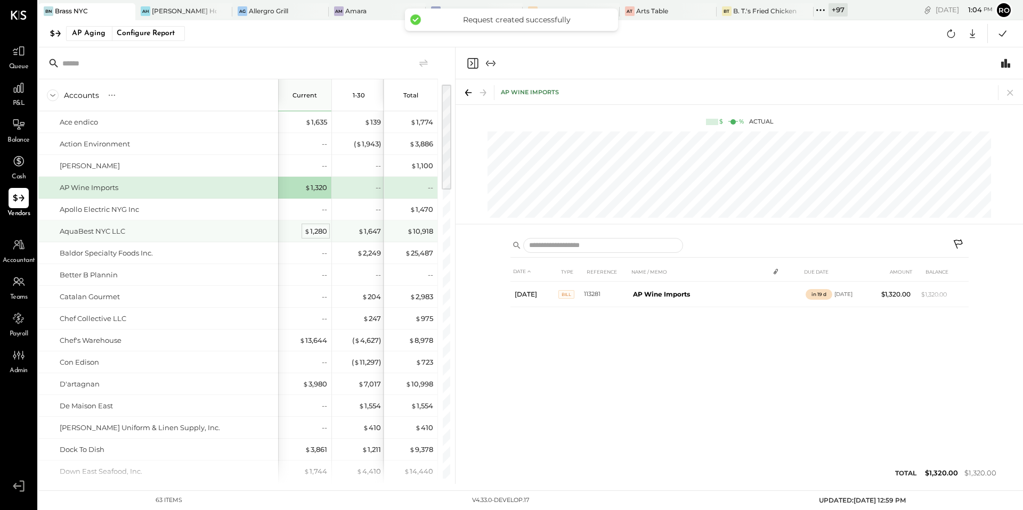
click at [316, 227] on div "$ 1,280" at bounding box center [315, 231] width 23 height 10
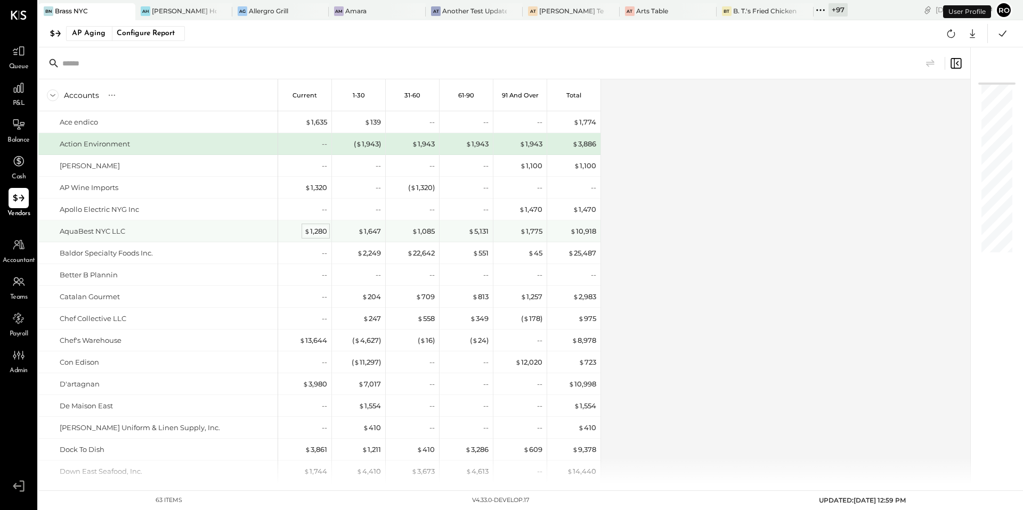
click at [319, 231] on div "$ 1,280" at bounding box center [315, 231] width 23 height 10
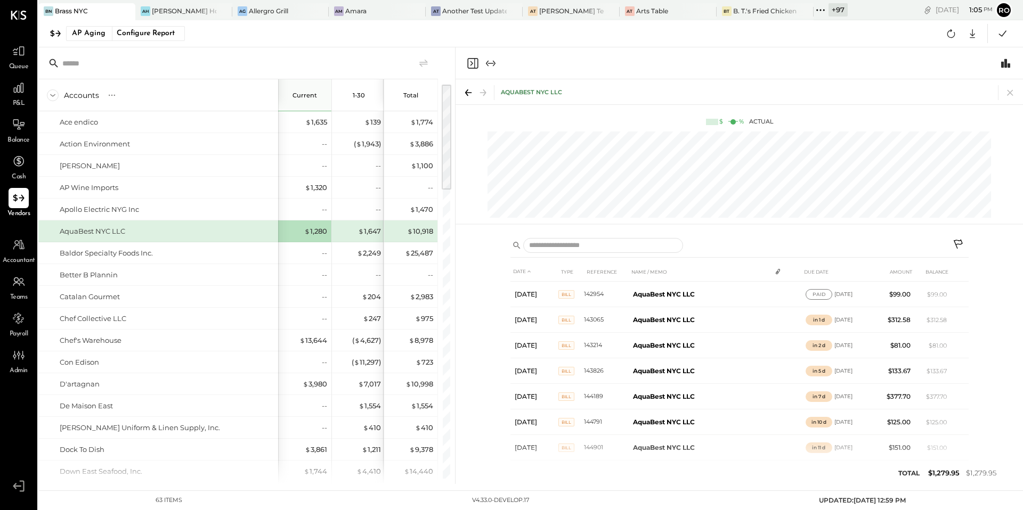
click at [956, 248] on icon at bounding box center [958, 245] width 13 height 13
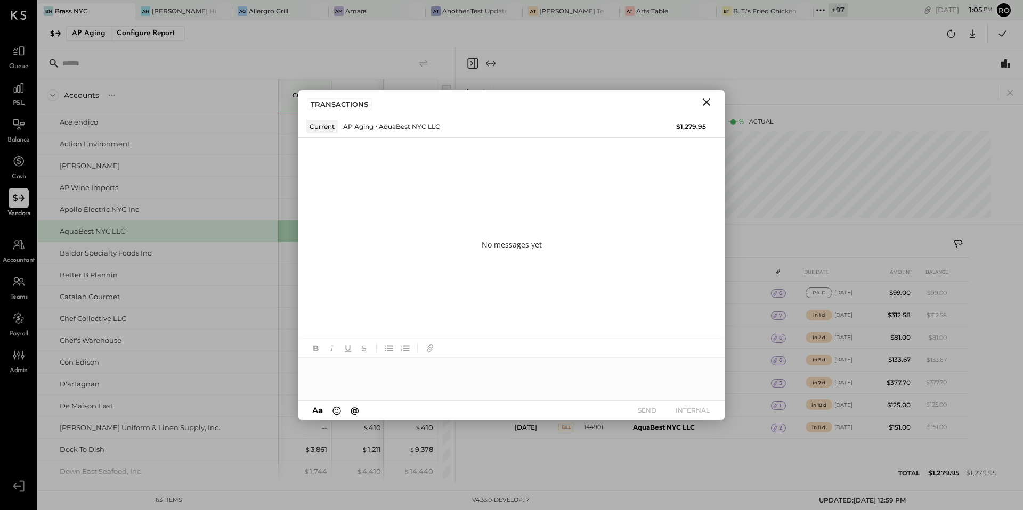
click at [707, 103] on icon "Close" at bounding box center [706, 102] width 7 height 7
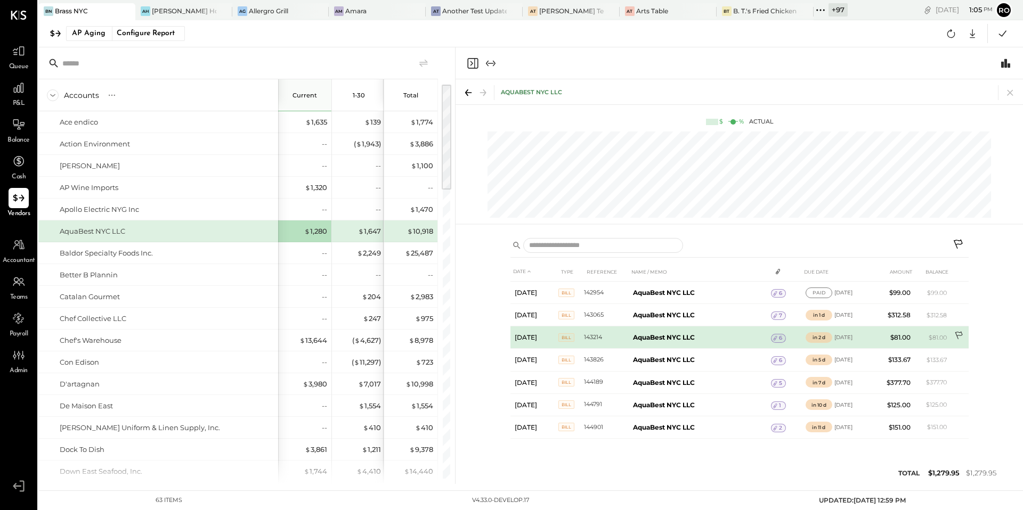
click at [958, 336] on icon at bounding box center [959, 336] width 11 height 11
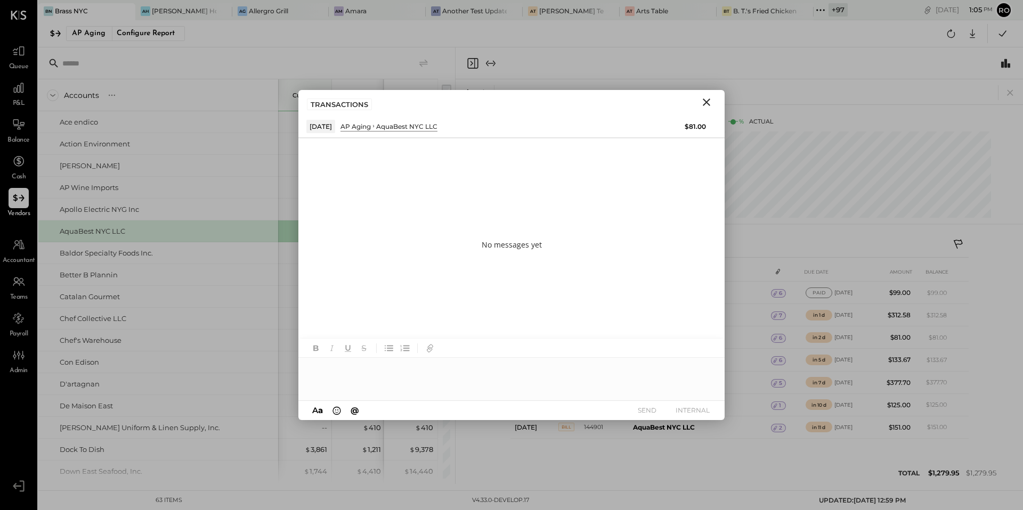
click at [608, 379] on div at bounding box center [511, 379] width 426 height 43
click at [651, 411] on button "SEND" at bounding box center [646, 410] width 43 height 14
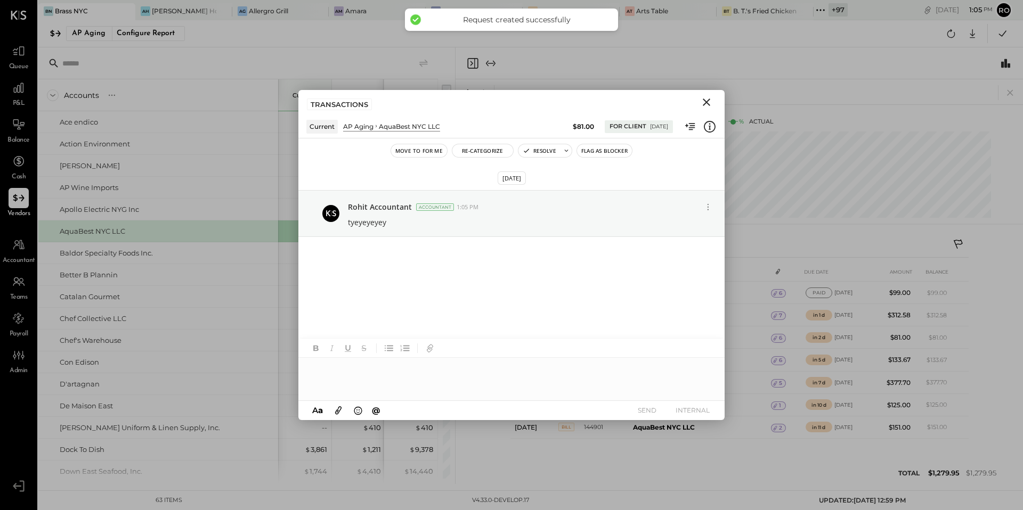
click at [658, 382] on div at bounding box center [511, 379] width 426 height 43
click at [701, 411] on button "INTERNAL" at bounding box center [692, 410] width 43 height 14
click at [711, 101] on icon "Close" at bounding box center [706, 102] width 13 height 13
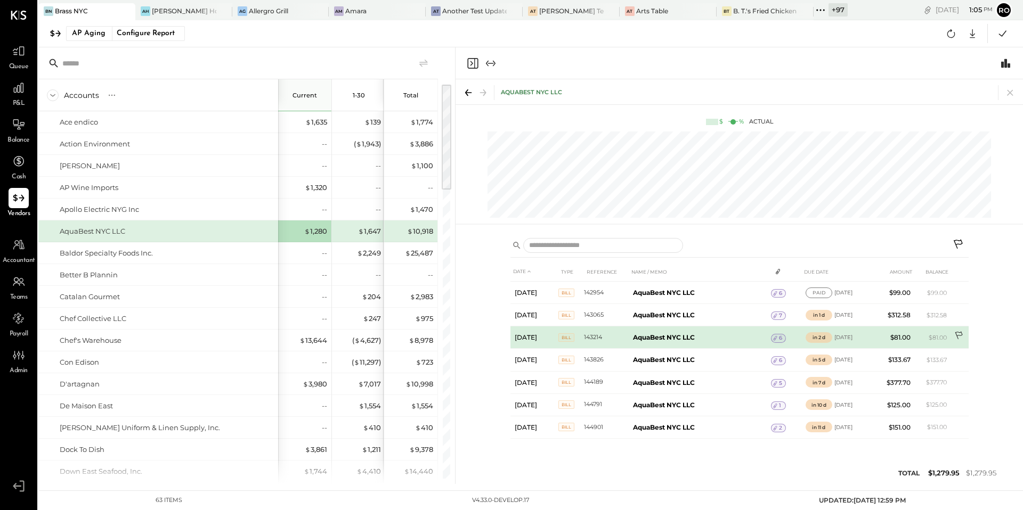
click at [960, 338] on icon at bounding box center [959, 336] width 11 height 11
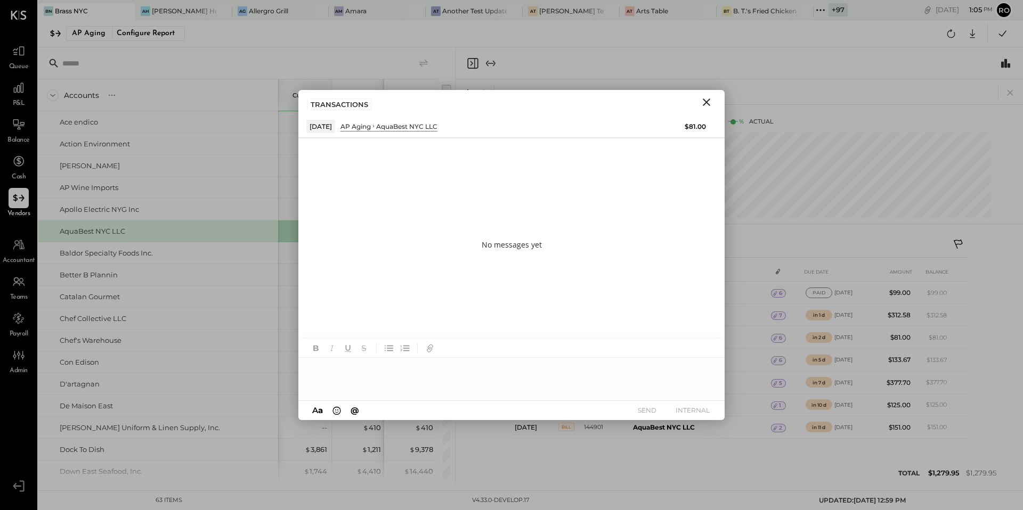
click at [711, 103] on icon "Close" at bounding box center [706, 102] width 13 height 13
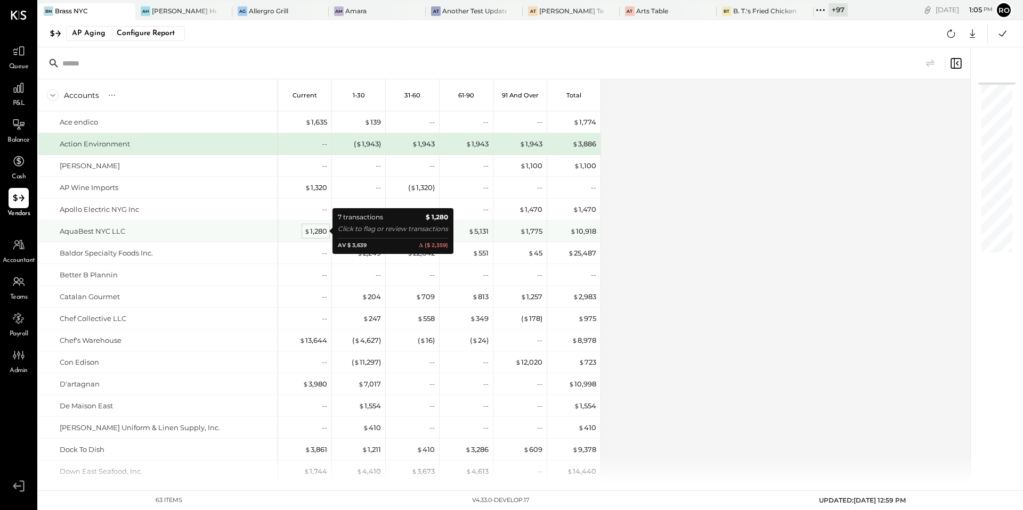
click at [317, 231] on div "$ 1,280" at bounding box center [315, 231] width 23 height 10
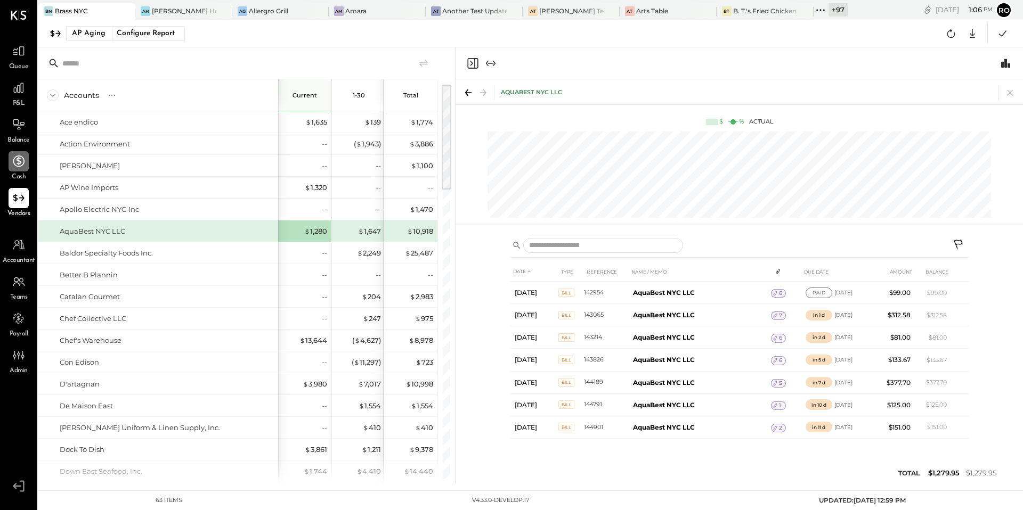
click at [13, 161] on icon at bounding box center [18, 161] width 11 height 11
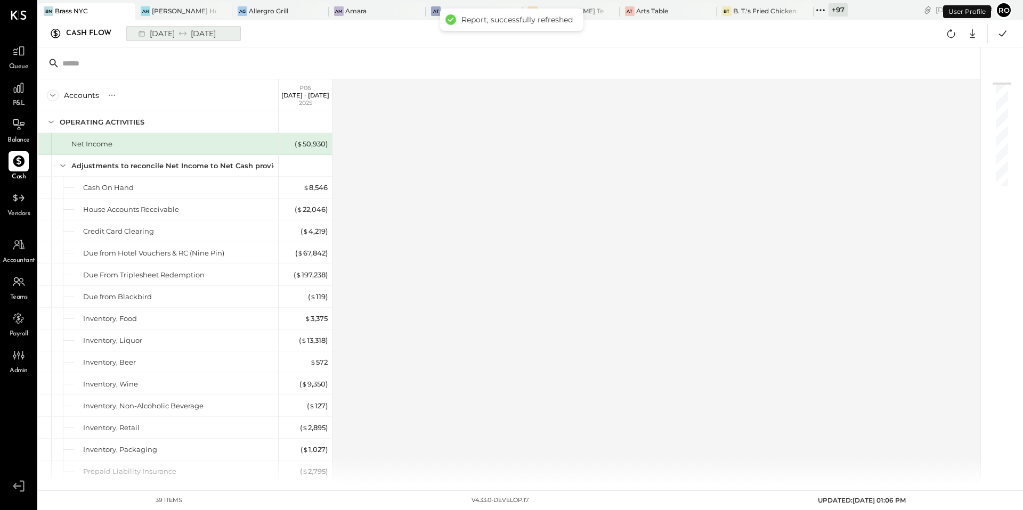
click at [188, 29] on icon at bounding box center [182, 33] width 11 height 11
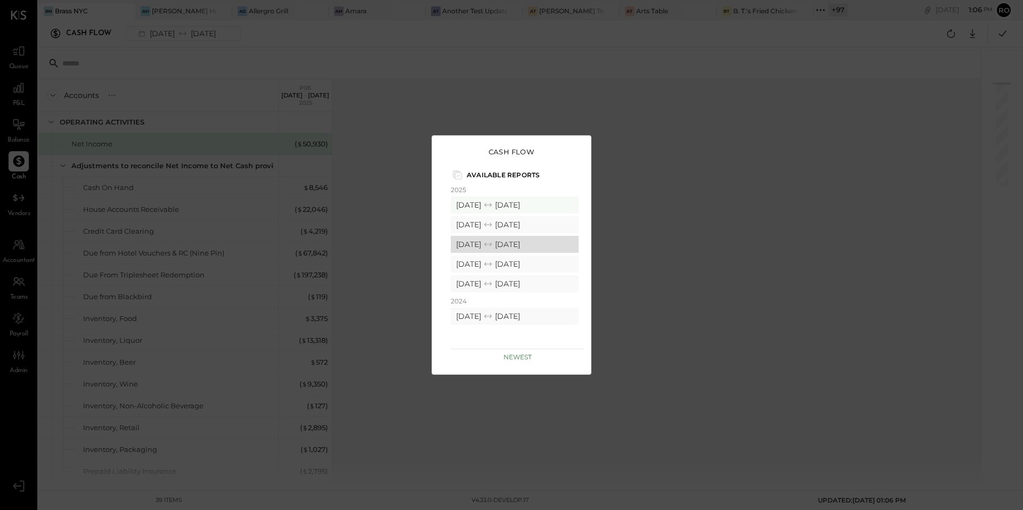
click at [481, 242] on div "[DATE] [DATE]" at bounding box center [515, 244] width 128 height 17
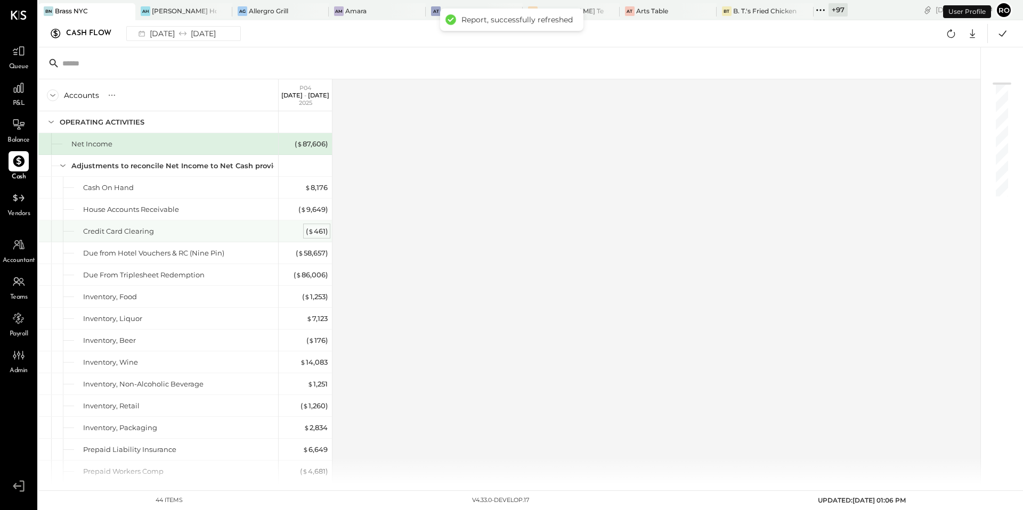
click at [316, 232] on div "( $ 461 )" at bounding box center [317, 231] width 22 height 10
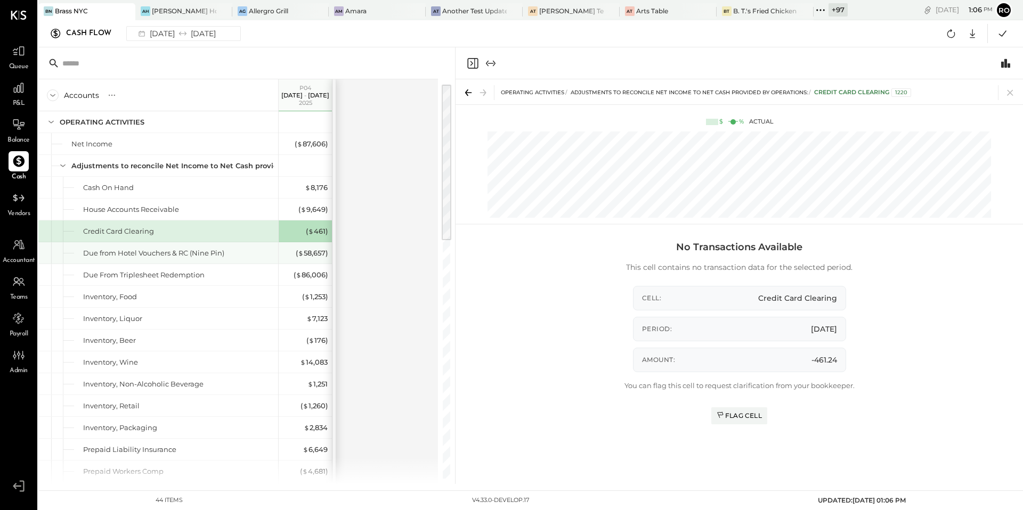
click at [309, 260] on div "( $ 58,657 )" at bounding box center [306, 252] width 43 height 21
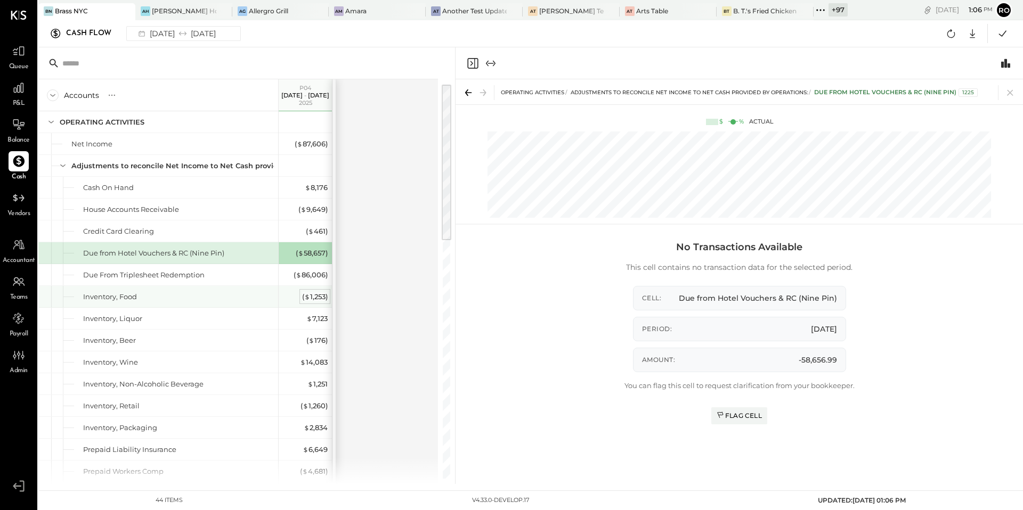
click at [308, 299] on span "$" at bounding box center [307, 296] width 6 height 9
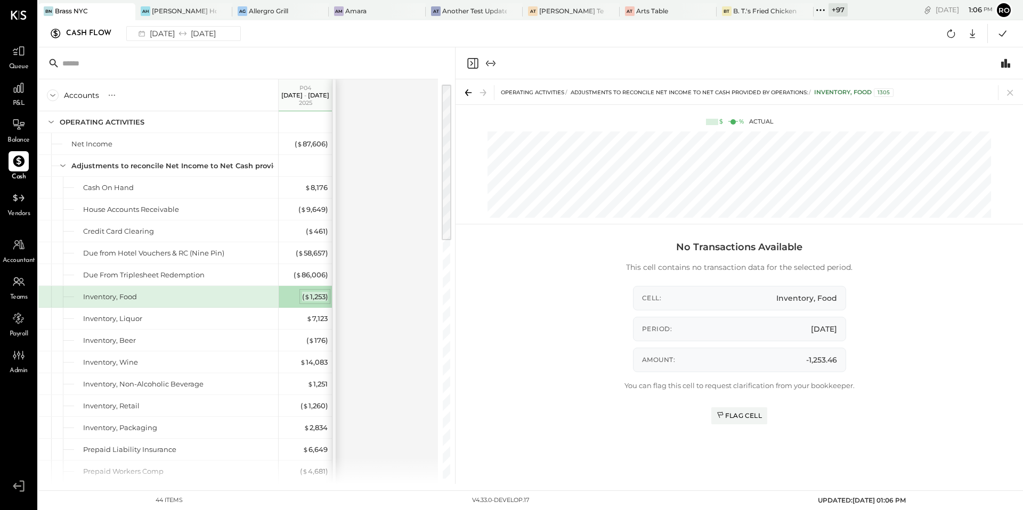
click at [314, 296] on div "( $ 1,253 )" at bounding box center [315, 297] width 26 height 10
click at [313, 320] on div "$ 7,123" at bounding box center [316, 319] width 21 height 10
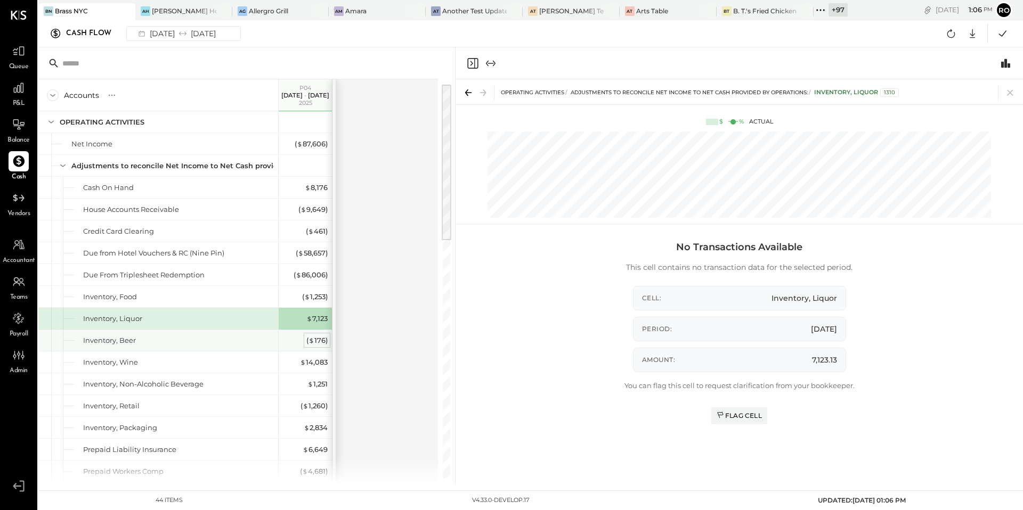
click at [316, 340] on div "( $ 176 )" at bounding box center [316, 341] width 21 height 10
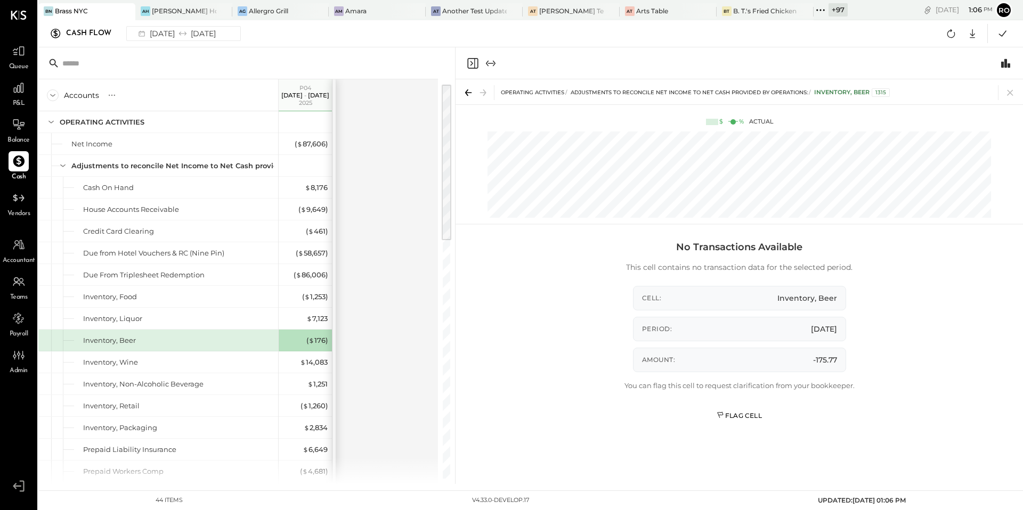
click at [736, 420] on div "Flag Cell" at bounding box center [738, 415] width 45 height 9
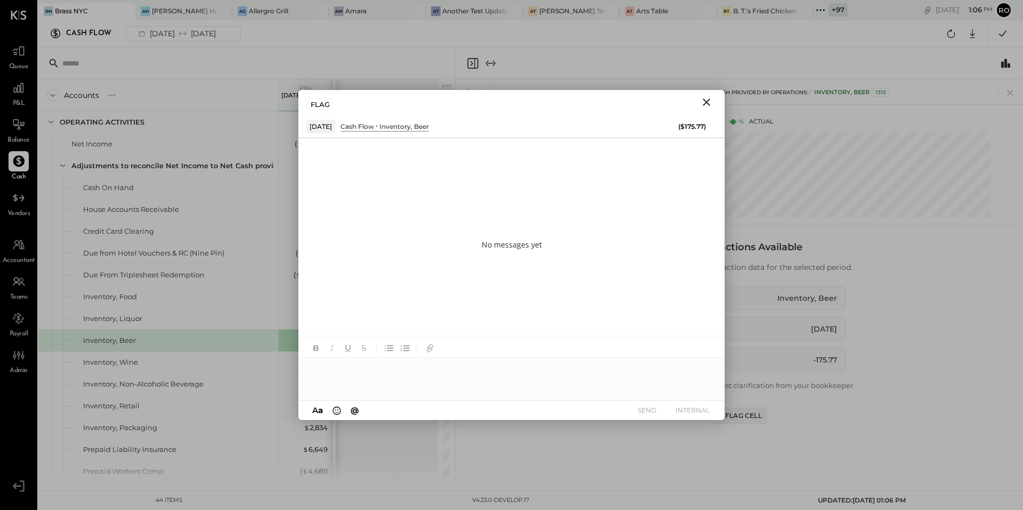
click at [625, 383] on div at bounding box center [511, 379] width 426 height 43
click at [640, 411] on button "SEND" at bounding box center [646, 410] width 43 height 14
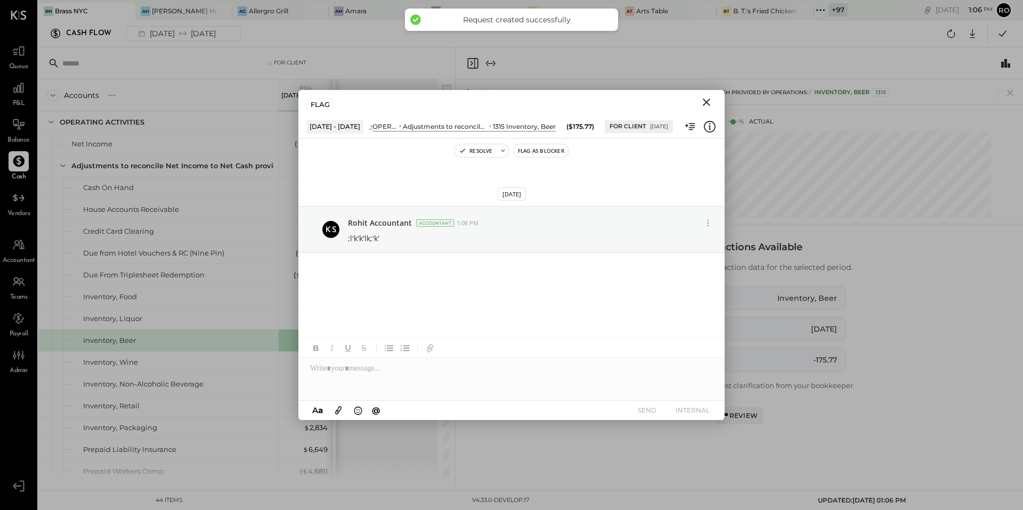
click at [703, 102] on icon "Close" at bounding box center [706, 102] width 13 height 13
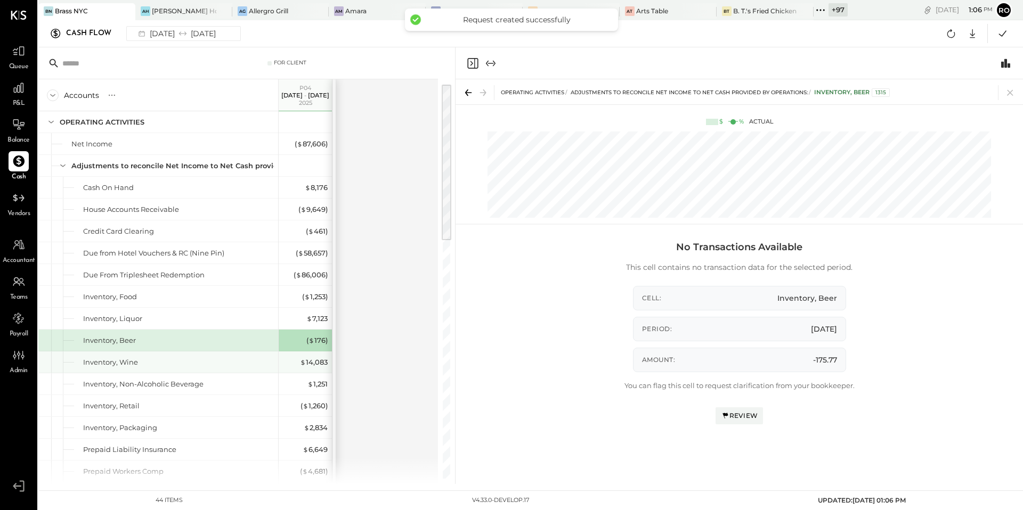
click at [294, 364] on div "$ 14,083" at bounding box center [306, 362] width 43 height 10
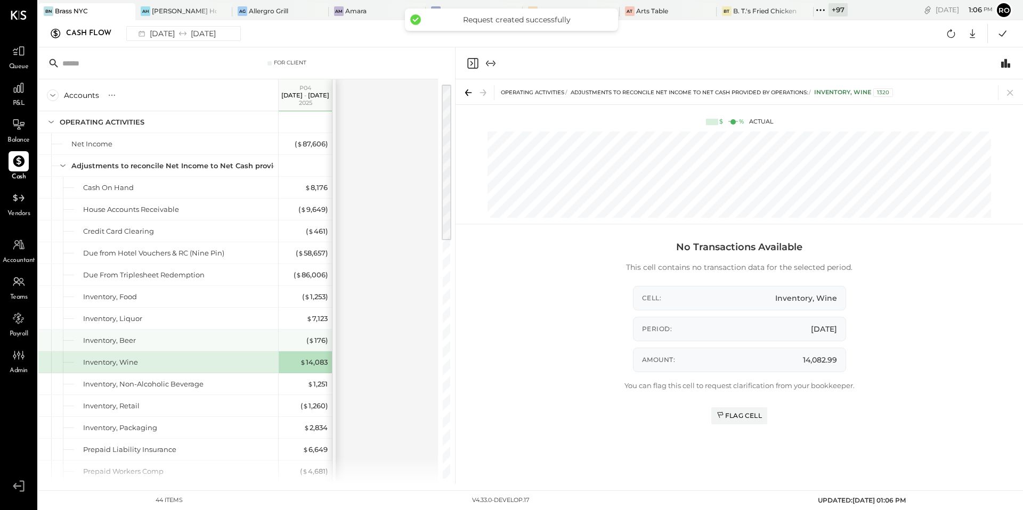
click at [298, 336] on div "( $ 176 )" at bounding box center [306, 341] width 43 height 10
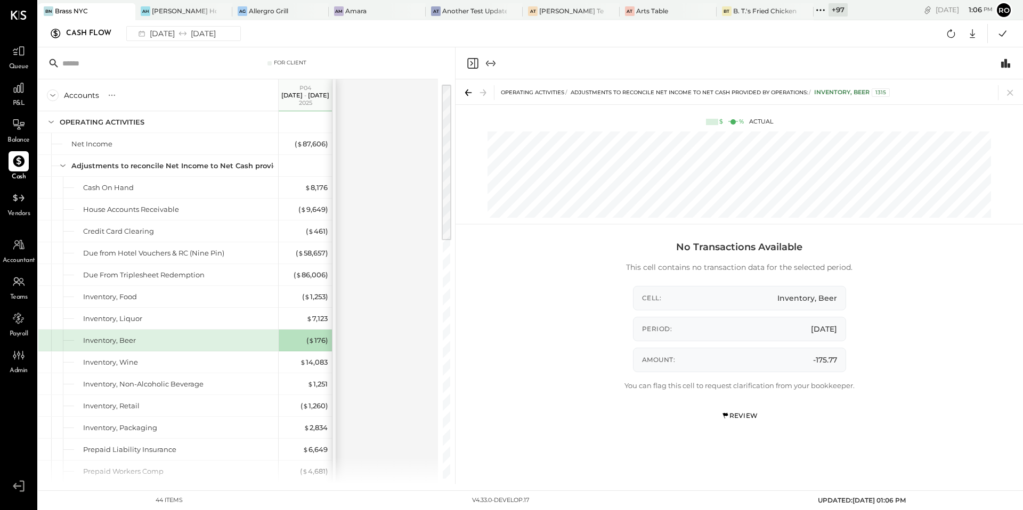
click at [746, 419] on div "Review" at bounding box center [739, 415] width 37 height 9
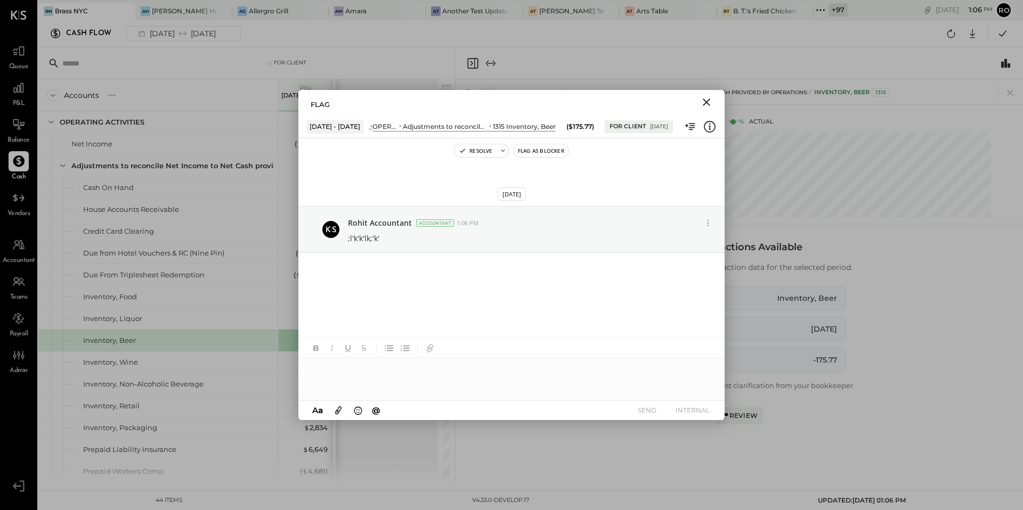
click at [712, 99] on icon "Close" at bounding box center [706, 102] width 13 height 13
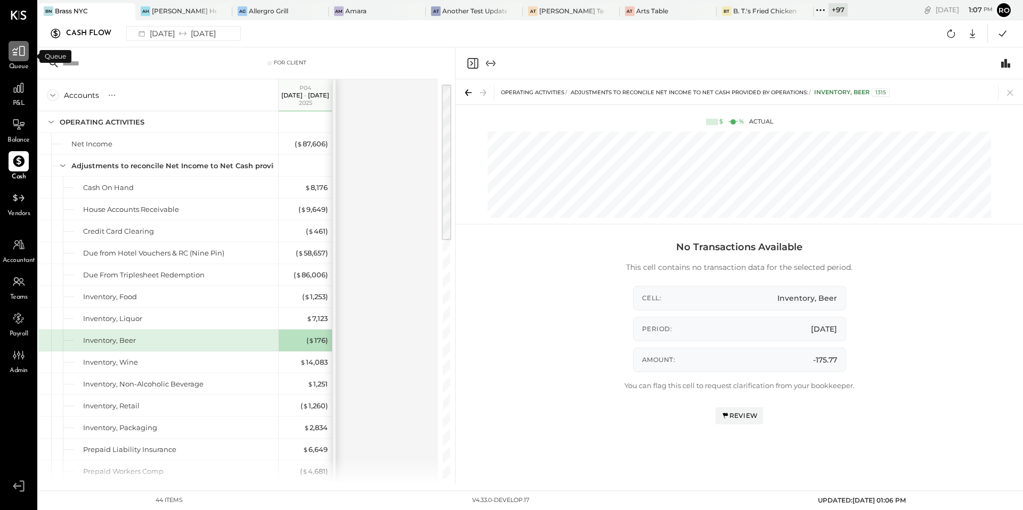
click at [20, 59] on div at bounding box center [19, 51] width 20 height 20
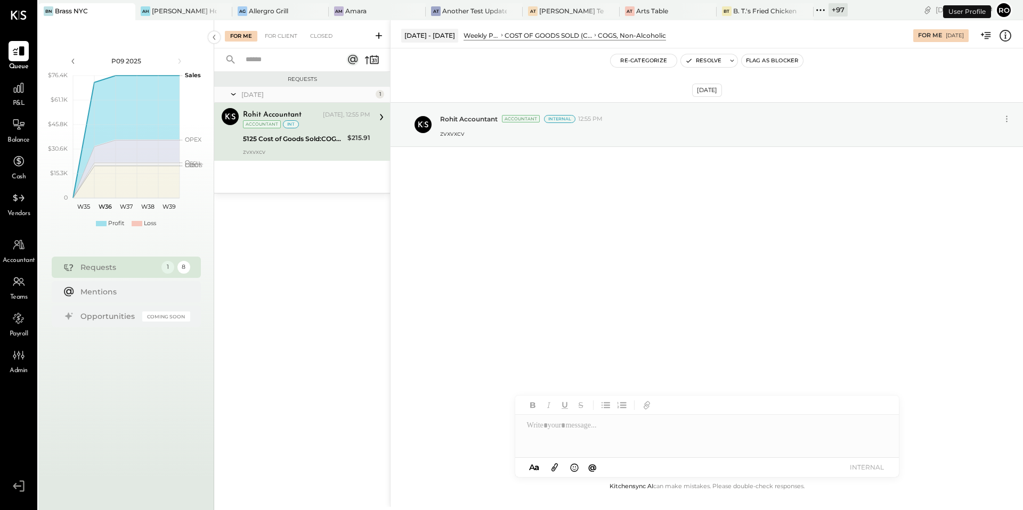
click at [309, 145] on div "Rohit Accountant [DATE], 12:55 PM Accountant int 5125 Cost of Goods Sold:COGS, …" at bounding box center [306, 131] width 127 height 47
click at [316, 156] on div "Rohit Accountant Accountant Rohit Accountant [DATE], 12:55 PM Accountant int 51…" at bounding box center [302, 132] width 176 height 58
click at [279, 35] on div "For Client" at bounding box center [280, 36] width 43 height 11
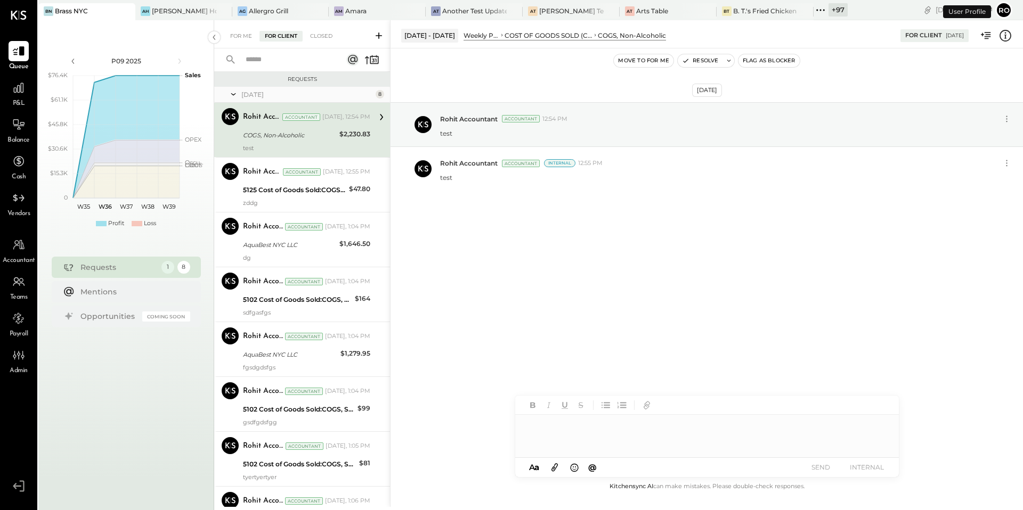
click at [319, 146] on div "test" at bounding box center [306, 147] width 127 height 7
click at [234, 36] on div "For Me" at bounding box center [241, 36] width 32 height 11
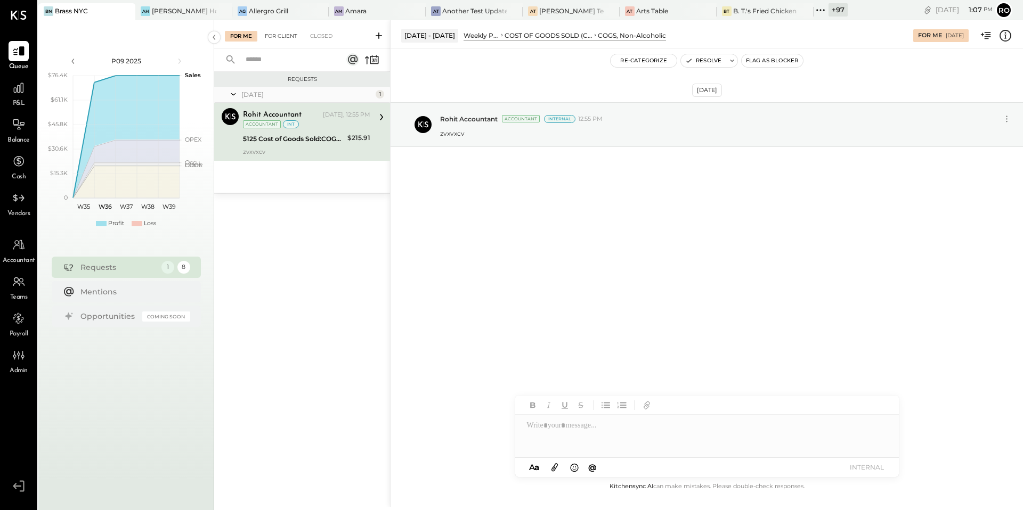
click at [276, 40] on div "For Client" at bounding box center [280, 36] width 43 height 11
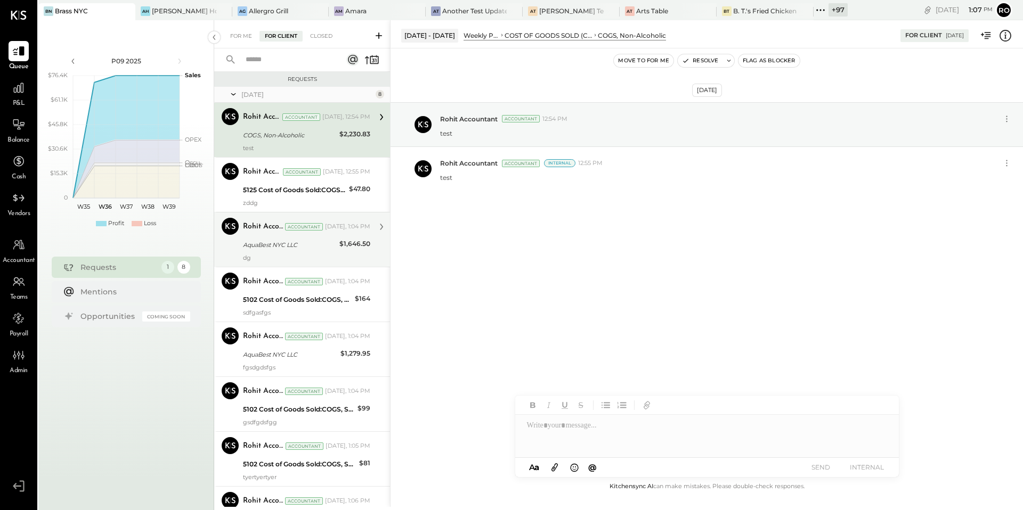
scroll to position [65, 0]
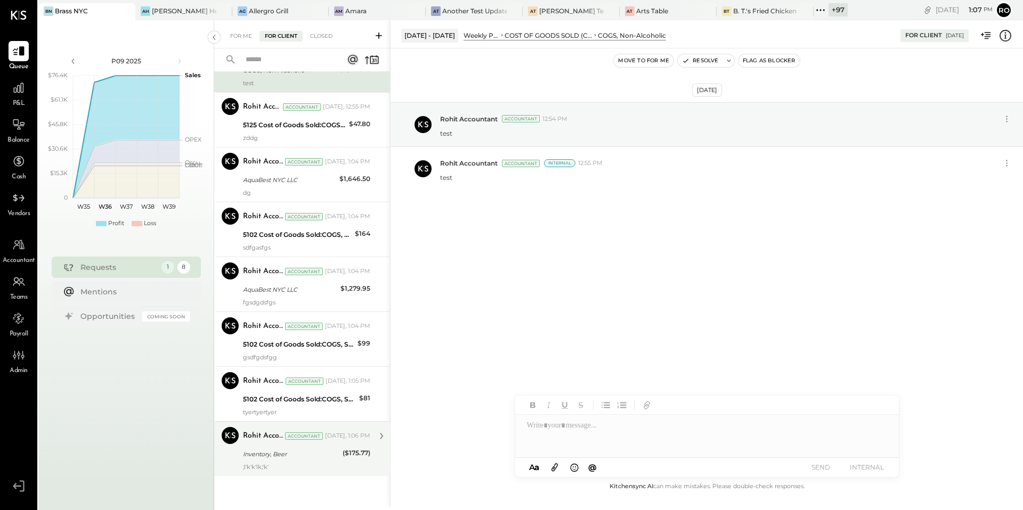
click at [309, 459] on div "Inventory, Beer" at bounding box center [291, 454] width 96 height 11
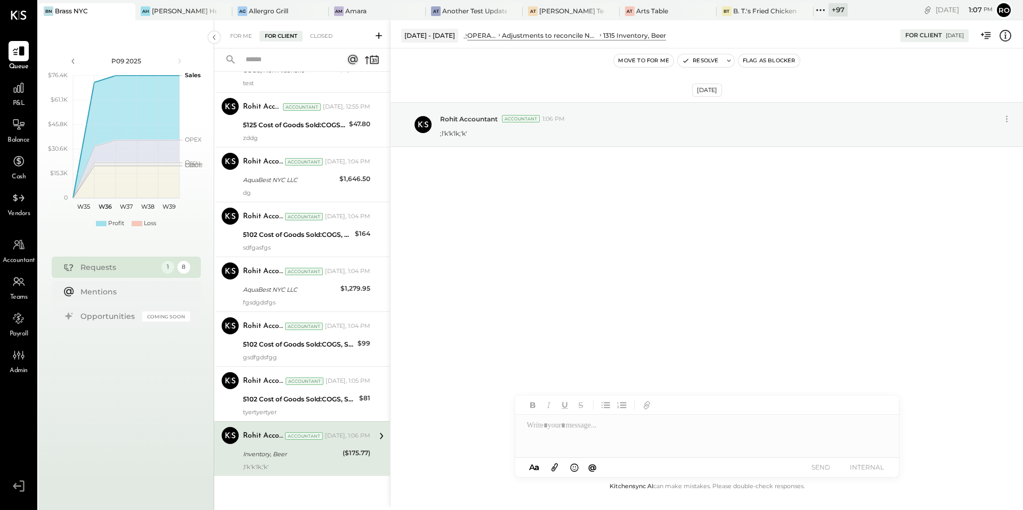
click at [585, 36] on div "Adjustments to reconcile Net Income to Net Cash provided by operations:" at bounding box center [550, 35] width 96 height 9
click at [317, 136] on div "zddg" at bounding box center [306, 137] width 127 height 7
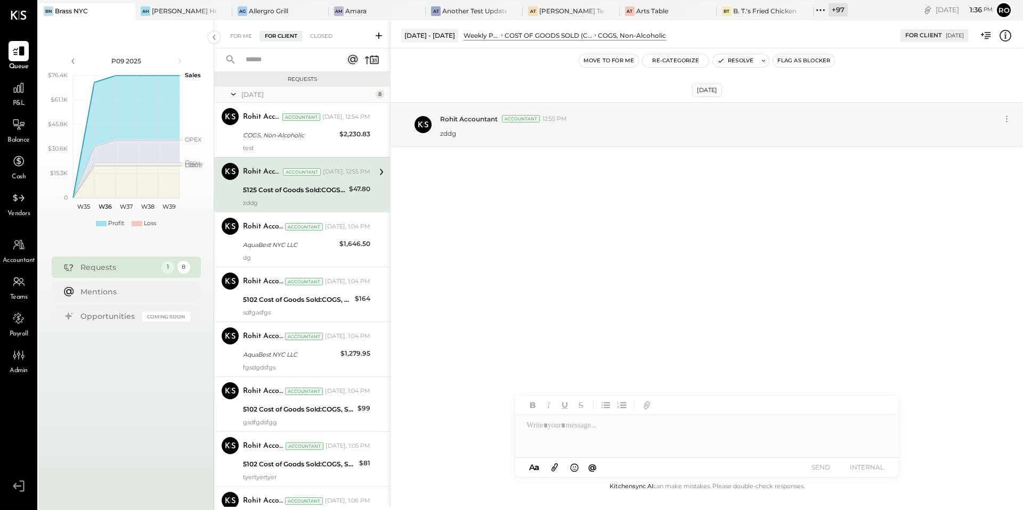
click at [522, 37] on div "COST OF GOODS SOLD (COGS)" at bounding box center [548, 35] width 88 height 9
click at [334, 139] on div "COGS, Non-Alcoholic $2,230.83" at bounding box center [306, 135] width 127 height 13
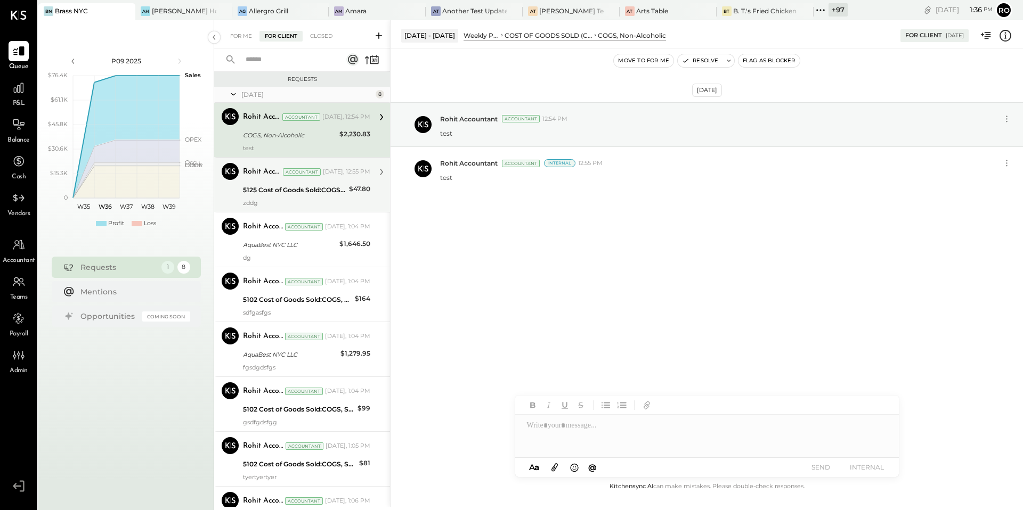
click at [335, 186] on div "5125 Cost of Goods Sold:COGS, Non-Alcoholic" at bounding box center [294, 190] width 103 height 11
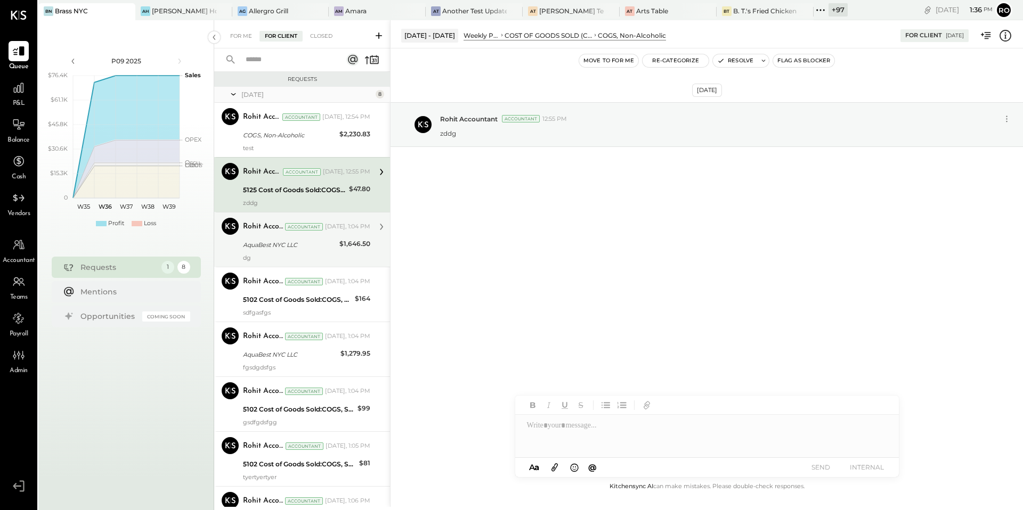
click at [332, 240] on div "AquaBest NYC LLC" at bounding box center [289, 245] width 93 height 11
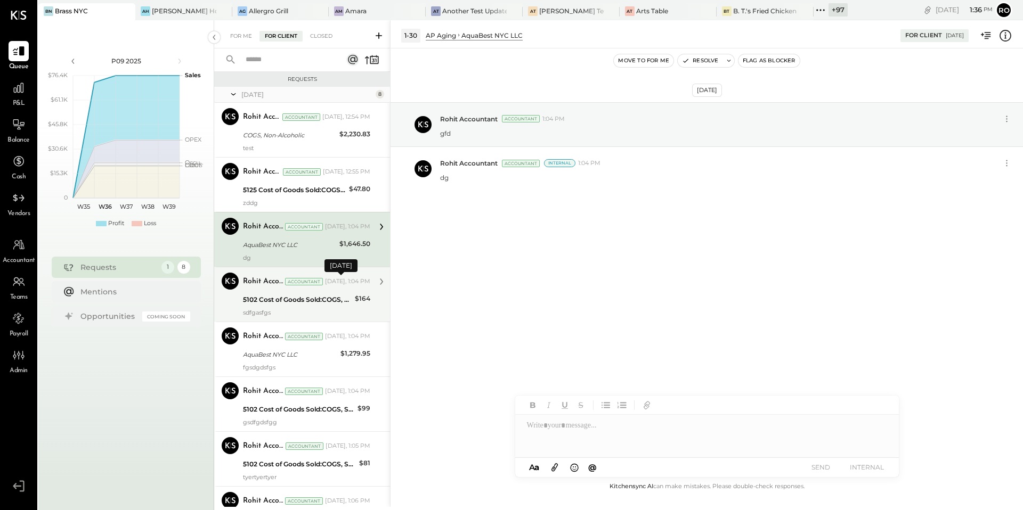
click at [332, 286] on div "Today, 1:04 PM" at bounding box center [347, 282] width 45 height 9
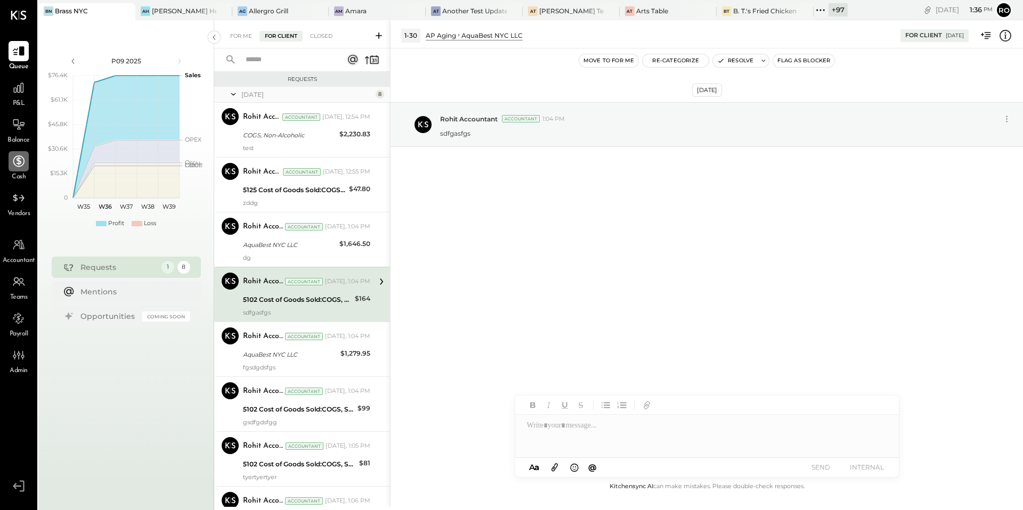
click at [20, 165] on icon at bounding box center [19, 161] width 14 height 14
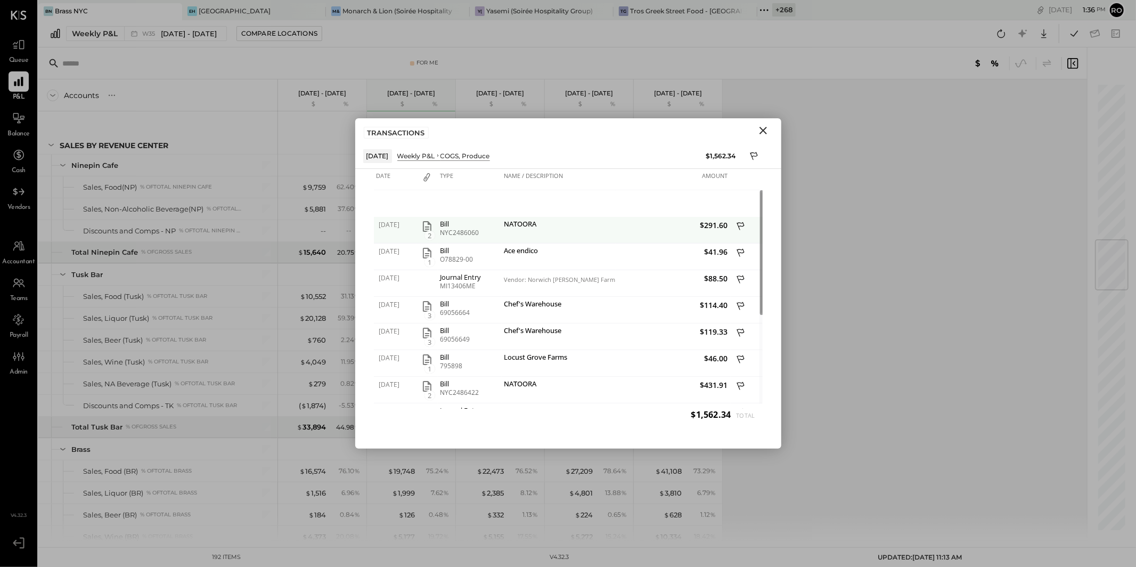
scroll to position [1324, 0]
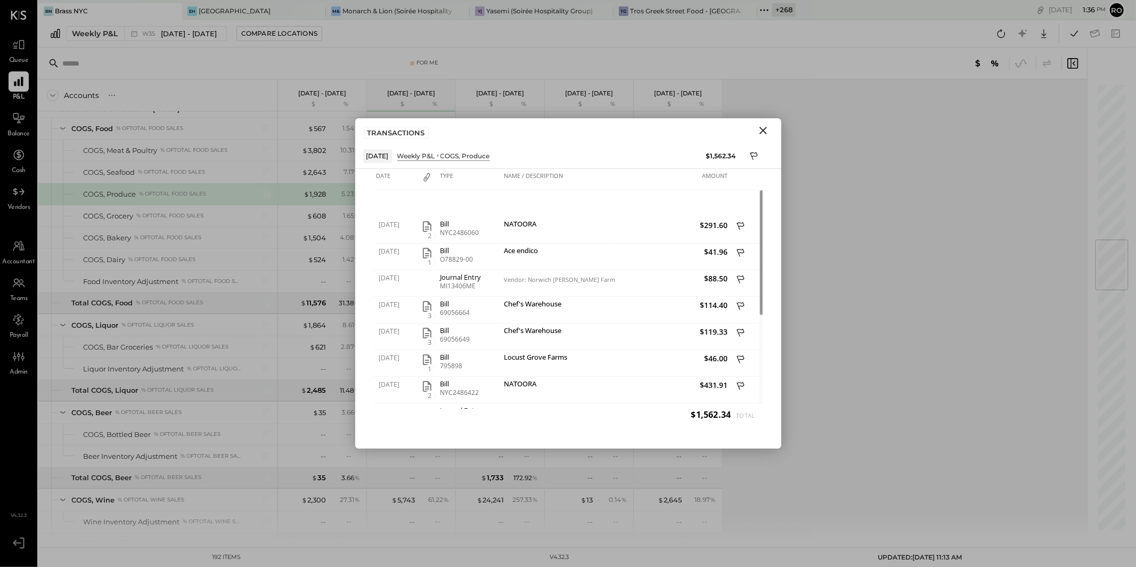
click at [764, 133] on icon "Close" at bounding box center [763, 130] width 13 height 13
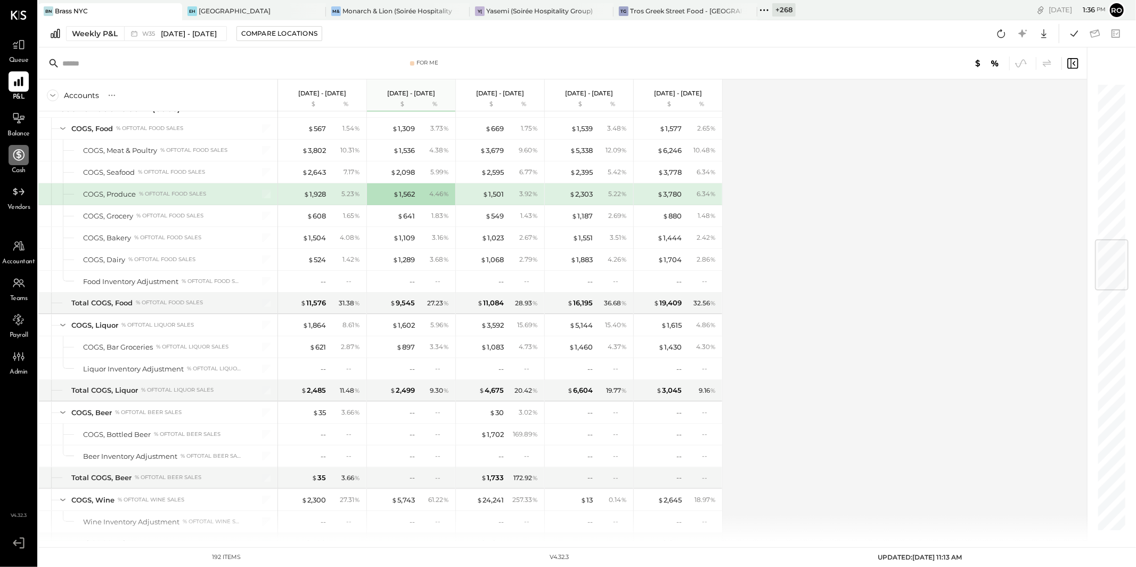
click at [15, 157] on icon at bounding box center [19, 155] width 14 height 14
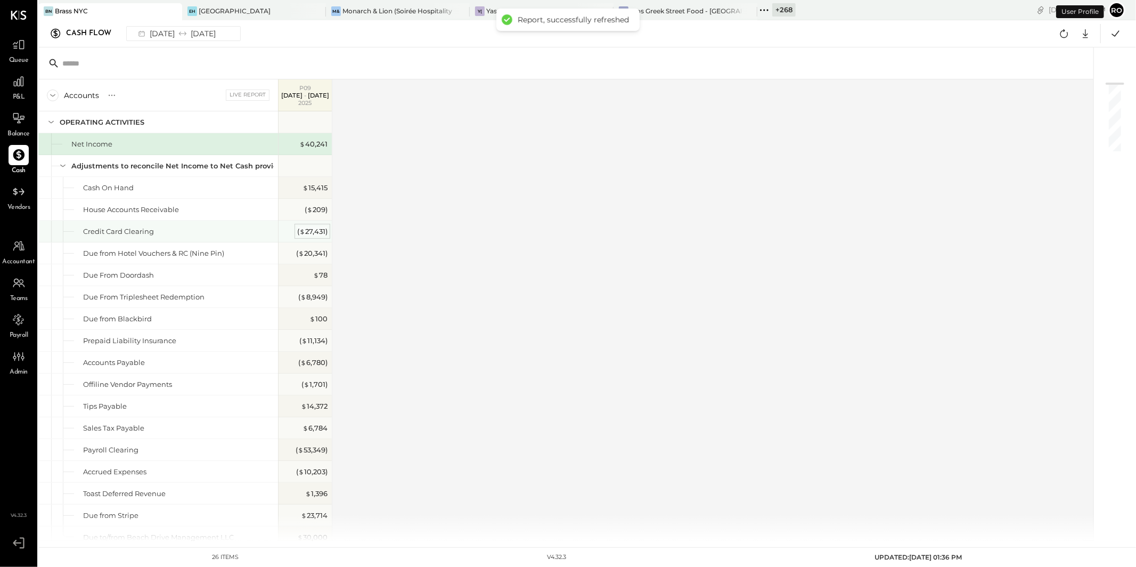
click at [315, 231] on div "( $ 27,431 )" at bounding box center [312, 231] width 30 height 10
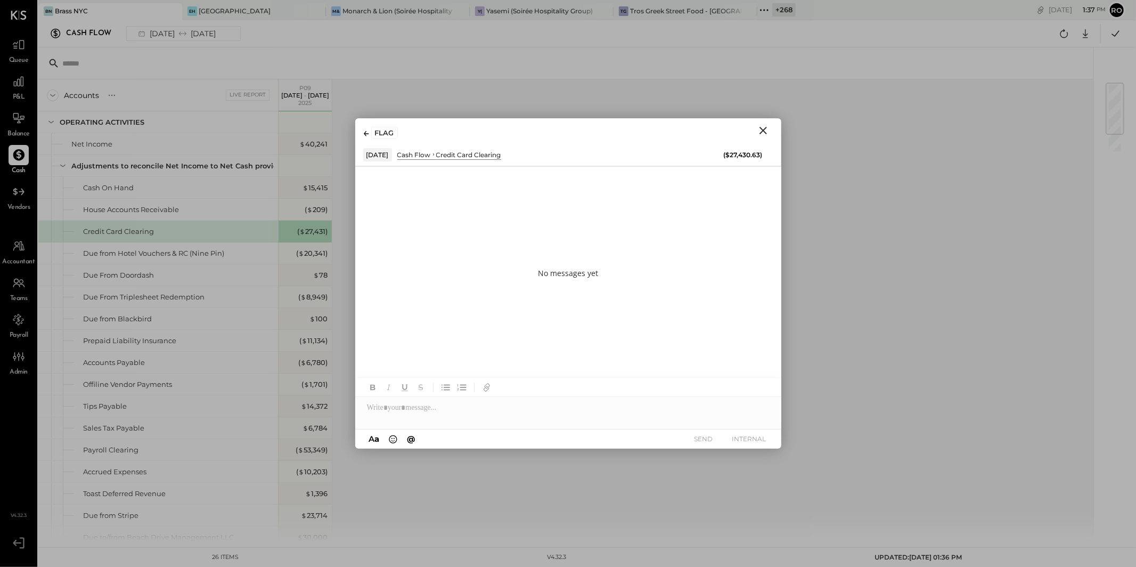
click at [763, 124] on icon "Close" at bounding box center [763, 130] width 13 height 13
